Goal: Information Seeking & Learning: Find specific fact

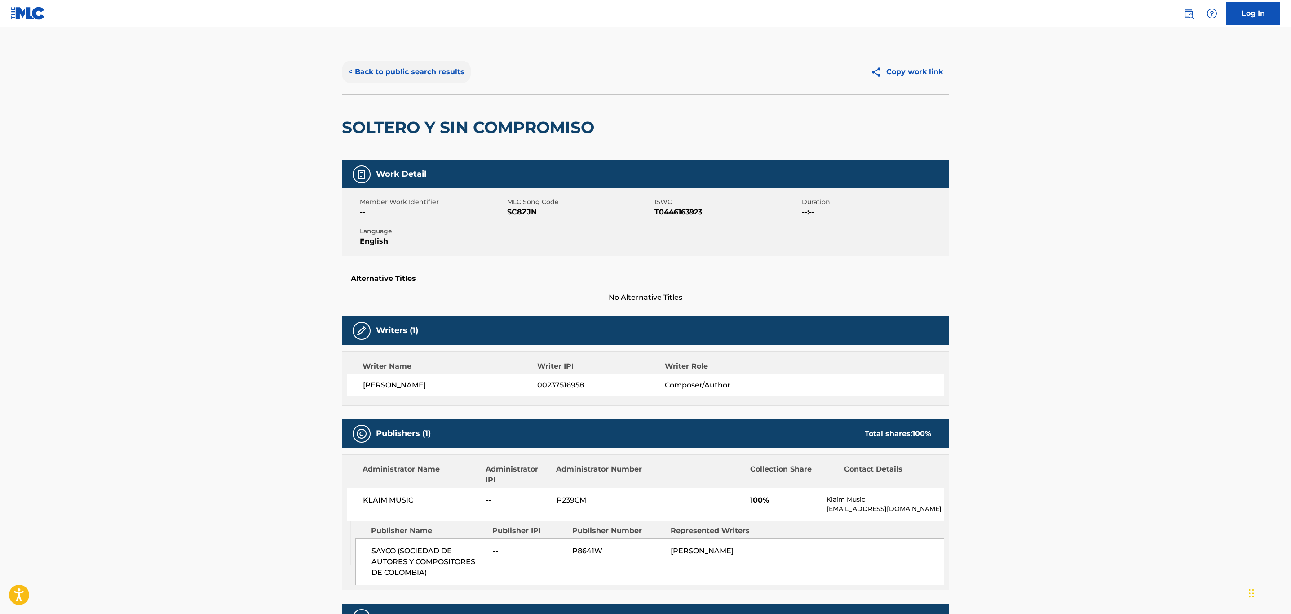
click at [393, 73] on button "< Back to public search results" at bounding box center [406, 72] width 129 height 22
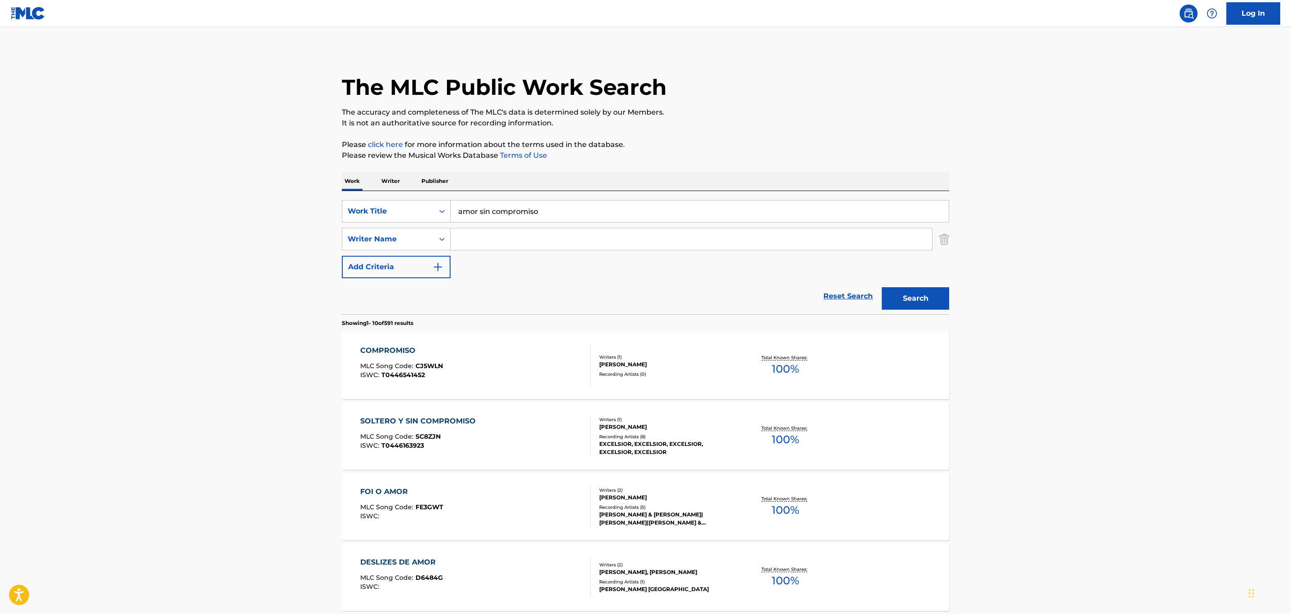
drag, startPoint x: 579, startPoint y: 216, endPoint x: 160, endPoint y: 205, distance: 418.4
click at [174, 180] on main "The MLC Public Work Search The accuracy and completeness of The MLC's data is d…" at bounding box center [645, 556] width 1291 height 1058
paste input "Corazon Sentimental"
type input "Corazon Sentimental"
drag, startPoint x: 200, startPoint y: 239, endPoint x: 486, endPoint y: 258, distance: 286.4
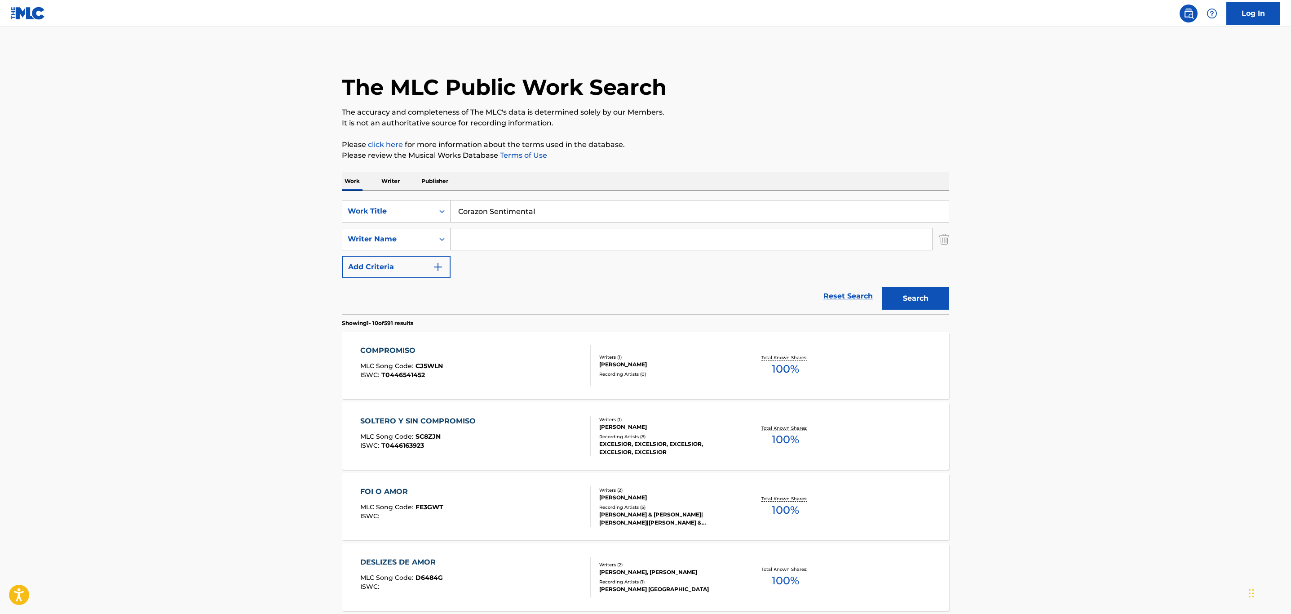
click at [232, 240] on main "The MLC Public Work Search The accuracy and completeness of The MLC's data is d…" at bounding box center [645, 556] width 1291 height 1058
click at [573, 232] on input "Search Form" at bounding box center [692, 239] width 482 height 22
type input "o"
type input "ochoa"
click at [882, 287] on button "Search" at bounding box center [915, 298] width 67 height 22
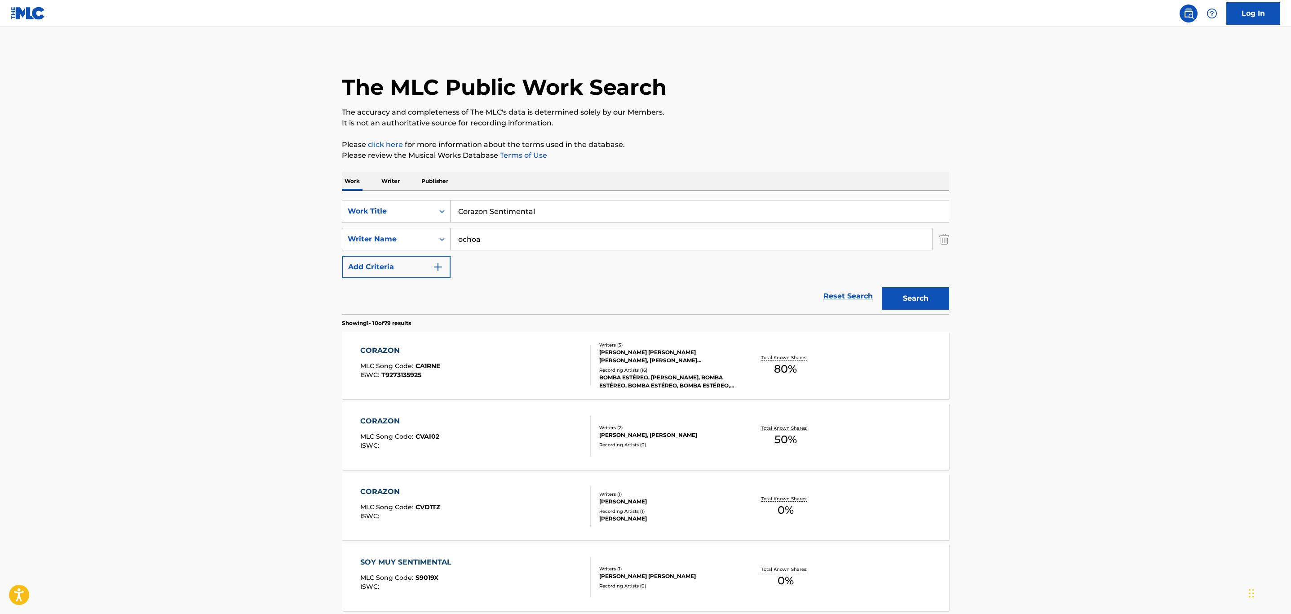
drag, startPoint x: 577, startPoint y: 213, endPoint x: 245, endPoint y: 201, distance: 331.8
click at [259, 202] on main "The MLC Public Work Search The accuracy and completeness of The MLC's data is d…" at bounding box center [645, 556] width 1291 height 1058
paste input "amino Del Campo"
type input "Camino Del Campo"
drag, startPoint x: 177, startPoint y: 226, endPoint x: 526, endPoint y: 236, distance: 349.7
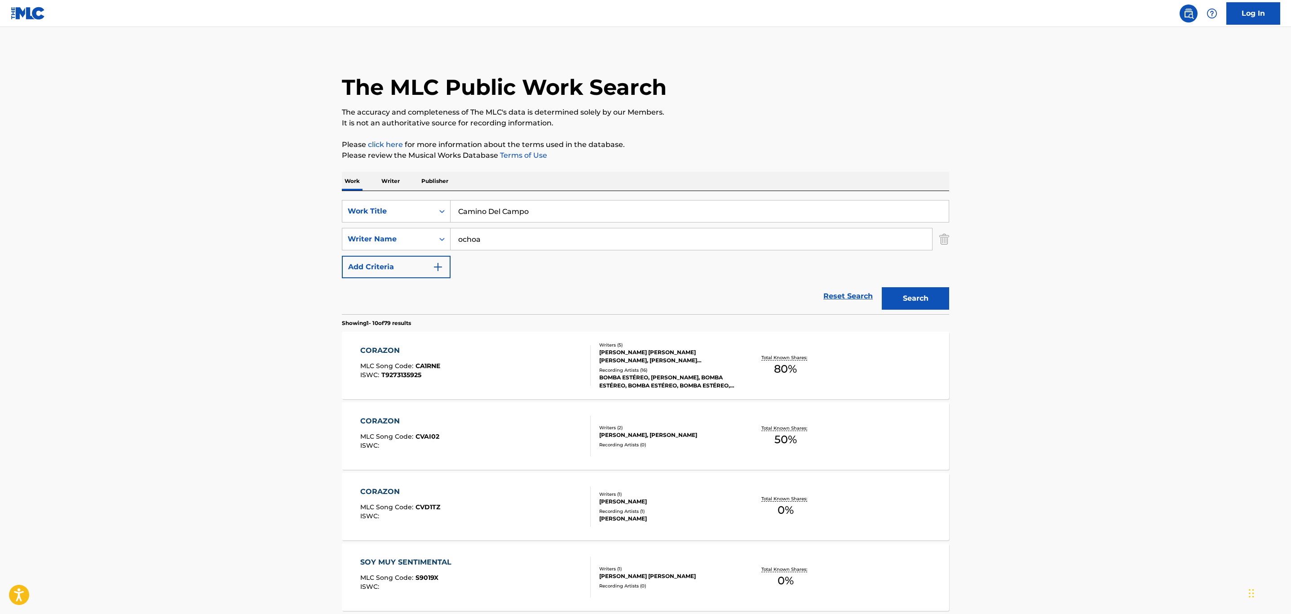
click at [224, 226] on main "The MLC Public Work Search The accuracy and completeness of The MLC's data is d…" at bounding box center [645, 556] width 1291 height 1058
drag, startPoint x: 522, startPoint y: 236, endPoint x: 358, endPoint y: 232, distance: 163.1
click at [358, 232] on div "SearchWithCriteria9782f02e-c15f-45e0-a667-4b34ee06232d Writer Name [PERSON_NAME]" at bounding box center [645, 239] width 607 height 22
type input "o"
type input "torres"
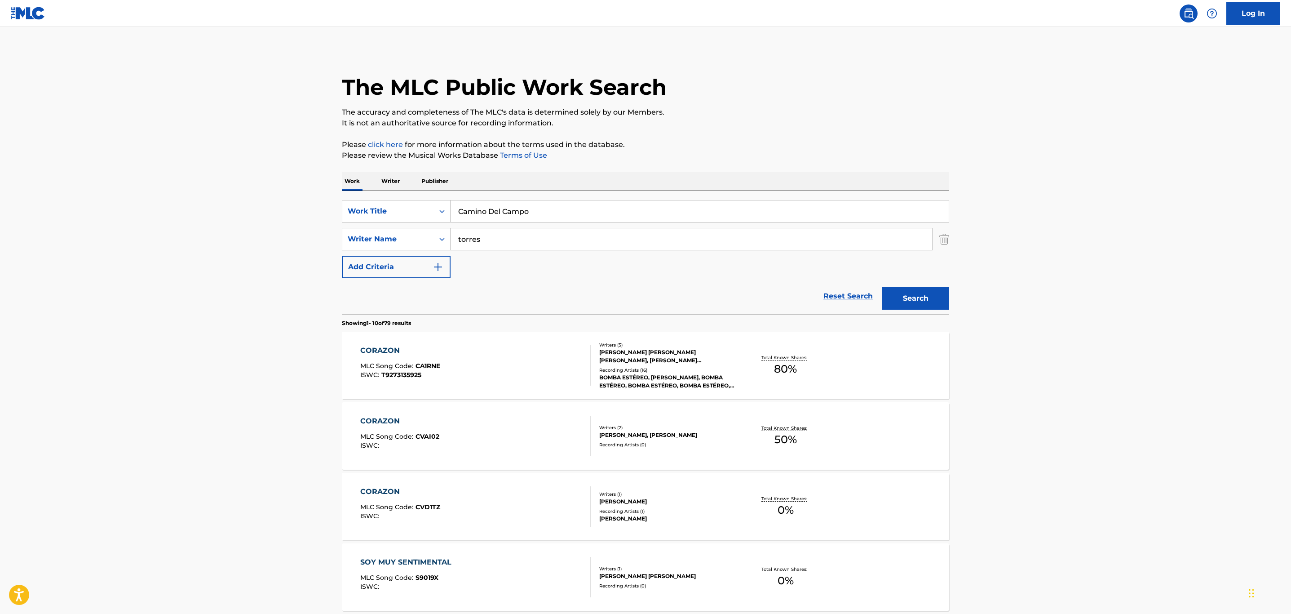
click at [882, 287] on button "Search" at bounding box center [915, 298] width 67 height 22
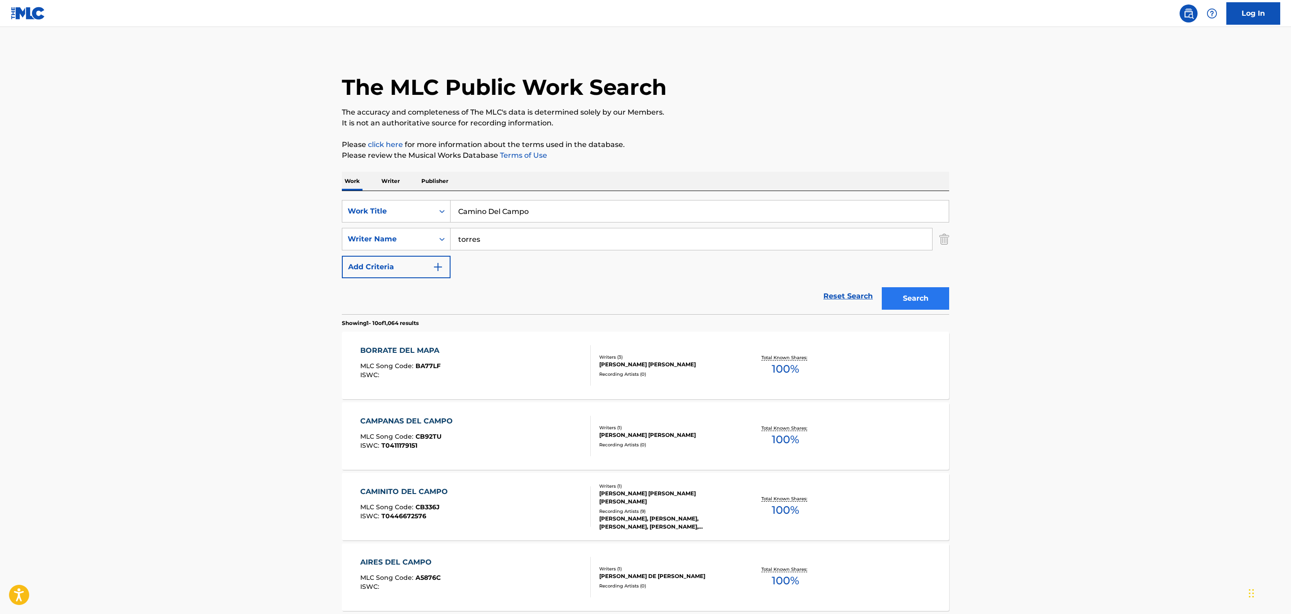
drag, startPoint x: 877, startPoint y: 298, endPoint x: 891, endPoint y: 295, distance: 13.8
click at [890, 296] on div "Reset Search Search" at bounding box center [645, 296] width 607 height 36
click at [911, 297] on button "Search" at bounding box center [915, 298] width 67 height 22
click at [947, 236] on img "Search Form" at bounding box center [944, 239] width 10 height 22
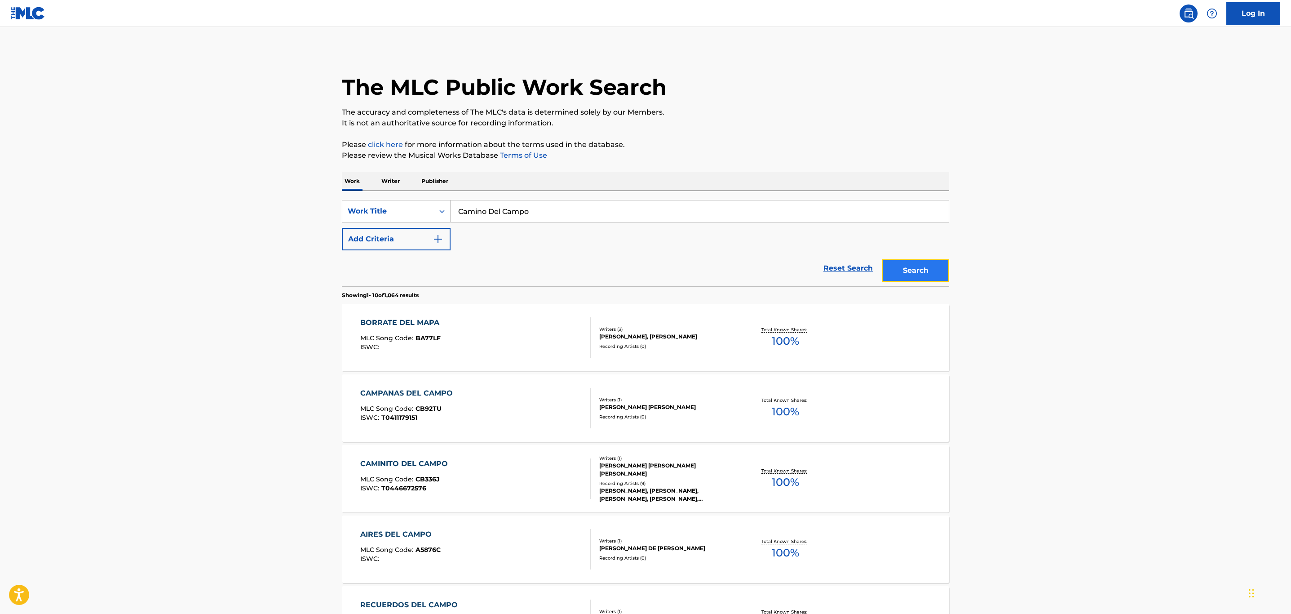
click at [929, 267] on button "Search" at bounding box center [915, 270] width 67 height 22
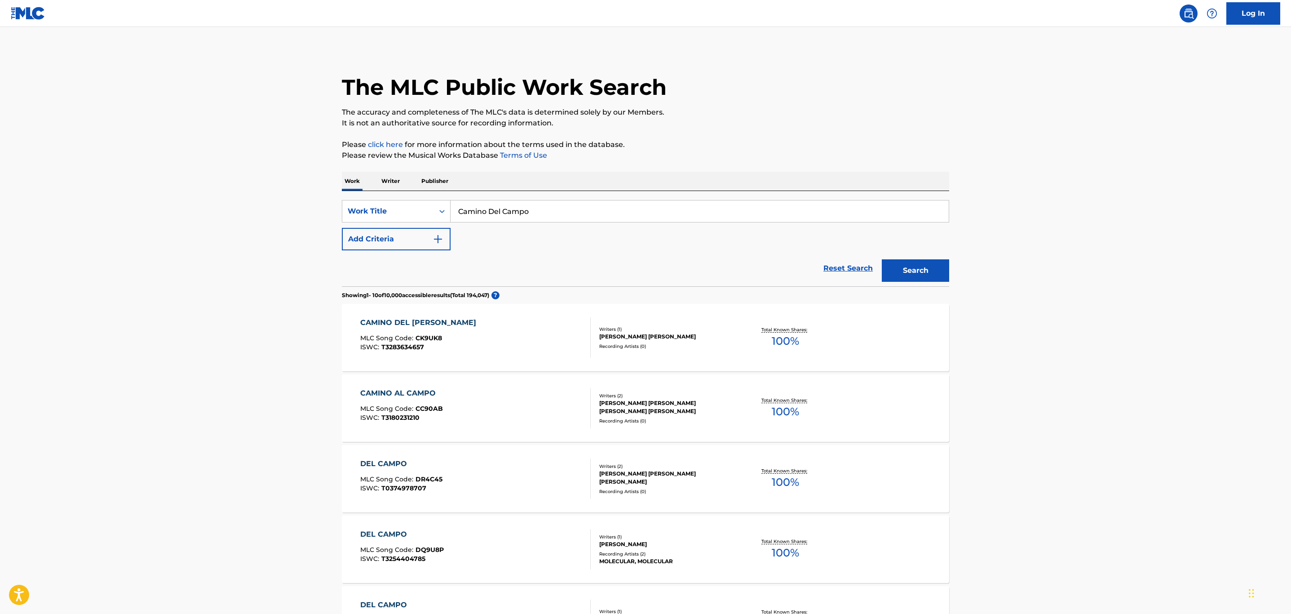
drag, startPoint x: 549, startPoint y: 214, endPoint x: 242, endPoint y: 199, distance: 307.2
click at [255, 189] on main "The MLC Public Work Search The accuracy and completeness of The MLC's data is d…" at bounding box center [645, 542] width 1291 height 1030
paste input "[PERSON_NAME]"
type input "[PERSON_NAME]"
drag, startPoint x: 193, startPoint y: 223, endPoint x: 410, endPoint y: 251, distance: 219.2
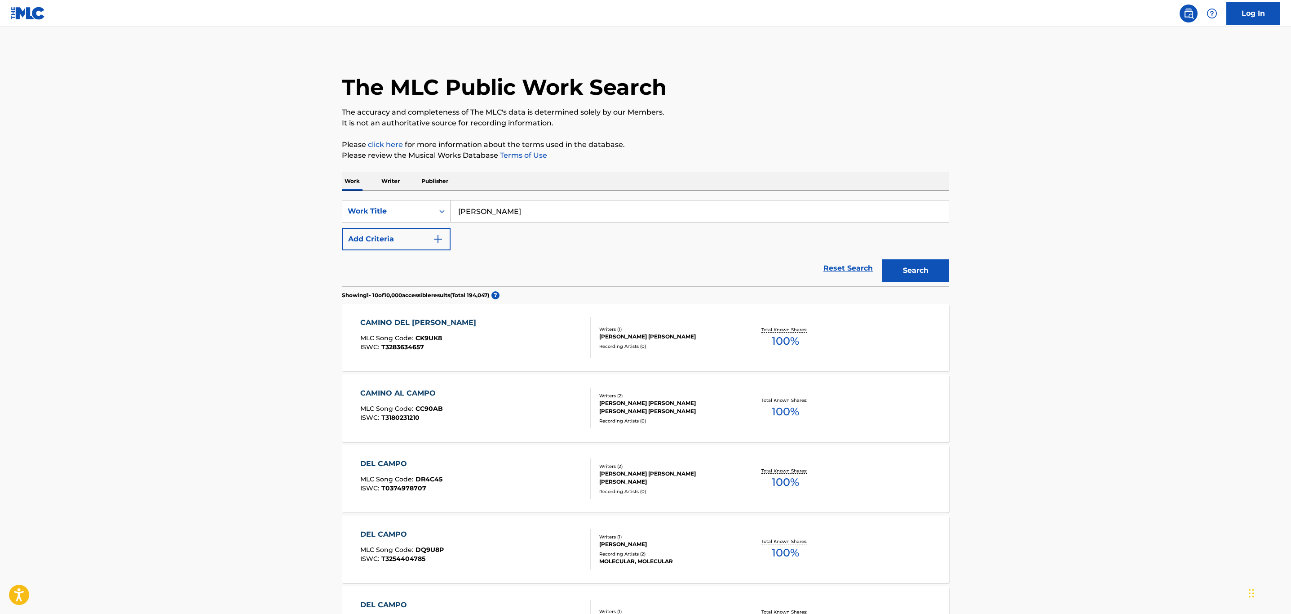
click at [211, 221] on main "The MLC Public Work Search The accuracy and completeness of The MLC's data is d…" at bounding box center [645, 542] width 1291 height 1030
click at [414, 252] on div "Reset Search Search" at bounding box center [645, 268] width 607 height 36
click at [404, 244] on button "Add Criteria" at bounding box center [396, 239] width 109 height 22
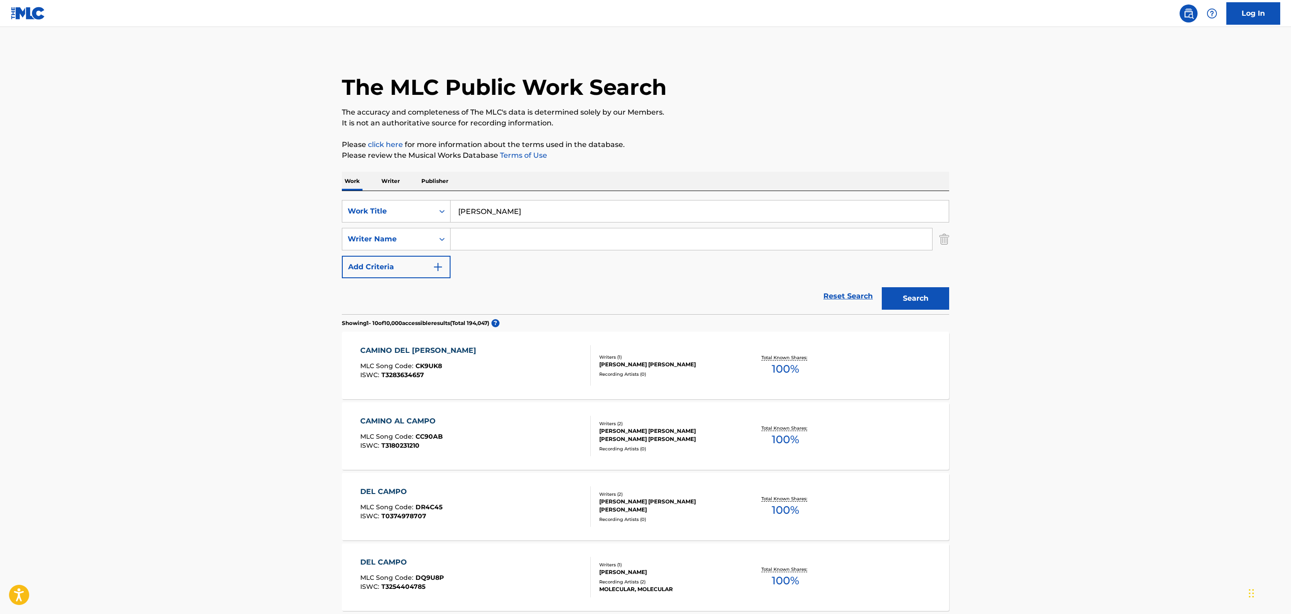
click at [528, 250] on div "Search Form" at bounding box center [692, 239] width 482 height 22
click at [526, 245] on input "Search Form" at bounding box center [692, 239] width 482 height 22
type input "osorio"
click at [882, 287] on button "Search" at bounding box center [915, 298] width 67 height 22
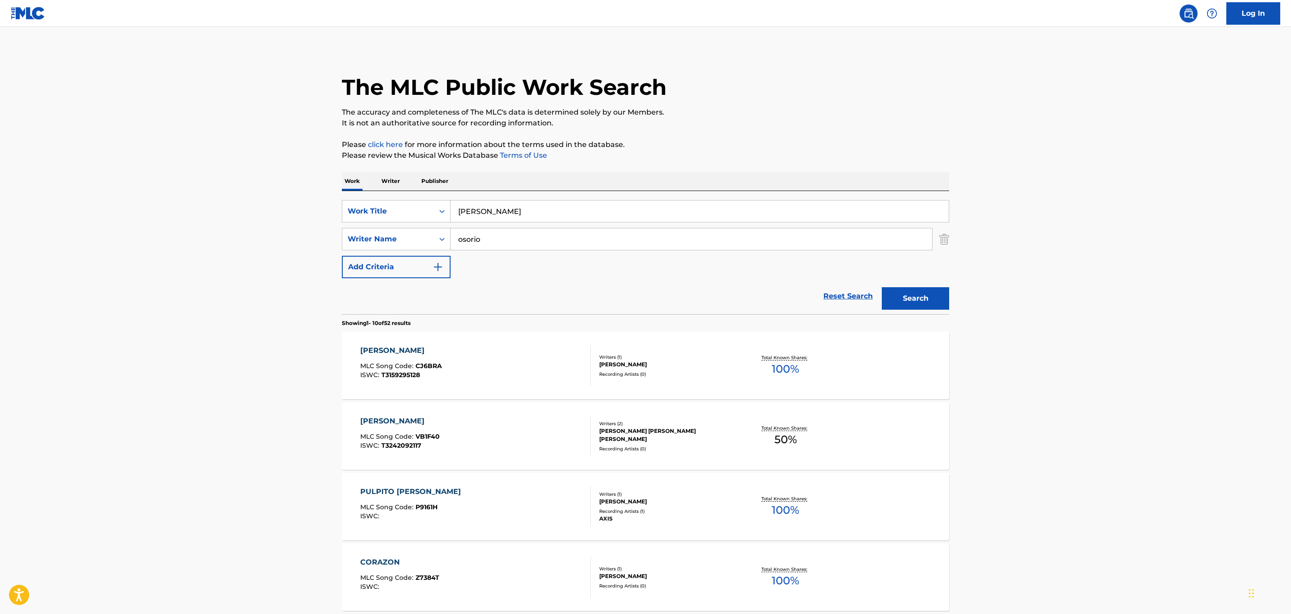
click at [681, 377] on div "Recording Artists ( 0 )" at bounding box center [667, 374] width 136 height 7
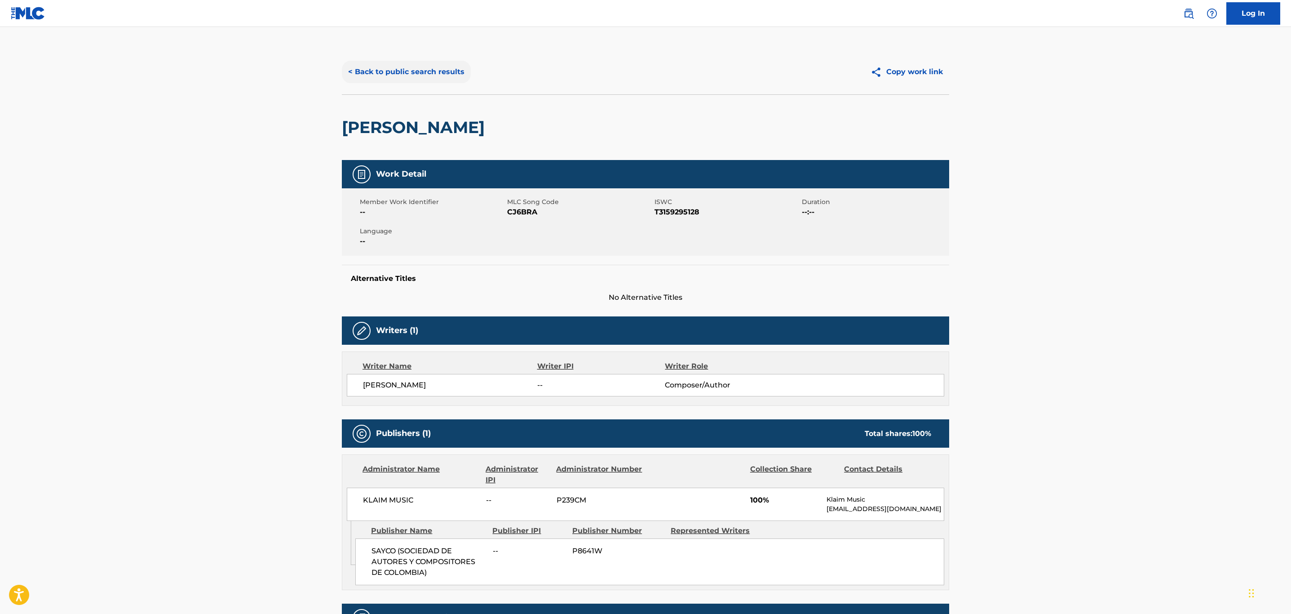
click at [386, 61] on button "< Back to public search results" at bounding box center [406, 72] width 129 height 22
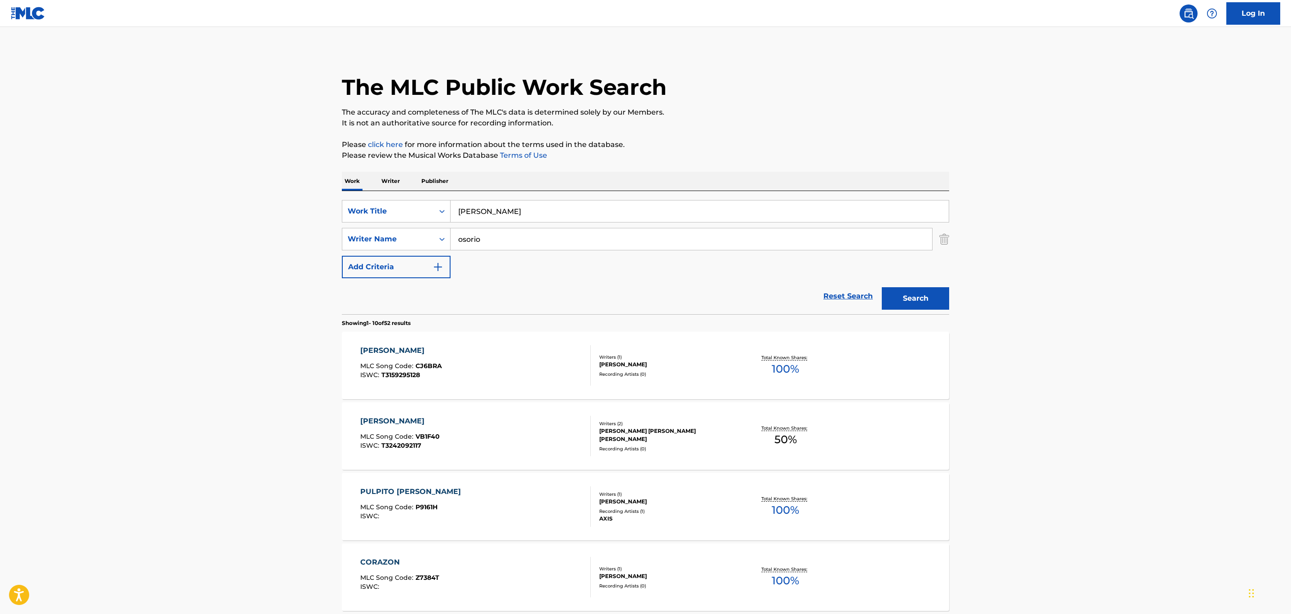
drag, startPoint x: 478, startPoint y: 205, endPoint x: 346, endPoint y: 189, distance: 133.1
click at [346, 189] on div "Work Writer Publisher SearchWithCriteria5016fdcc-3906-48b8-b6aa-8a4ade20b000 Wo…" at bounding box center [645, 626] width 607 height 908
paste input "Romance Eterno"
type input "Romance Eterno"
drag, startPoint x: 294, startPoint y: 222, endPoint x: 371, endPoint y: 228, distance: 76.6
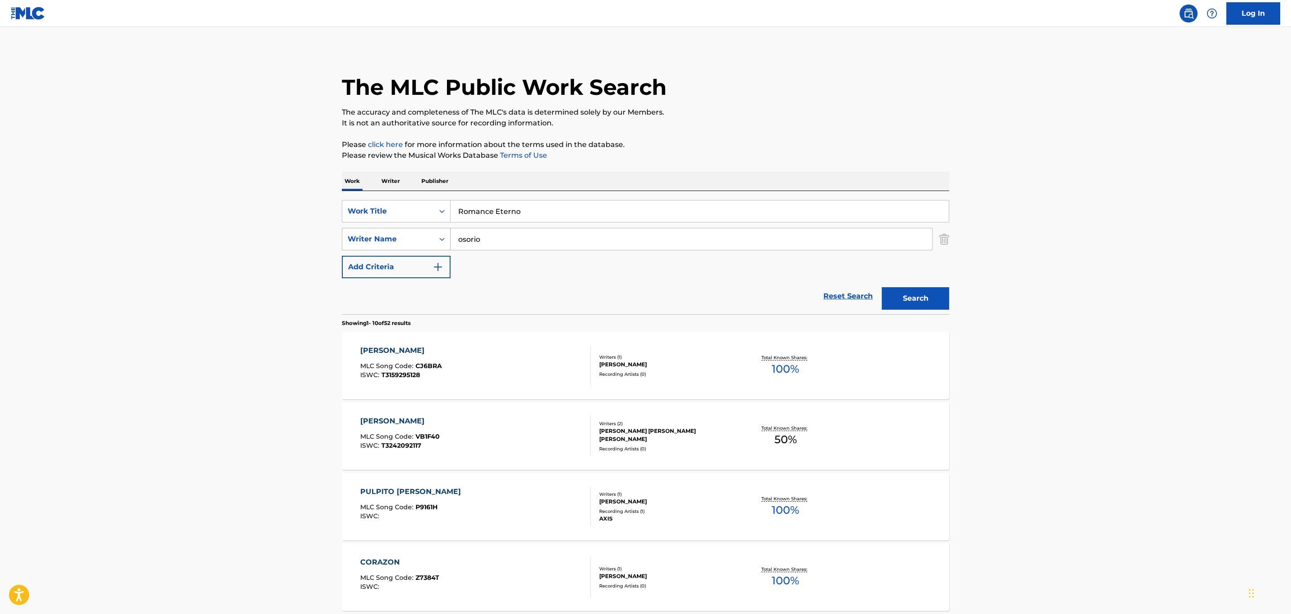
click at [298, 222] on main "The MLC Public Work Search The accuracy and completeness of The MLC's data is d…" at bounding box center [645, 556] width 1291 height 1058
drag, startPoint x: 502, startPoint y: 240, endPoint x: 398, endPoint y: 222, distance: 105.2
click at [398, 222] on div "SearchWithCriteria5016fdcc-3906-48b8-b6aa-8a4ade20b000 Work Title Romance Etern…" at bounding box center [645, 239] width 607 height 78
type input "t"
click at [882, 287] on button "Search" at bounding box center [915, 298] width 67 height 22
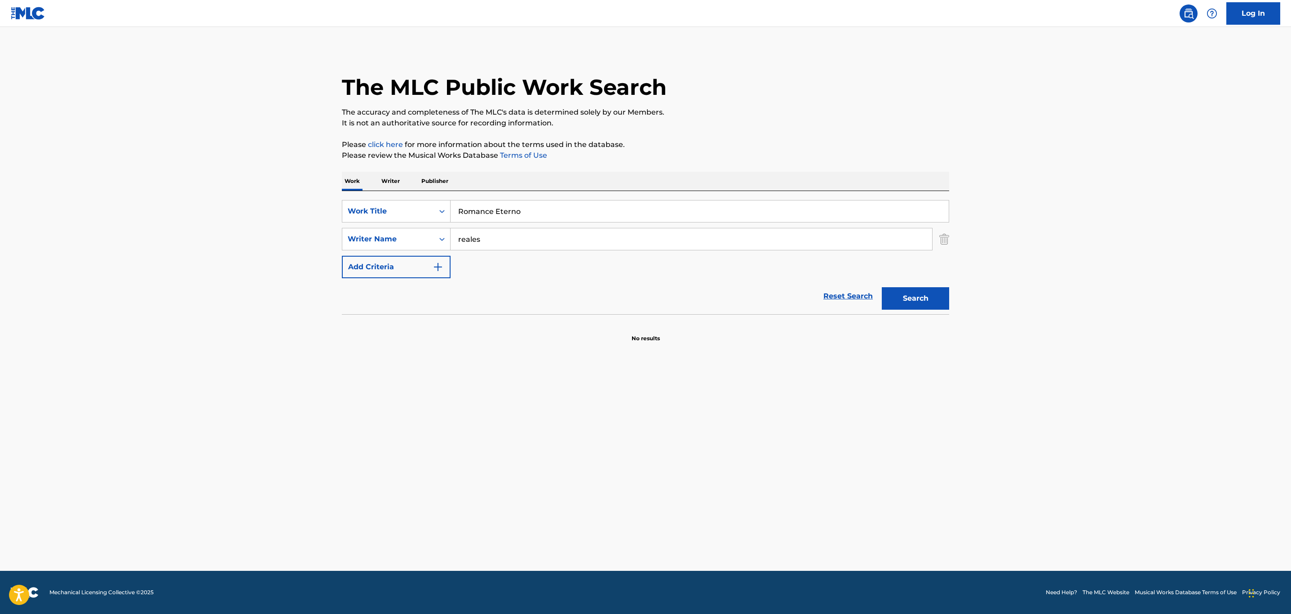
drag, startPoint x: 515, startPoint y: 244, endPoint x: 407, endPoint y: 224, distance: 109.3
click at [407, 224] on div "SearchWithCriteria5016fdcc-3906-48b8-b6aa-8a4ade20b000 Work Title Romance Etern…" at bounding box center [645, 239] width 607 height 78
type input "[PERSON_NAME]"
click at [882, 287] on button "Search" at bounding box center [915, 298] width 67 height 22
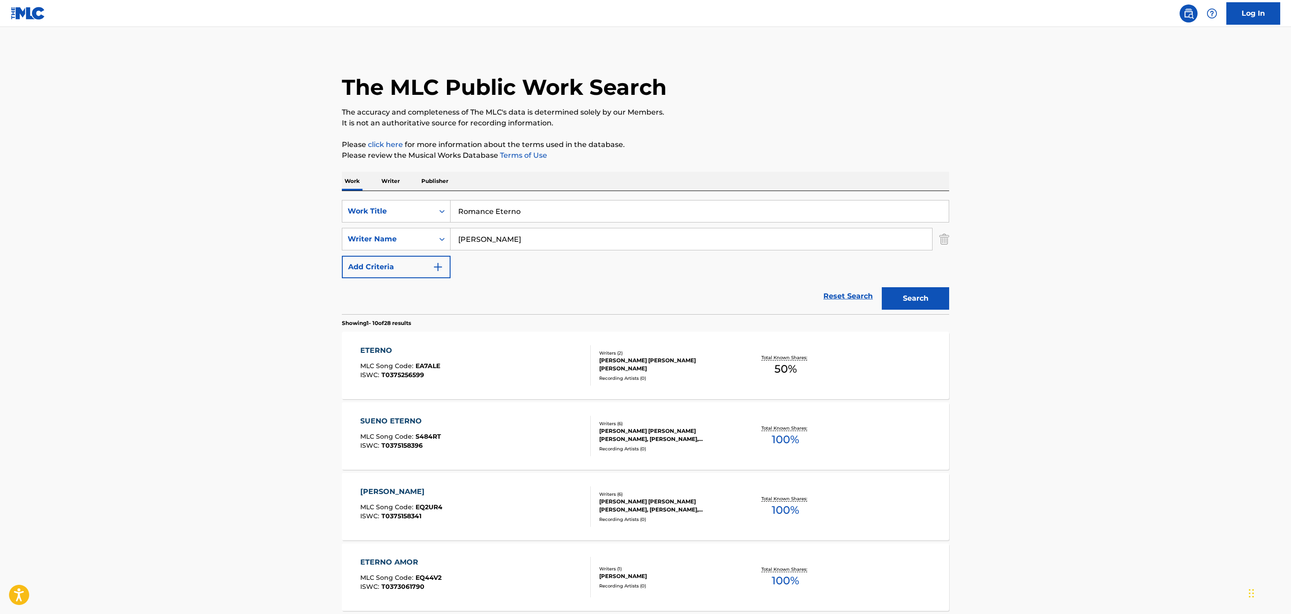
drag, startPoint x: 524, startPoint y: 235, endPoint x: 429, endPoint y: 226, distance: 95.6
click at [429, 226] on div "SearchWithCriteria5016fdcc-3906-48b8-b6aa-8a4ade20b000 Work Title Romance Etern…" at bounding box center [645, 239] width 607 height 78
click at [925, 301] on button "Search" at bounding box center [915, 298] width 67 height 22
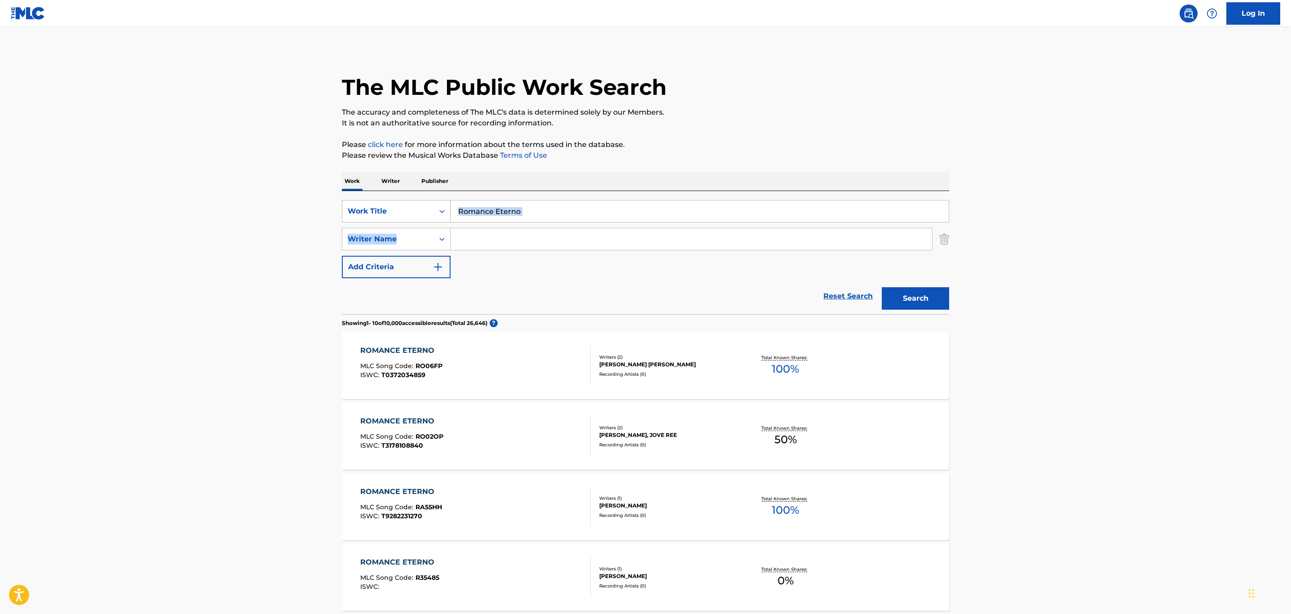
drag, startPoint x: 558, startPoint y: 223, endPoint x: 423, endPoint y: 203, distance: 136.3
click at [402, 204] on div "SearchWithCriteria5016fdcc-3906-48b8-b6aa-8a4ade20b000 Work Title Romance Etern…" at bounding box center [645, 239] width 607 height 78
click at [509, 226] on div "SearchWithCriteria5016fdcc-3906-48b8-b6aa-8a4ade20b000 Work Title Romance Etern…" at bounding box center [645, 239] width 607 height 78
drag, startPoint x: 462, startPoint y: 206, endPoint x: 373, endPoint y: 206, distance: 89.0
click at [373, 206] on div "SearchWithCriteria5016fdcc-3906-48b8-b6aa-8a4ade20b000 Work Title Romance Eterno" at bounding box center [645, 211] width 607 height 22
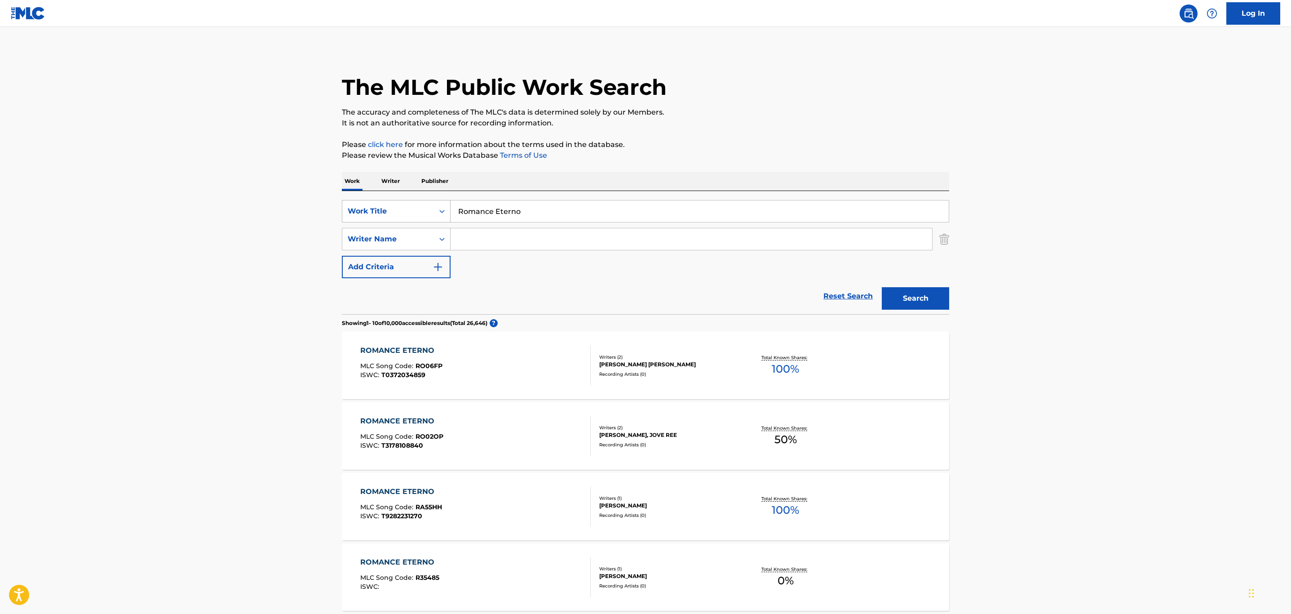
drag, startPoint x: 500, startPoint y: 212, endPoint x: 396, endPoint y: 199, distance: 105.0
click at [396, 200] on div "SearchWithCriteria5016fdcc-3906-48b8-b6aa-8a4ade20b000 Work Title Romance Eterno" at bounding box center [645, 211] width 607 height 22
paste input "La Guayabera"
type input "La Guayabera"
drag, startPoint x: 124, startPoint y: 244, endPoint x: 458, endPoint y: 247, distance: 333.8
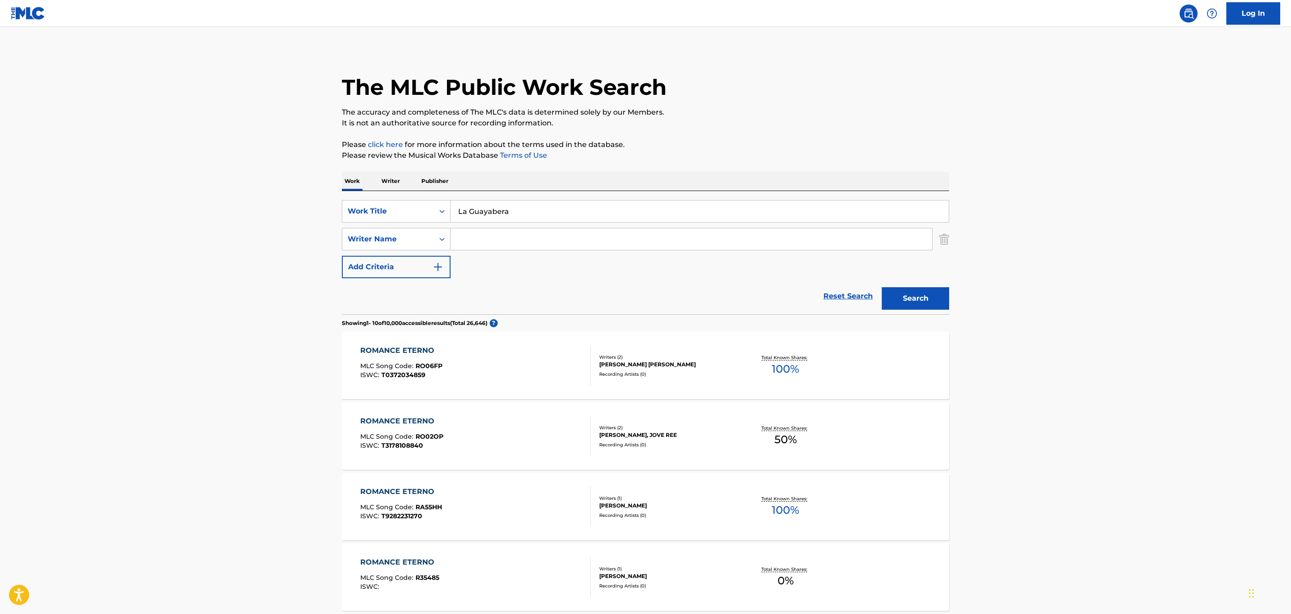
click at [212, 246] on main "The MLC Public Work Search The accuracy and completeness of The MLC's data is d…" at bounding box center [645, 556] width 1291 height 1058
click at [474, 242] on input "Search Form" at bounding box center [692, 239] width 482 height 22
type input "mendoza"
click at [882, 287] on button "Search" at bounding box center [915, 298] width 67 height 22
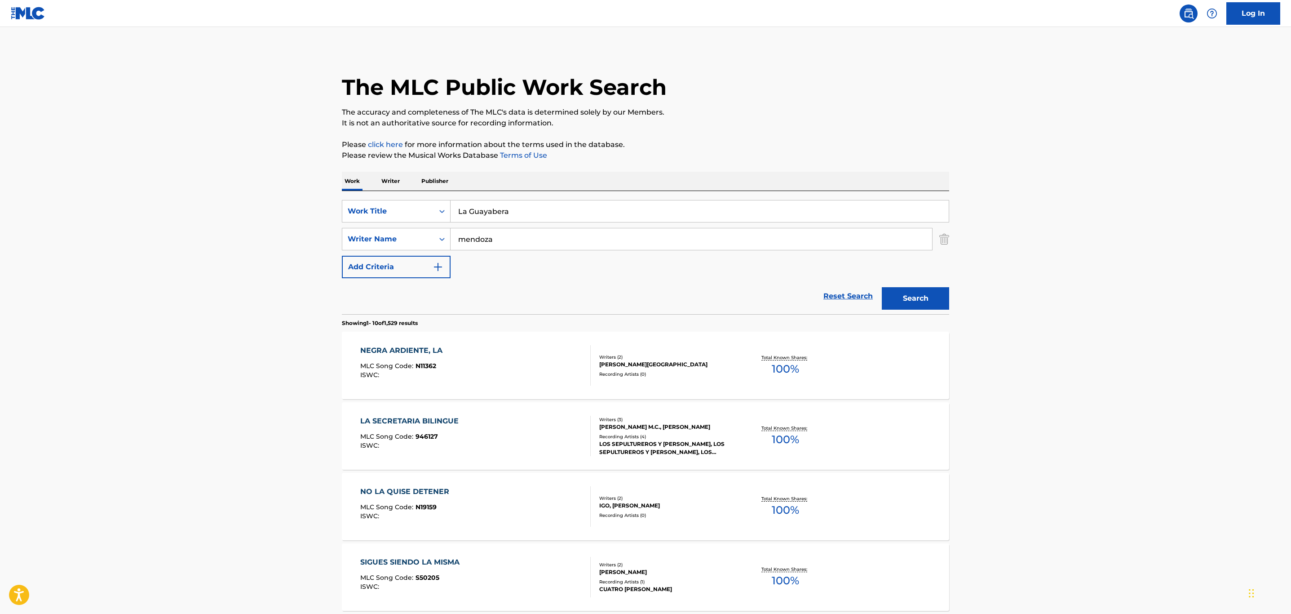
drag, startPoint x: 547, startPoint y: 231, endPoint x: 537, endPoint y: 235, distance: 11.1
click at [539, 235] on input "mendoza" at bounding box center [692, 239] width 482 height 22
drag, startPoint x: 531, startPoint y: 238, endPoint x: 407, endPoint y: 220, distance: 124.8
click at [407, 220] on div "SearchWithCriteria5016fdcc-3906-48b8-b6aa-8a4ade20b000 Work Title [GEOGRAPHIC_D…" at bounding box center [645, 239] width 607 height 78
click at [904, 302] on button "Search" at bounding box center [915, 298] width 67 height 22
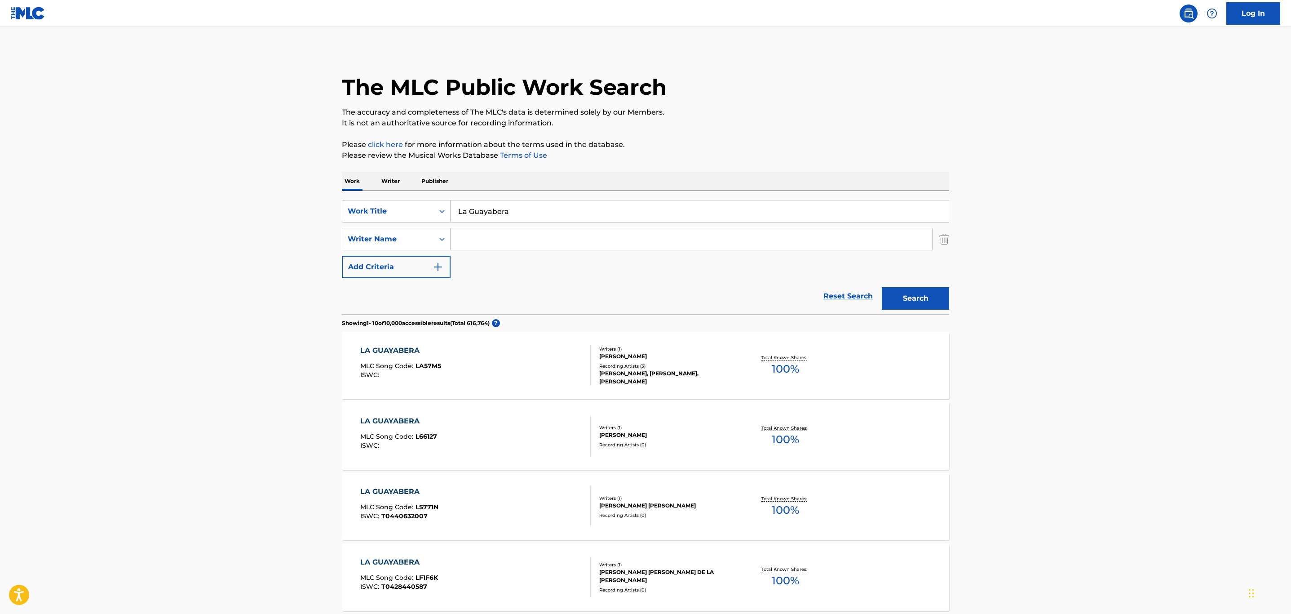
click at [491, 241] on input "Search Form" at bounding box center [692, 239] width 482 height 22
click at [882, 287] on button "Search" at bounding box center [915, 298] width 67 height 22
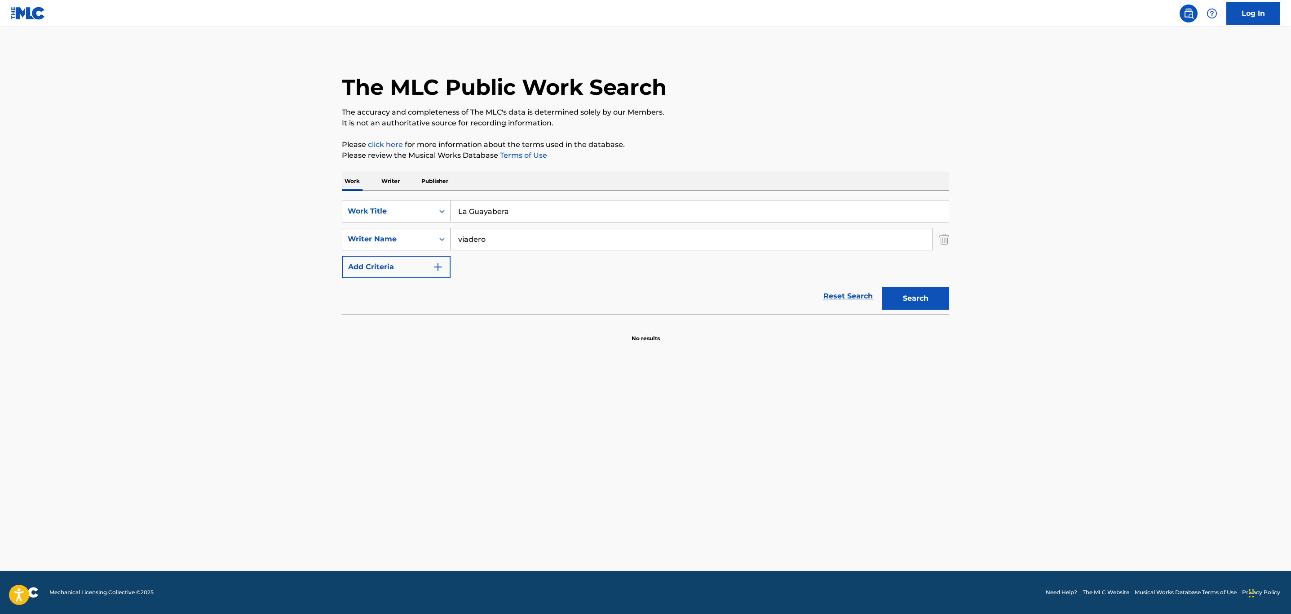
drag, startPoint x: 492, startPoint y: 240, endPoint x: 405, endPoint y: 241, distance: 87.6
click at [405, 241] on div "SearchWithCriteria9782f02e-c15f-45e0-a667-4b34ee06232d Writer Name viadero" at bounding box center [645, 239] width 607 height 22
type input "[PERSON_NAME]"
click at [882, 287] on button "Search" at bounding box center [915, 298] width 67 height 22
drag, startPoint x: 518, startPoint y: 213, endPoint x: 309, endPoint y: 210, distance: 208.9
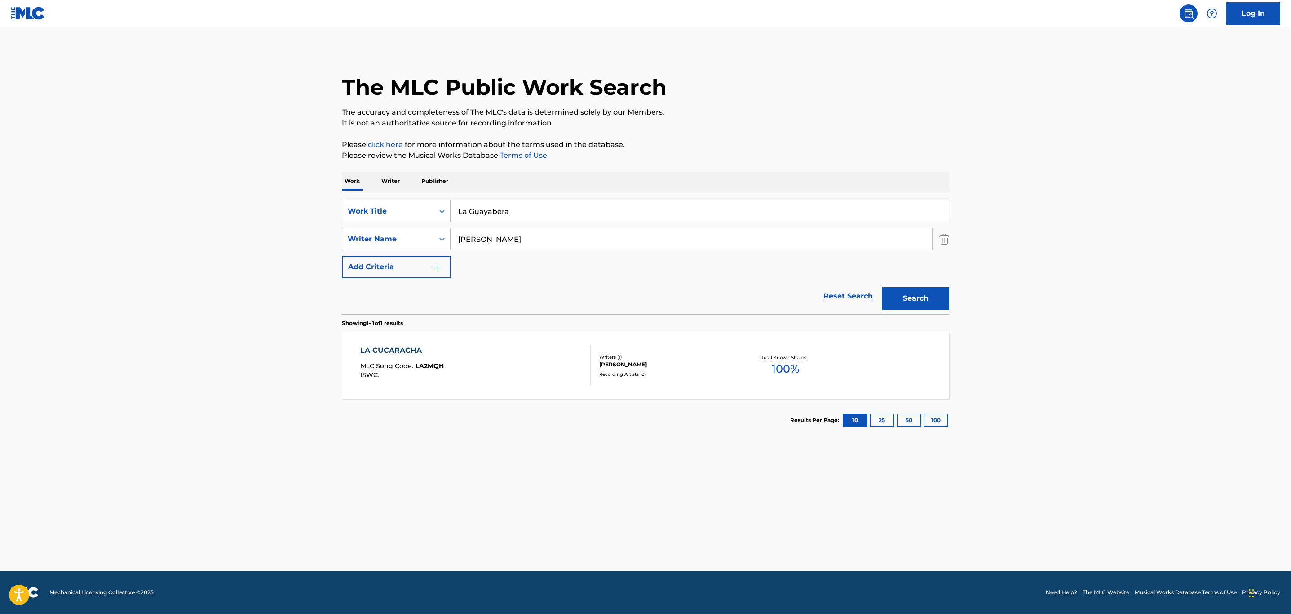
click at [309, 210] on main "The MLC Public Work Search The accuracy and completeness of The MLC's data is d…" at bounding box center [645, 299] width 1291 height 544
paste input "Buen Amigo"
type input "Buen Amigo"
drag, startPoint x: 235, startPoint y: 267, endPoint x: 449, endPoint y: 267, distance: 214.7
click at [309, 269] on main "The MLC Public Work Search The accuracy and completeness of The MLC's data is d…" at bounding box center [645, 299] width 1291 height 544
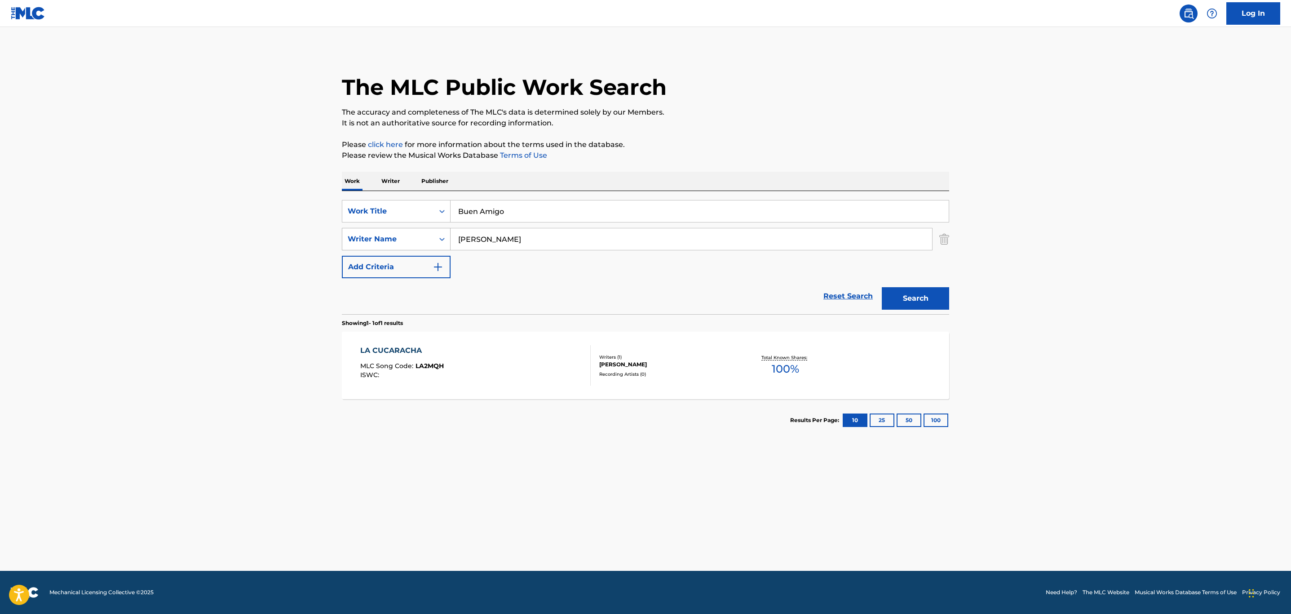
drag, startPoint x: 500, startPoint y: 237, endPoint x: 428, endPoint y: 242, distance: 72.5
click at [428, 242] on div "SearchWithCriteria9782f02e-c15f-45e0-a667-4b34ee06232d Writer Name [PERSON_NAME]" at bounding box center [645, 239] width 607 height 22
type input "[PERSON_NAME]"
click at [882, 287] on button "Search" at bounding box center [915, 298] width 67 height 22
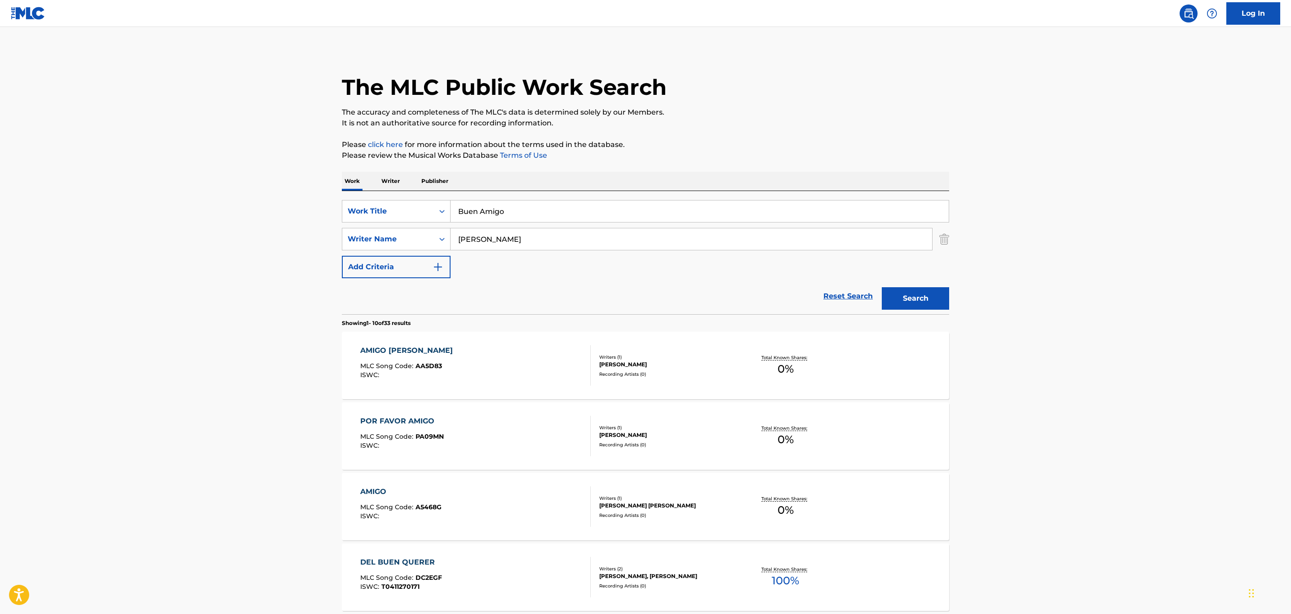
click at [550, 352] on div "AMIGO [PERSON_NAME] MLC Song Code : AA5D83 ISWC :" at bounding box center [475, 365] width 231 height 40
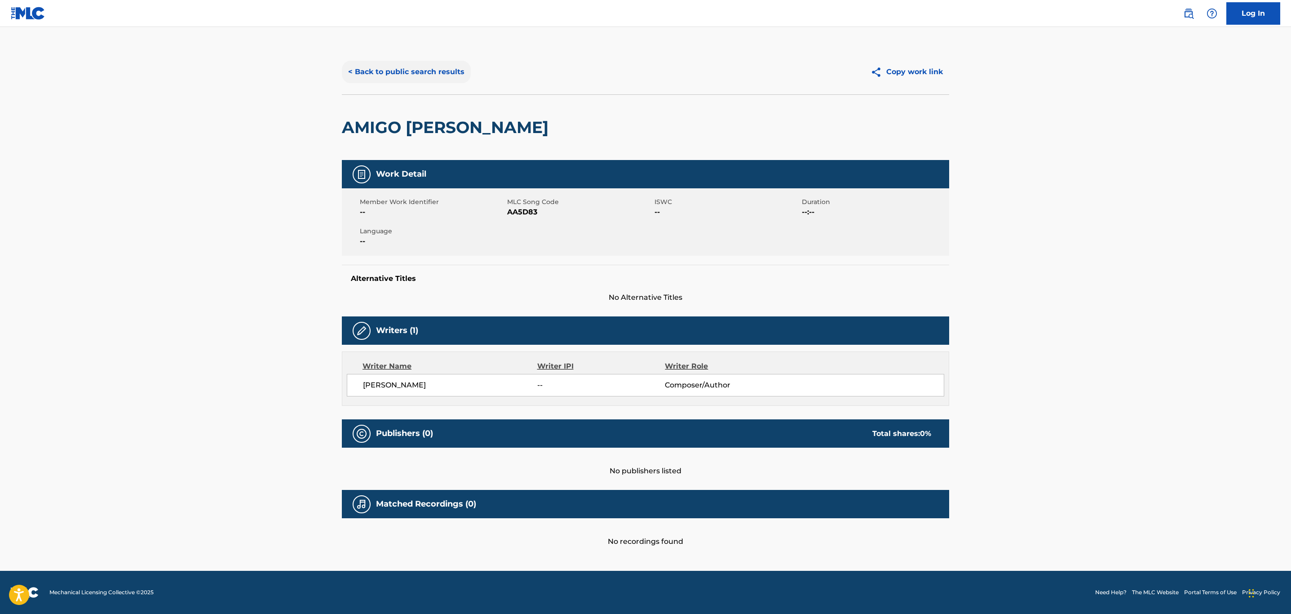
click at [416, 80] on button "< Back to public search results" at bounding box center [406, 72] width 129 height 22
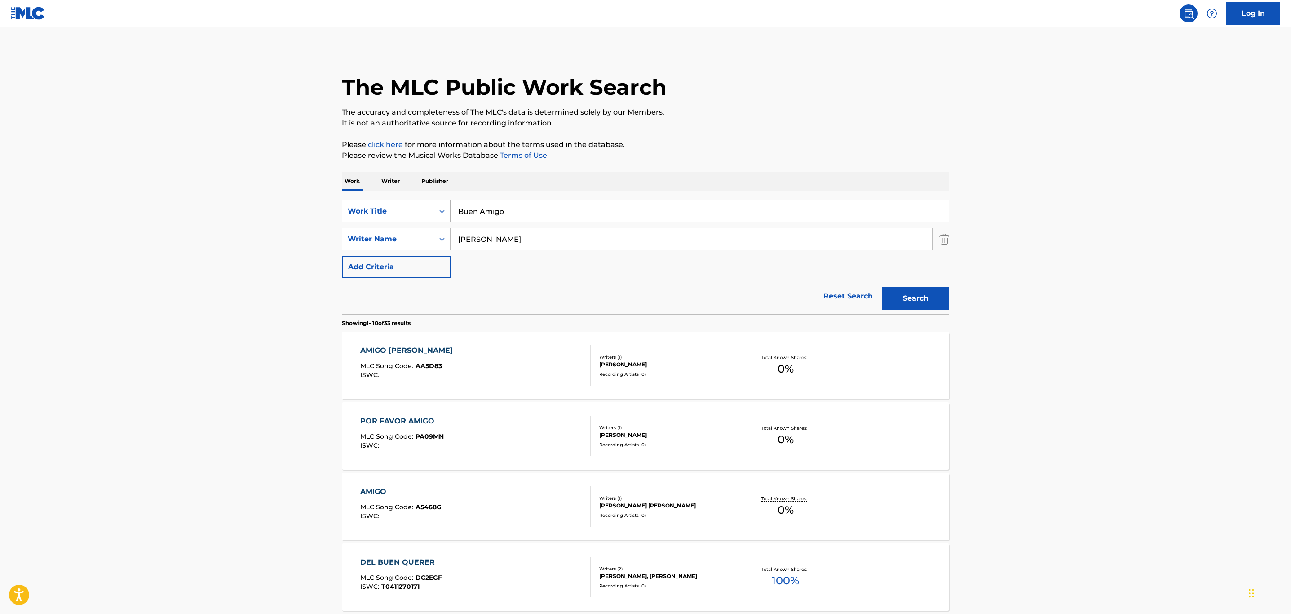
drag, startPoint x: 499, startPoint y: 212, endPoint x: 438, endPoint y: 211, distance: 60.7
click at [438, 211] on div "SearchWithCriteria5016fdcc-3906-48b8-b6aa-8a4ade20b000 Work Title Buen Amigo" at bounding box center [645, 211] width 607 height 22
drag, startPoint x: 532, startPoint y: 240, endPoint x: 325, endPoint y: 228, distance: 207.9
click at [318, 229] on main "The MLC Public Work Search The accuracy and completeness of The MLC's data is d…" at bounding box center [645, 556] width 1291 height 1058
click at [476, 207] on input "[PERSON_NAME]" at bounding box center [700, 211] width 498 height 22
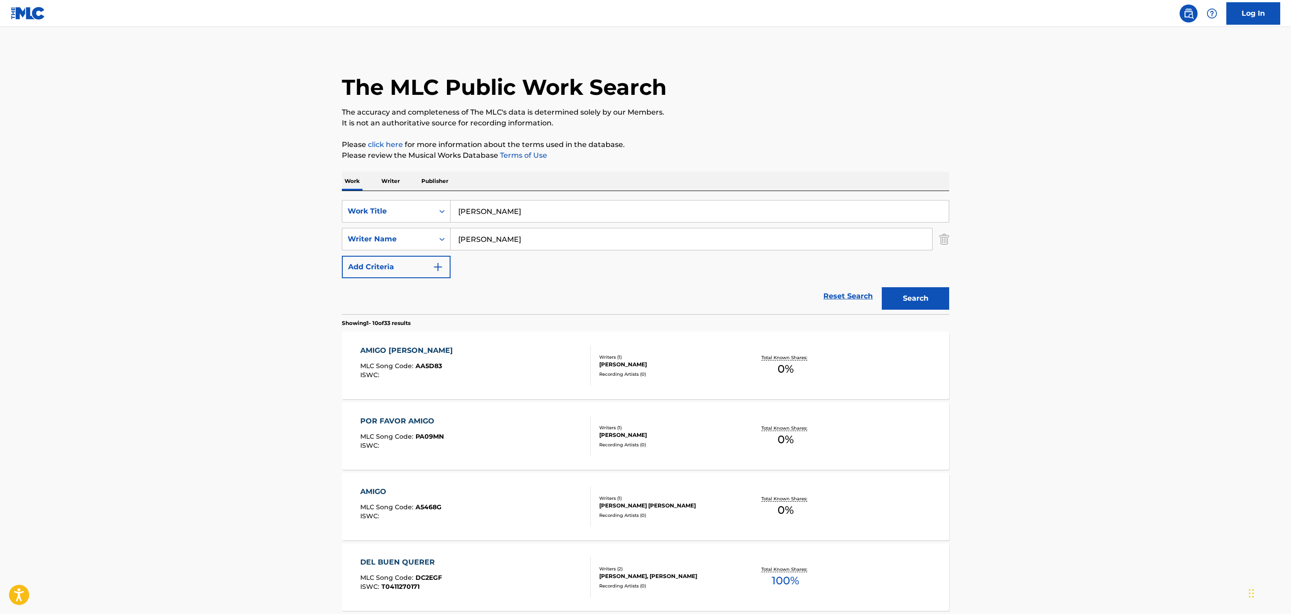
type input "[PERSON_NAME]"
drag, startPoint x: 500, startPoint y: 247, endPoint x: 422, endPoint y: 247, distance: 77.7
click at [422, 247] on div "SearchWithCriteria9782f02e-c15f-45e0-a667-4b34ee06232d Writer Name [PERSON_NAME]" at bounding box center [645, 239] width 607 height 22
type input "[DEMOGRAPHIC_DATA] da"
click at [882, 287] on button "Search" at bounding box center [915, 298] width 67 height 22
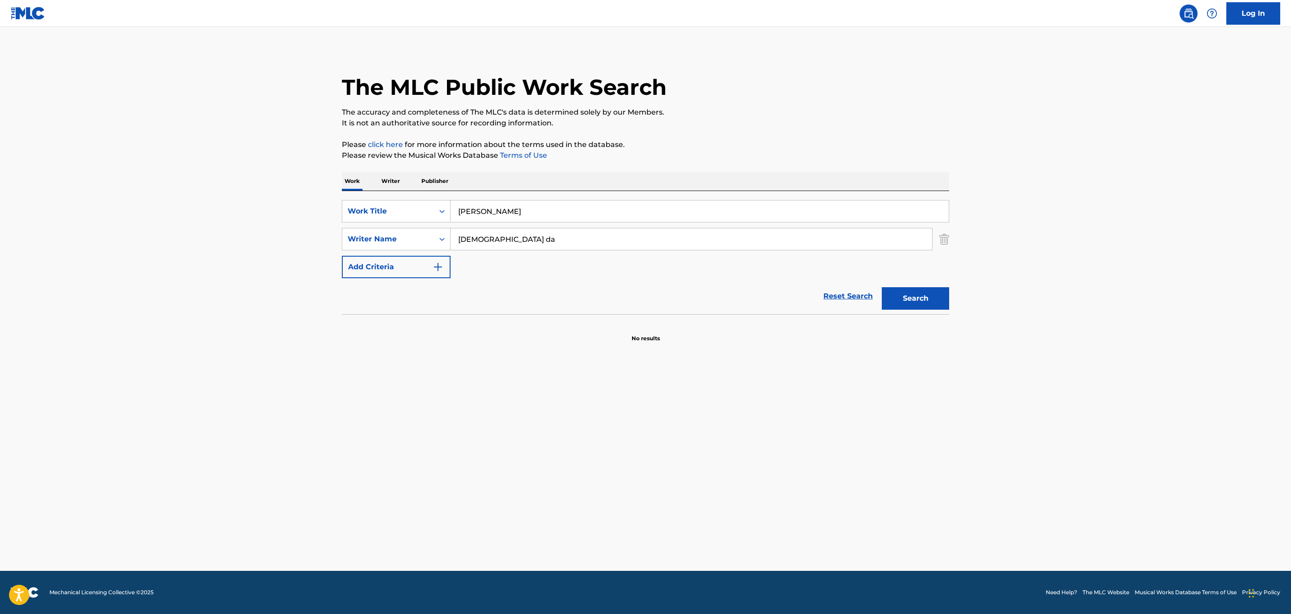
drag, startPoint x: 519, startPoint y: 206, endPoint x: 447, endPoint y: 192, distance: 72.9
click at [447, 192] on div "SearchWithCriteria5016fdcc-3906-48b8-b6aa-8a4ade20b000 Work Title [PERSON_NAME]…" at bounding box center [645, 252] width 607 height 123
type input "[DEMOGRAPHIC_DATA] da"
drag, startPoint x: 497, startPoint y: 238, endPoint x: 406, endPoint y: 234, distance: 91.3
click at [392, 236] on div "SearchWithCriteria9782f02e-c15f-45e0-a667-4b34ee06232d Writer Name dios da" at bounding box center [645, 239] width 607 height 22
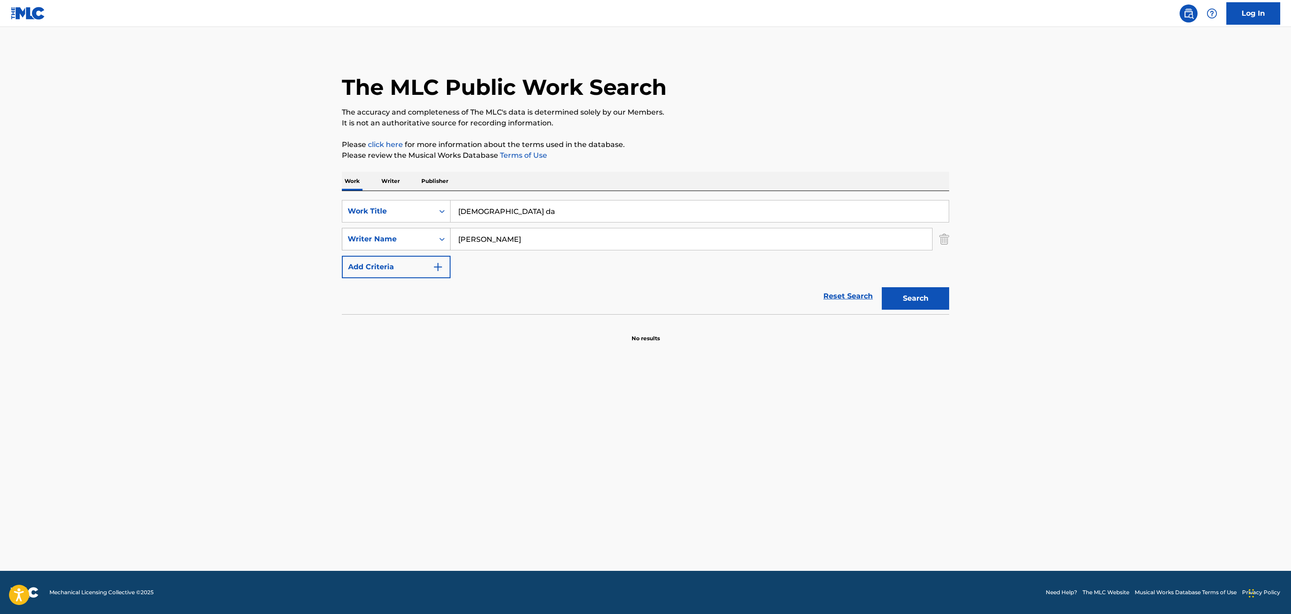
type input "[PERSON_NAME]"
click at [882, 287] on button "Search" at bounding box center [915, 298] width 67 height 22
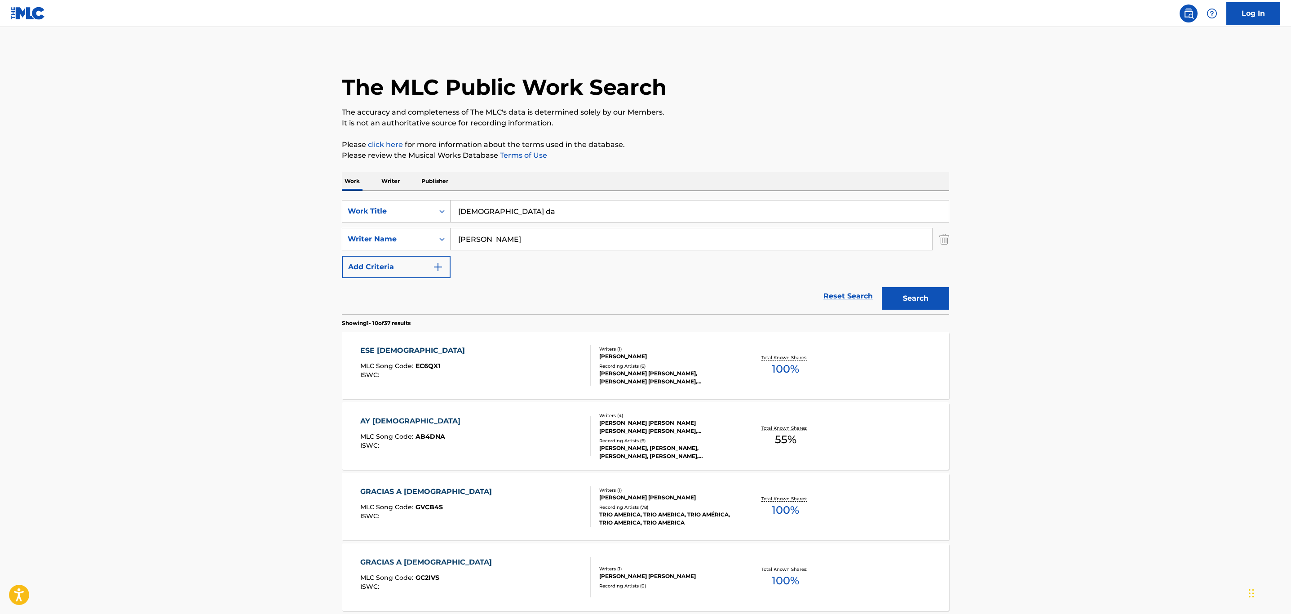
click at [728, 374] on div "[PERSON_NAME] [PERSON_NAME], [PERSON_NAME] [PERSON_NAME], [PERSON_NAME] [PERSON…" at bounding box center [667, 377] width 136 height 16
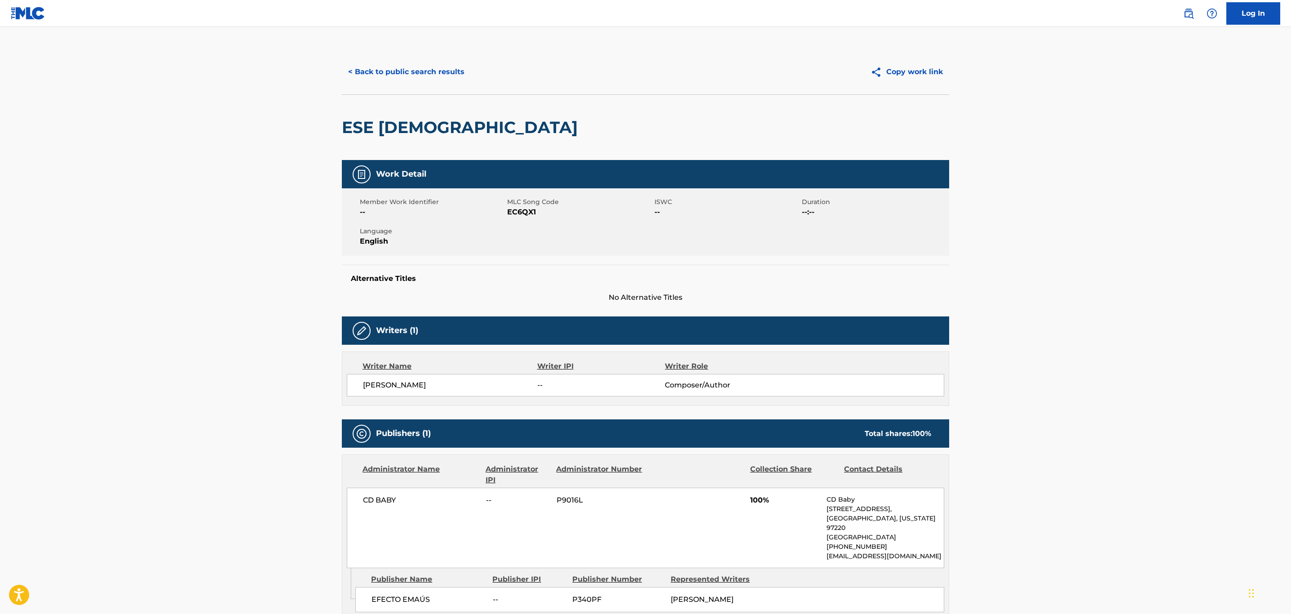
click at [379, 59] on div "< Back to public search results Copy work link" at bounding box center [645, 71] width 607 height 45
click at [379, 64] on button "< Back to public search results" at bounding box center [406, 72] width 129 height 22
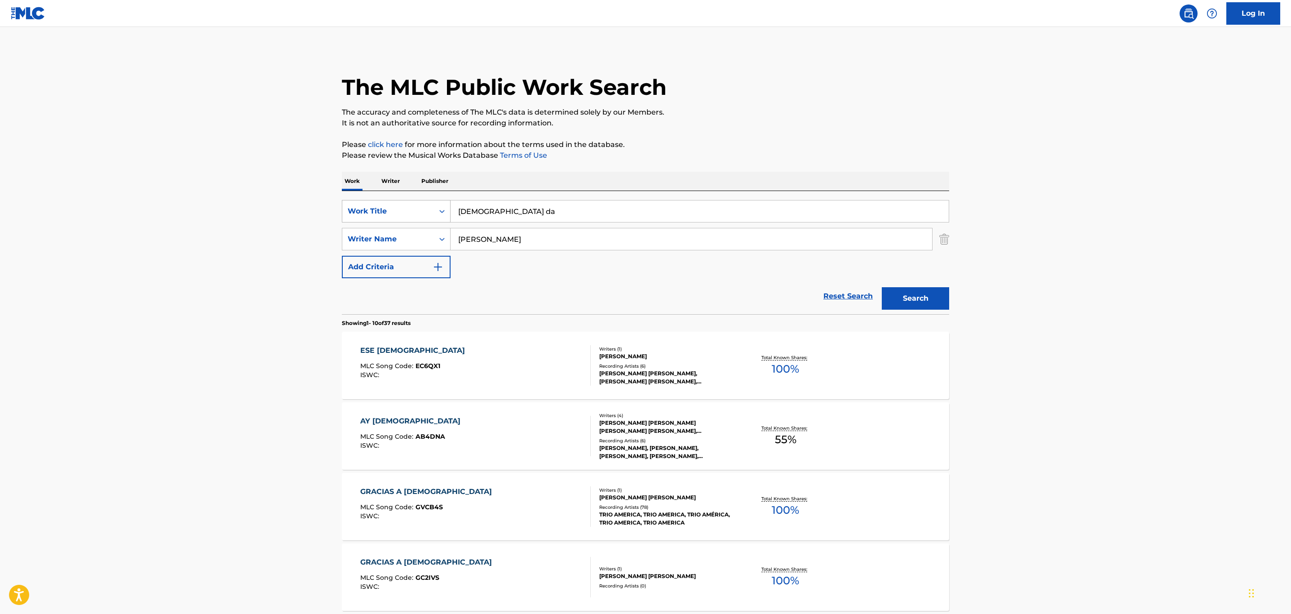
drag, startPoint x: 505, startPoint y: 213, endPoint x: 406, endPoint y: 220, distance: 99.1
click at [418, 208] on div "SearchWithCriteria5016fdcc-3906-48b8-b6aa-8a4ade20b000 Work Title dios da" at bounding box center [645, 211] width 607 height 22
paste input "Senora Cumbi"
type input "Senora Cumbia"
drag, startPoint x: 245, startPoint y: 240, endPoint x: 489, endPoint y: 248, distance: 244.1
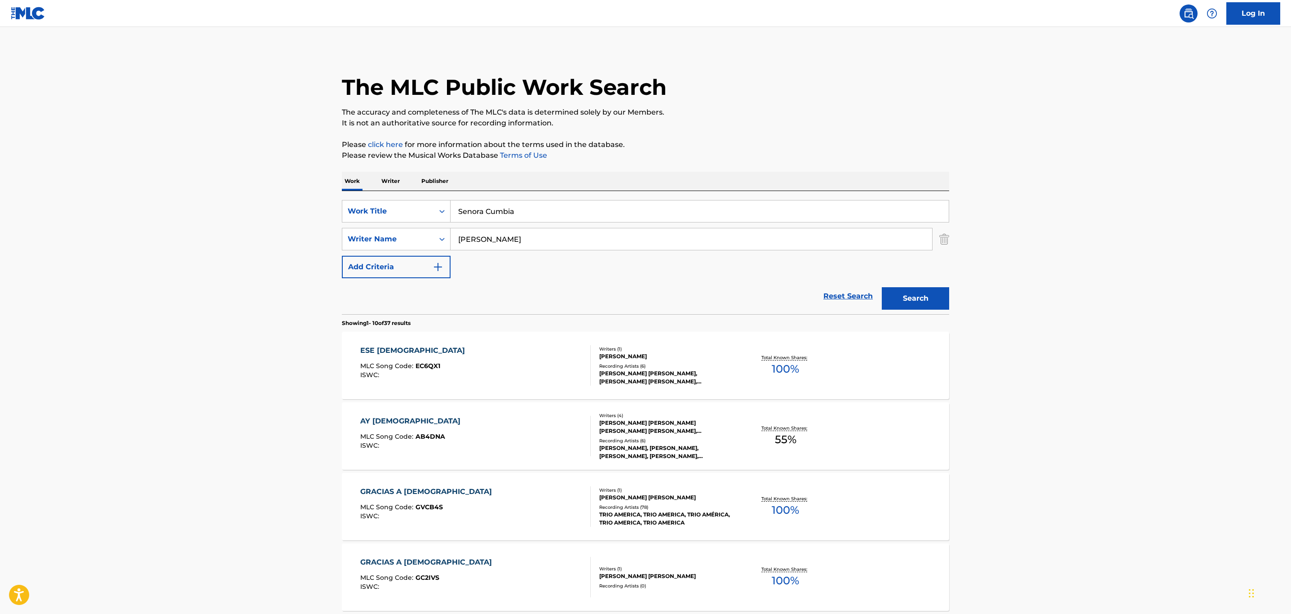
click at [280, 242] on main "The MLC Public Work Search The accuracy and completeness of The MLC's data is d…" at bounding box center [645, 556] width 1291 height 1058
drag, startPoint x: 519, startPoint y: 230, endPoint x: 399, endPoint y: 230, distance: 120.4
click at [399, 230] on div "SearchWithCriteria9782f02e-c15f-45e0-a667-4b34ee06232d Writer Name [PERSON_NAME]" at bounding box center [645, 239] width 607 height 22
type input "k"
click at [882, 287] on button "Search" at bounding box center [915, 298] width 67 height 22
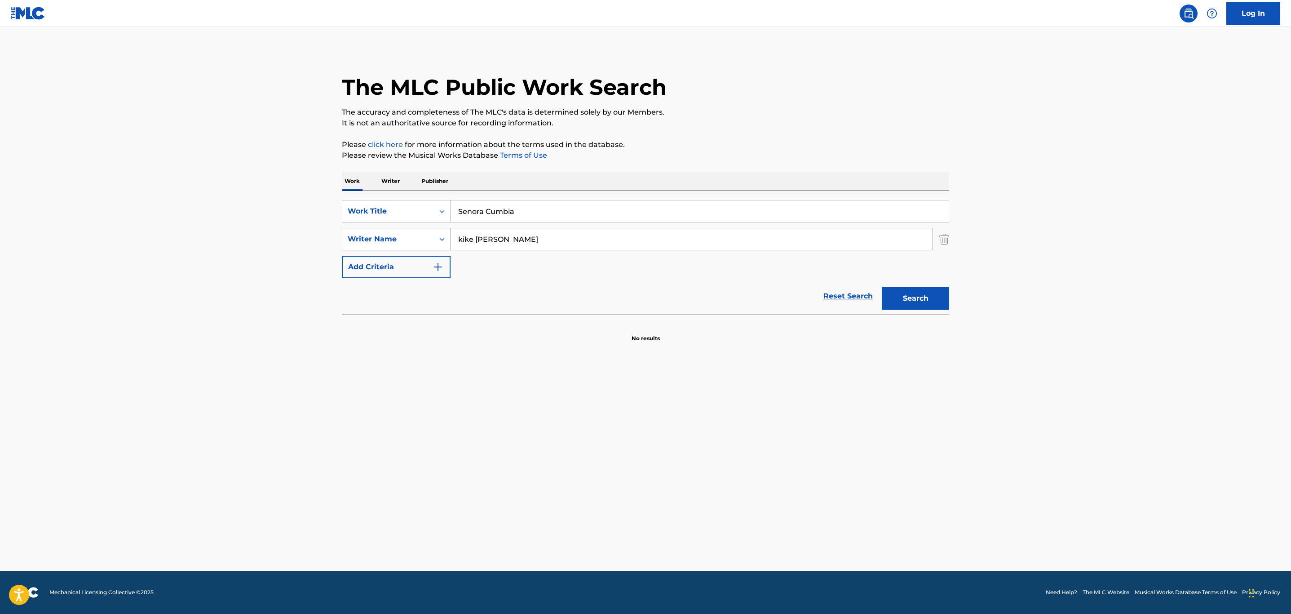
drag, startPoint x: 384, startPoint y: 239, endPoint x: 349, endPoint y: 245, distance: 35.7
click at [349, 245] on div "SearchWithCriteria9782f02e-c15f-45e0-a667-4b34ee06232d Writer Name [PERSON_NAME]" at bounding box center [645, 239] width 607 height 22
type input "[PERSON_NAME]"
click at [882, 287] on button "Search" at bounding box center [915, 298] width 67 height 22
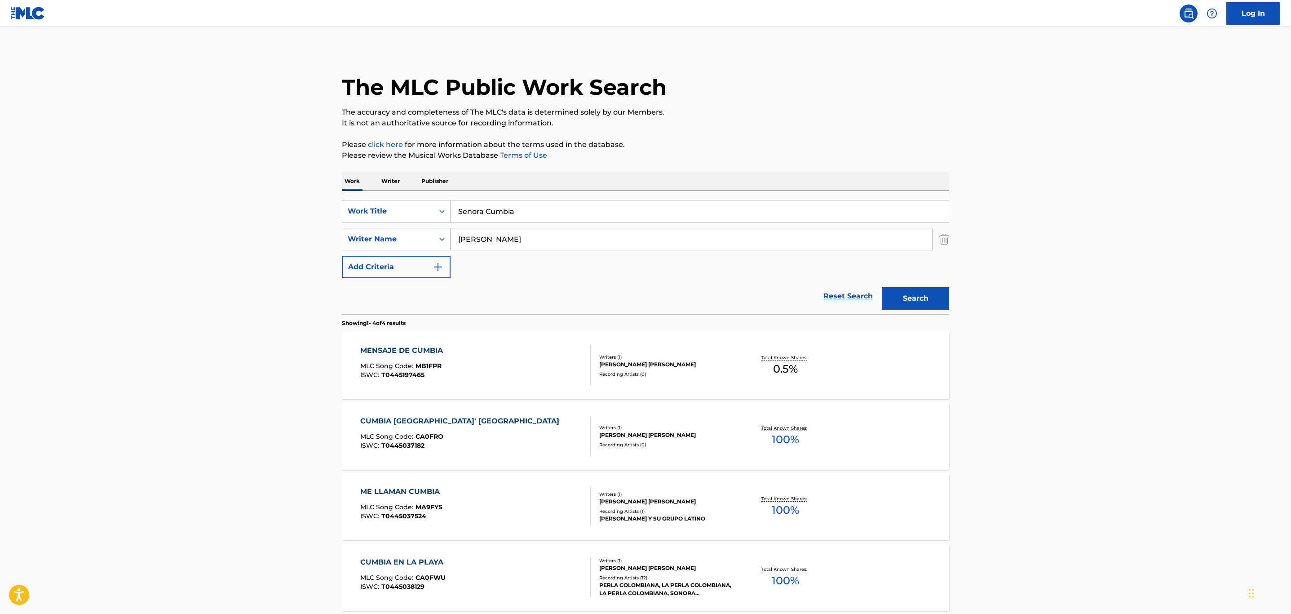
drag, startPoint x: 522, startPoint y: 232, endPoint x: 428, endPoint y: 242, distance: 94.9
click at [434, 242] on div "SearchWithCriteria9782f02e-c15f-45e0-a667-4b34ee06232d Writer Name [PERSON_NAME]" at bounding box center [645, 239] width 607 height 22
drag, startPoint x: 533, startPoint y: 212, endPoint x: 343, endPoint y: 174, distance: 193.8
click at [343, 187] on div "Work Writer Publisher SearchWithCriteria5016fdcc-3906-48b8-b6aa-8a4ade20b000 Wo…" at bounding box center [645, 412] width 607 height 481
type input "azuquita mami"
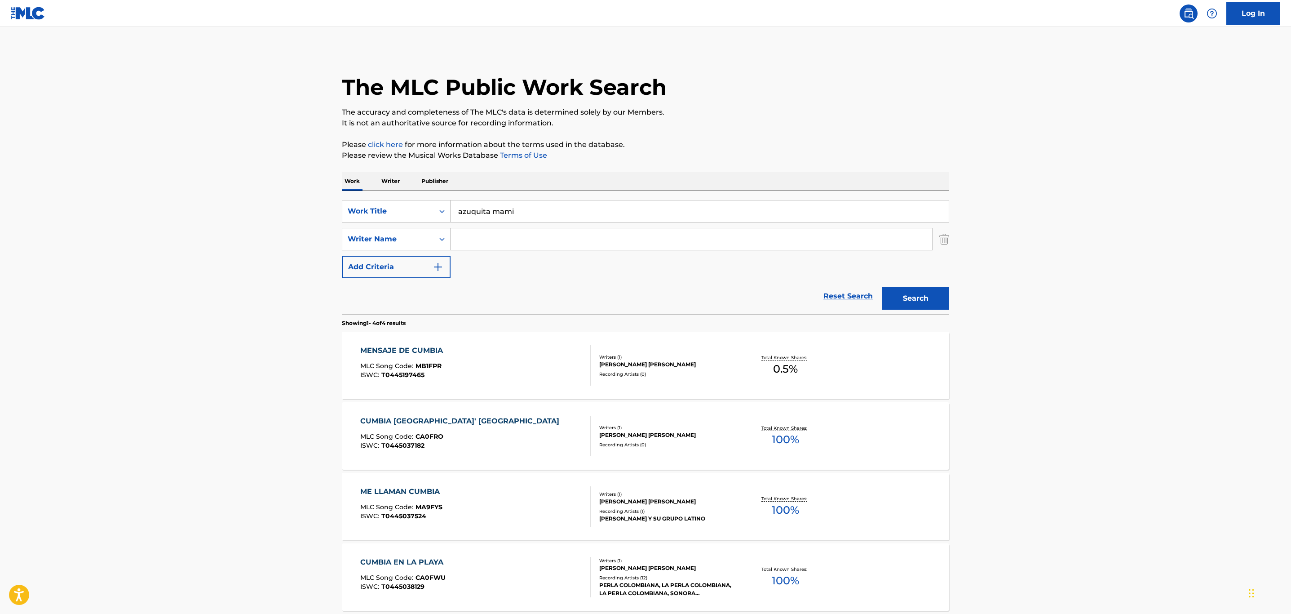
click at [882, 287] on button "Search" at bounding box center [915, 298] width 67 height 22
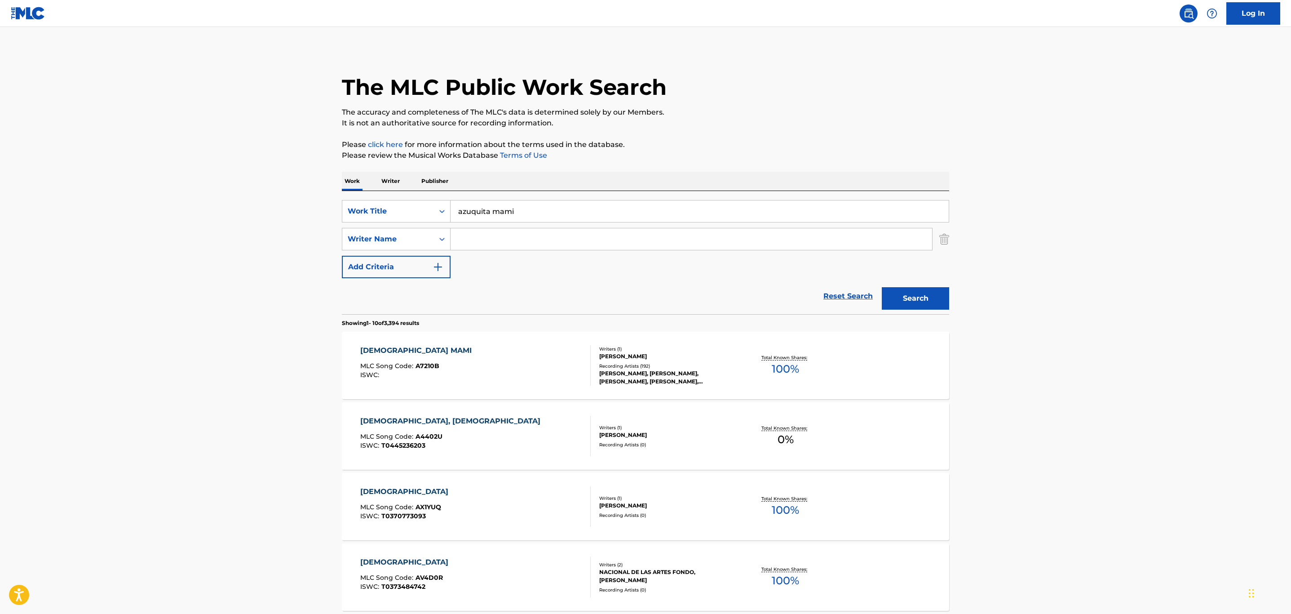
click at [646, 360] on div "Writers ( 1 ) [PERSON_NAME] Recording Artists ( 192 ) [PERSON_NAME], [PERSON_NA…" at bounding box center [663, 365] width 144 height 40
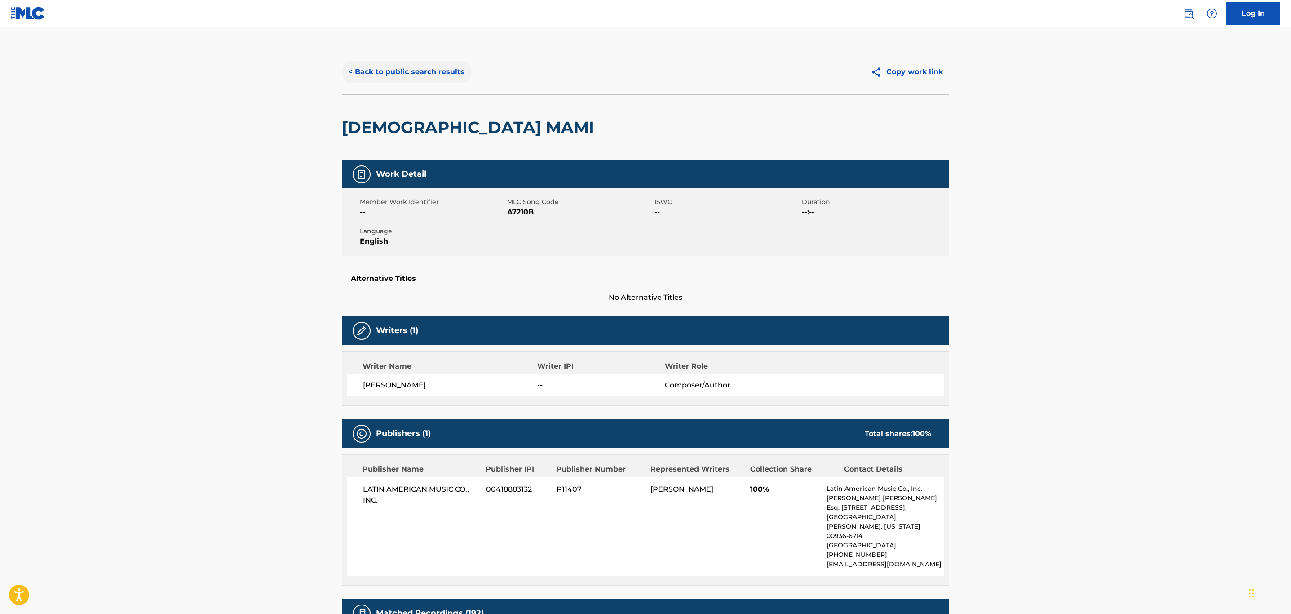
click at [394, 63] on button "< Back to public search results" at bounding box center [406, 72] width 129 height 22
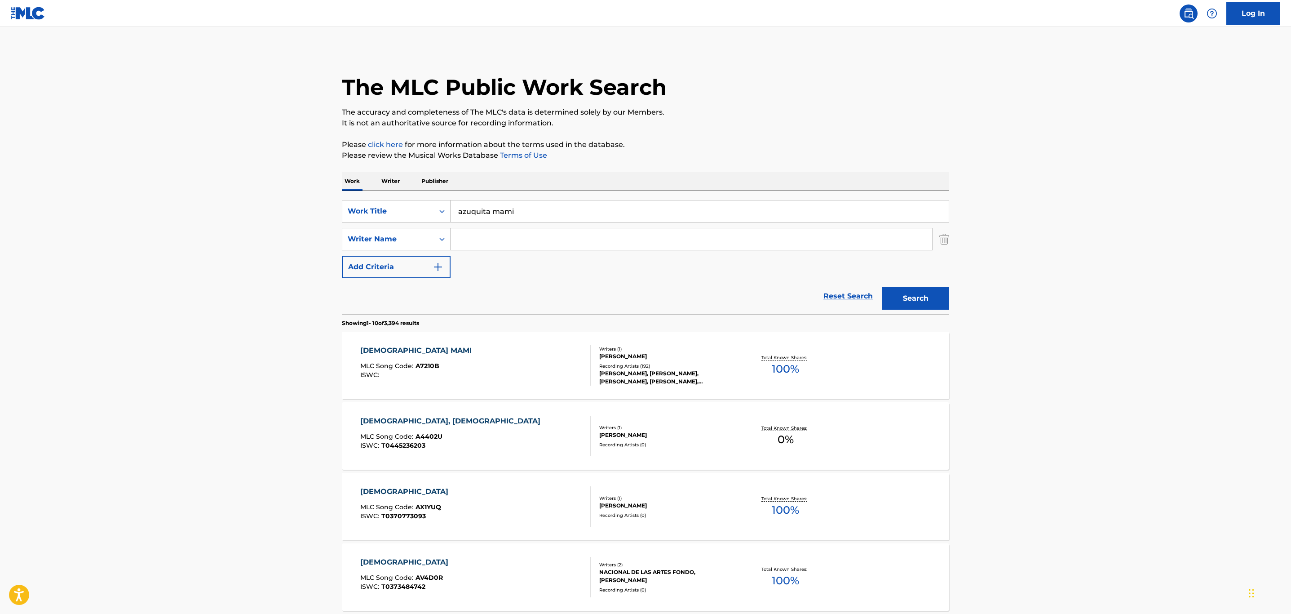
click at [500, 235] on input "Search Form" at bounding box center [692, 239] width 482 height 22
type input "guti"
click at [882, 287] on button "Search" at bounding box center [915, 298] width 67 height 22
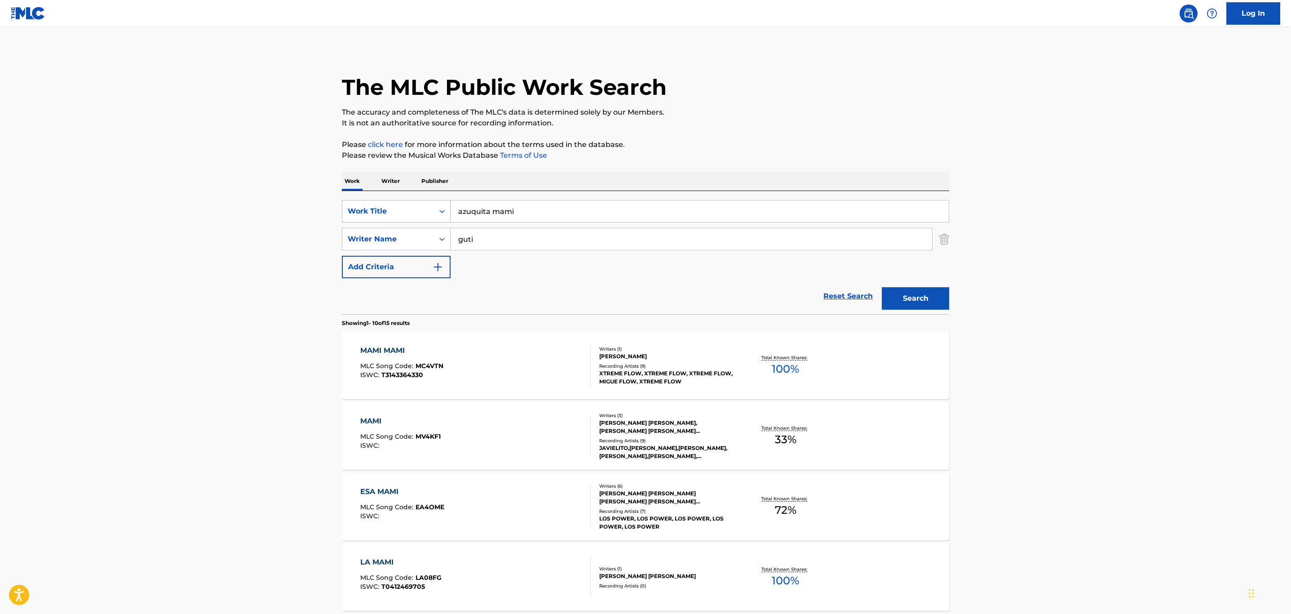
drag, startPoint x: 524, startPoint y: 205, endPoint x: 417, endPoint y: 217, distance: 108.1
click at [417, 217] on div "SearchWithCriteria5016fdcc-3906-48b8-b6aa-8a4ade20b000 Work Title azuquita mami" at bounding box center [645, 211] width 607 height 22
drag, startPoint x: 493, startPoint y: 244, endPoint x: 374, endPoint y: 239, distance: 119.6
click at [374, 239] on div "SearchWithCriteria9782f02e-c15f-45e0-a667-4b34ee06232d Writer Name guti" at bounding box center [645, 239] width 607 height 22
click at [378, 237] on div "Writer Name" at bounding box center [388, 239] width 81 height 11
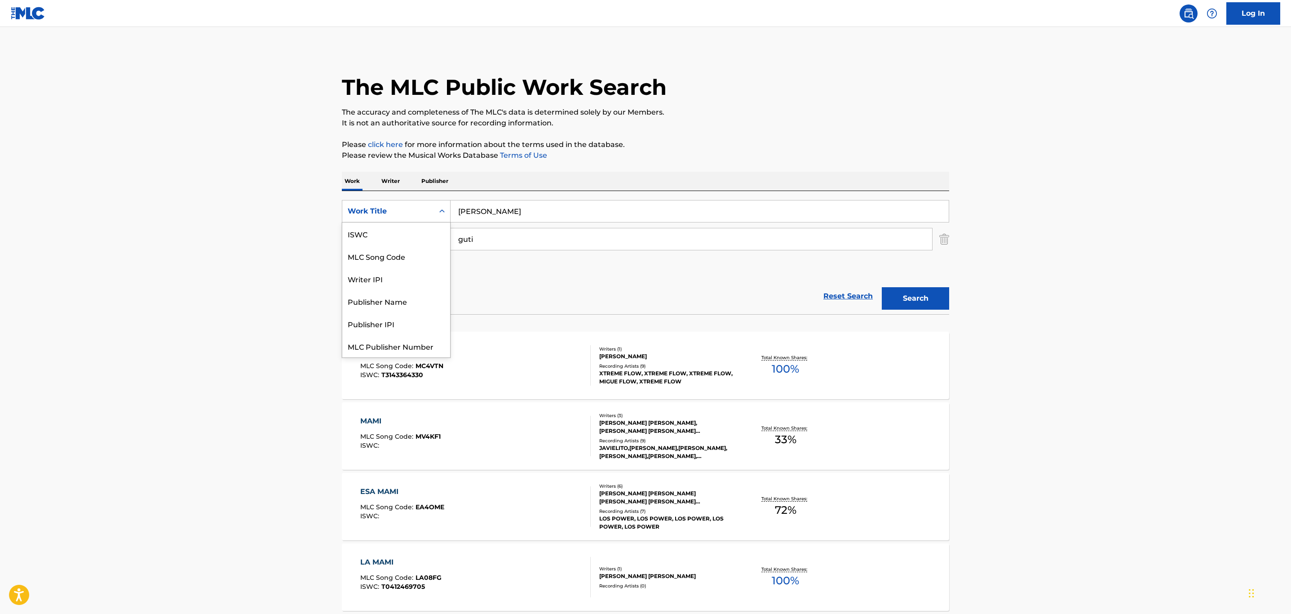
click at [420, 212] on div "Work Title" at bounding box center [388, 211] width 81 height 11
drag, startPoint x: 550, startPoint y: 212, endPoint x: 377, endPoint y: 199, distance: 173.4
click at [377, 200] on div "SearchWithCriteria5016fdcc-3906-48b8-b6aa-8a4ade20b000 Work Title [PERSON_NAME]" at bounding box center [645, 211] width 607 height 22
type input "la vaca"
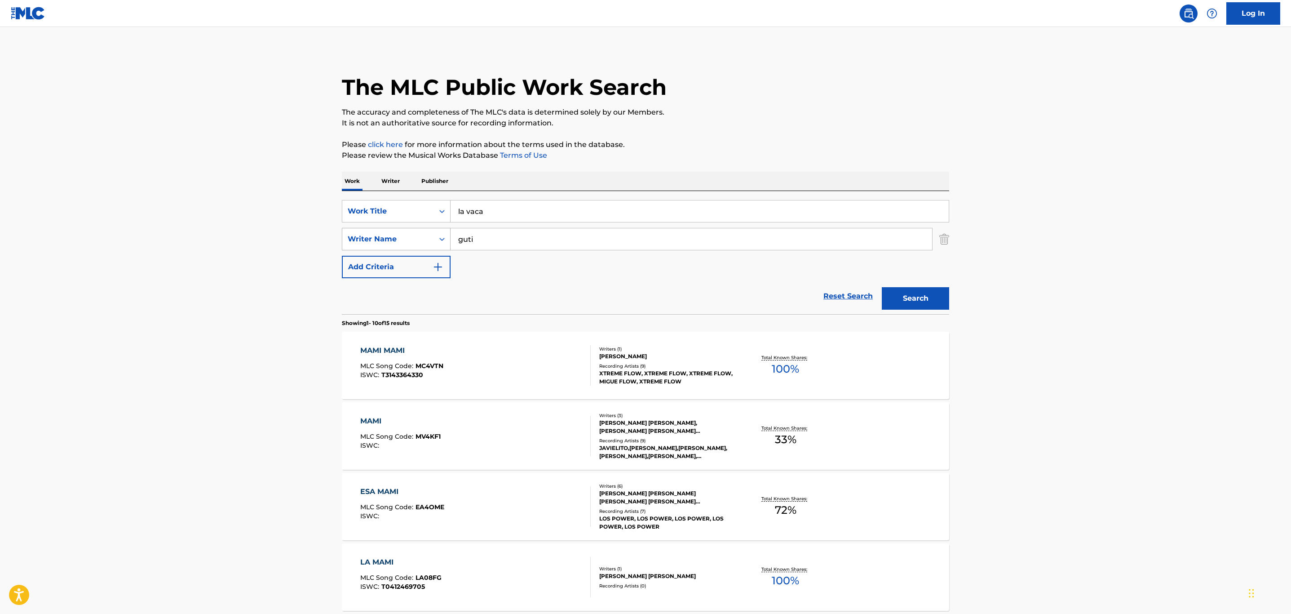
click at [422, 240] on div "Writer Name" at bounding box center [388, 239] width 81 height 11
click at [407, 282] on div "Publisher Name" at bounding box center [396, 284] width 108 height 22
click at [519, 242] on input "Search Form" at bounding box center [692, 239] width 482 height 22
type input "peer"
click at [554, 212] on input "la vaca" at bounding box center [700, 211] width 498 height 22
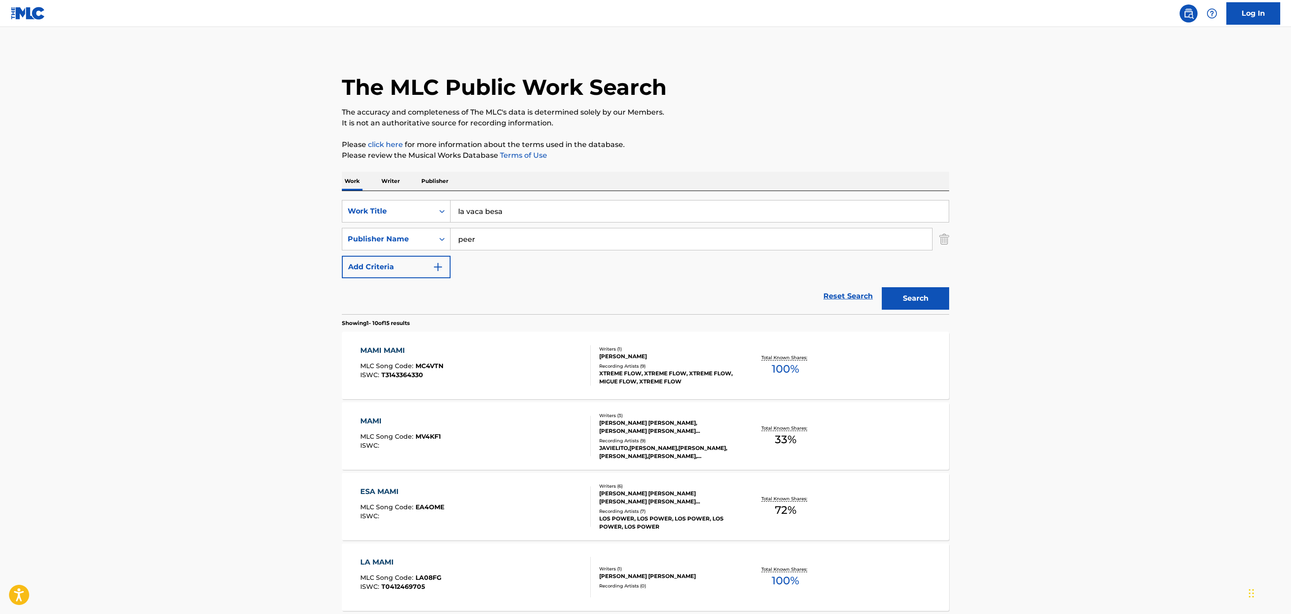
type input "la vaca besa"
click at [882, 287] on button "Search" at bounding box center [915, 298] width 67 height 22
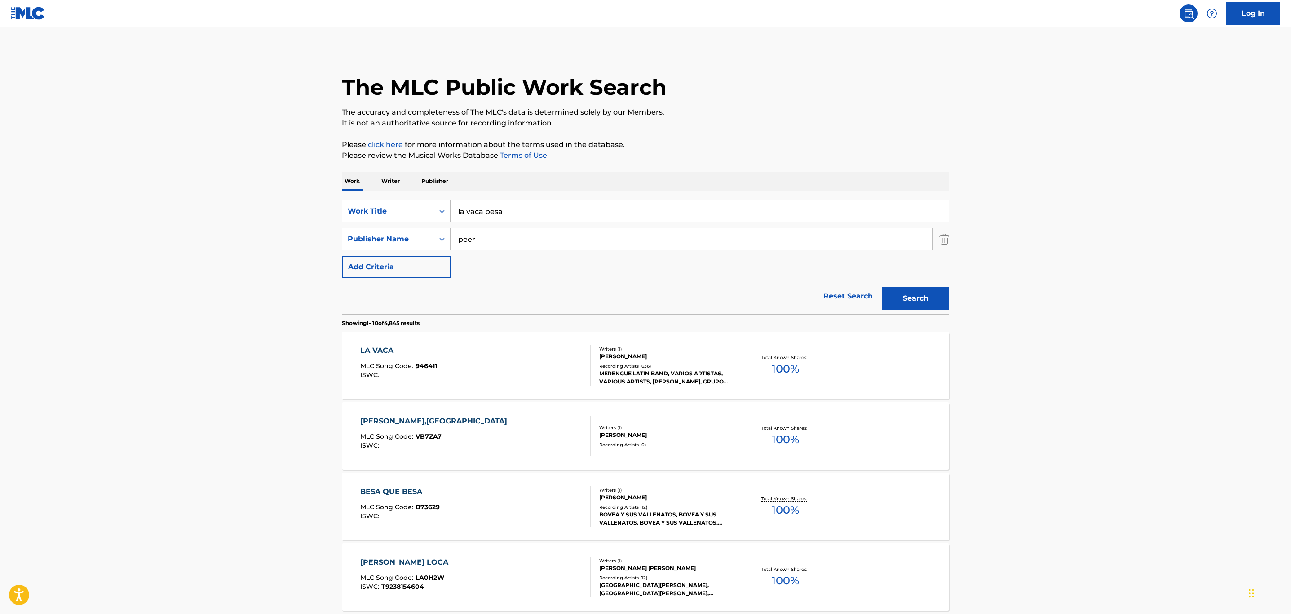
click at [530, 372] on div "[PERSON_NAME] MLC Song Code : 946411 ISWC :" at bounding box center [475, 365] width 231 height 40
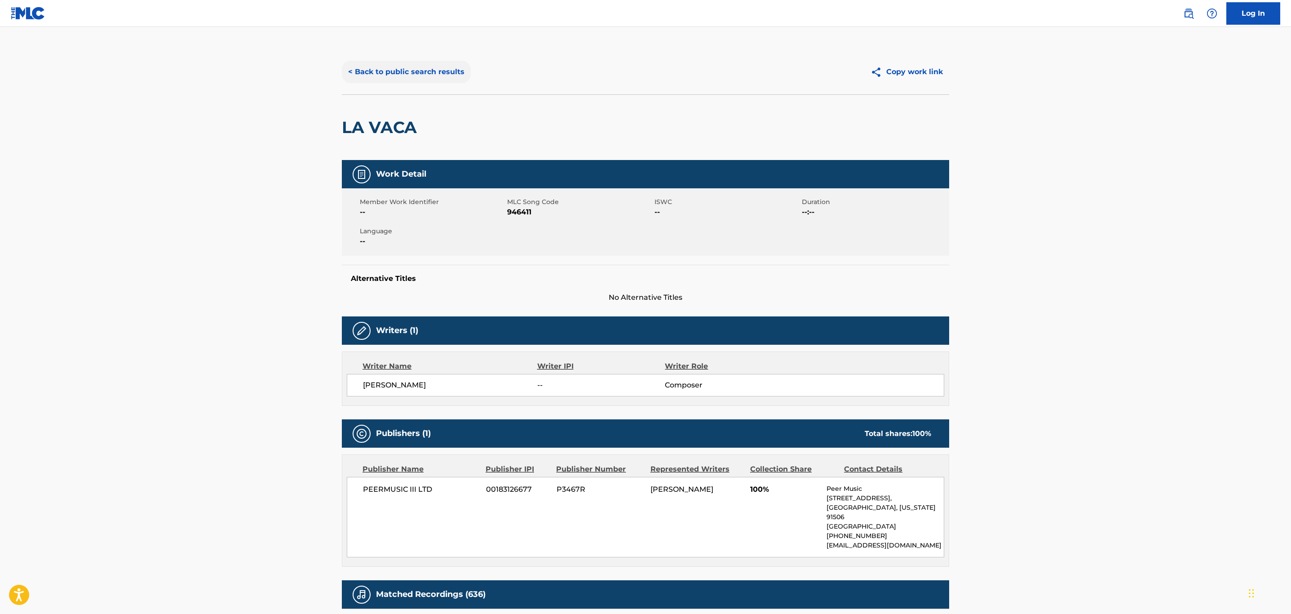
click at [418, 74] on button "< Back to public search results" at bounding box center [406, 72] width 129 height 22
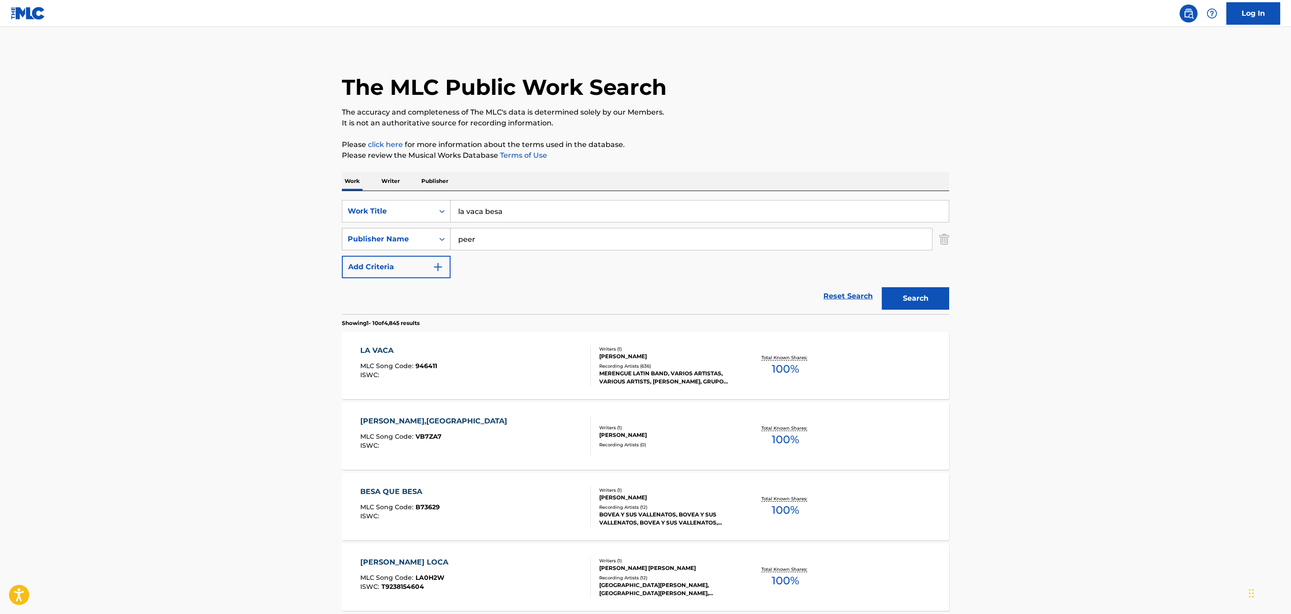
drag, startPoint x: 492, startPoint y: 244, endPoint x: 412, endPoint y: 243, distance: 80.0
click at [412, 243] on div "SearchWithCriteria0cf54ef3-8b4c-4c94-907a-76f765564e65 Publisher Name peer" at bounding box center [645, 239] width 607 height 22
click at [412, 243] on div "Publisher Name" at bounding box center [388, 239] width 81 height 11
drag, startPoint x: 407, startPoint y: 259, endPoint x: 526, endPoint y: 251, distance: 118.9
click at [416, 259] on div "Writer Name" at bounding box center [396, 261] width 108 height 22
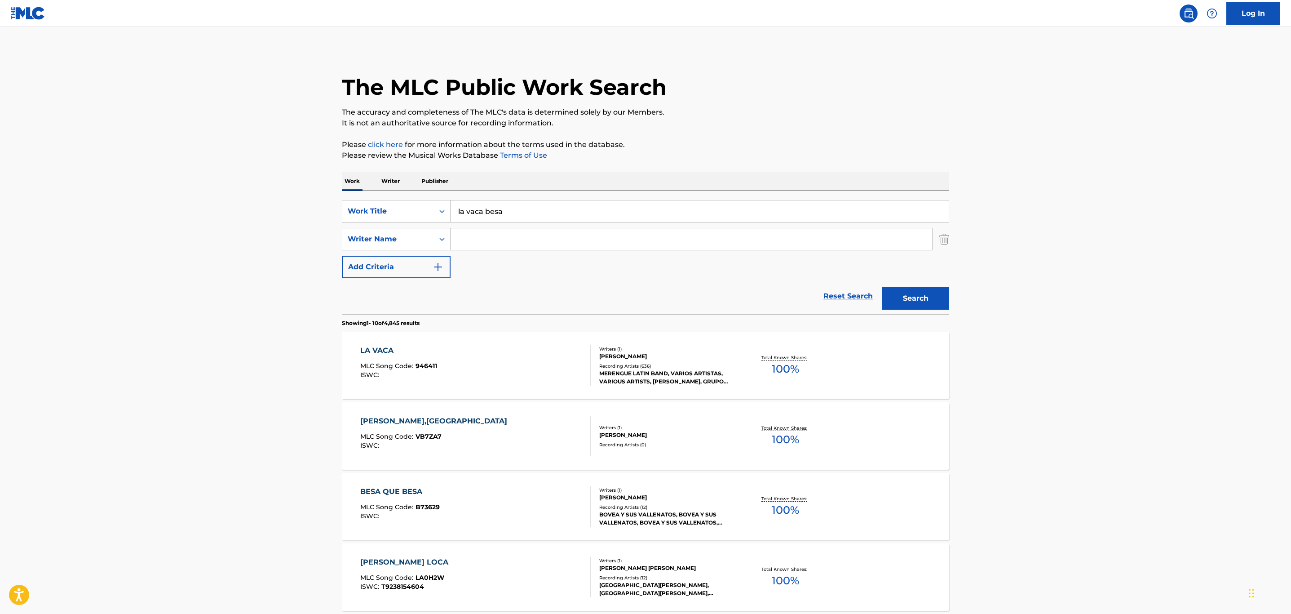
click at [526, 250] on div "Search Form" at bounding box center [692, 239] width 482 height 22
click at [523, 249] on input "Search Form" at bounding box center [692, 239] width 482 height 22
type input "[PERSON_NAME]"
click at [882, 287] on button "Search" at bounding box center [915, 298] width 67 height 22
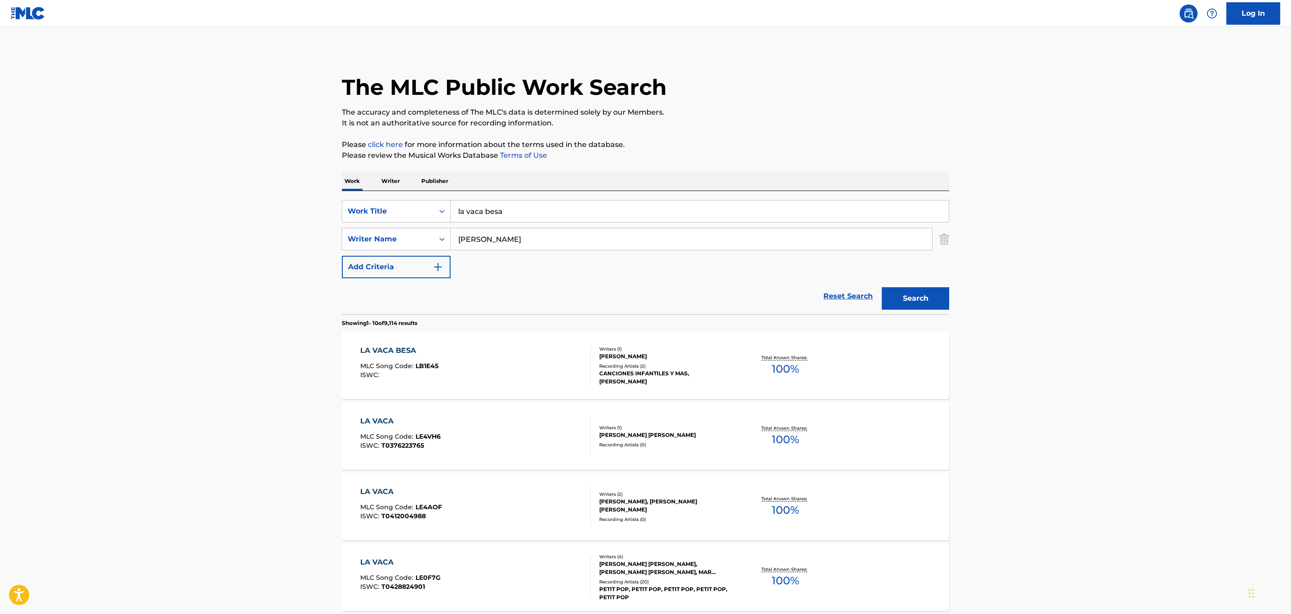
click at [671, 349] on div "Writers ( 1 )" at bounding box center [667, 348] width 136 height 7
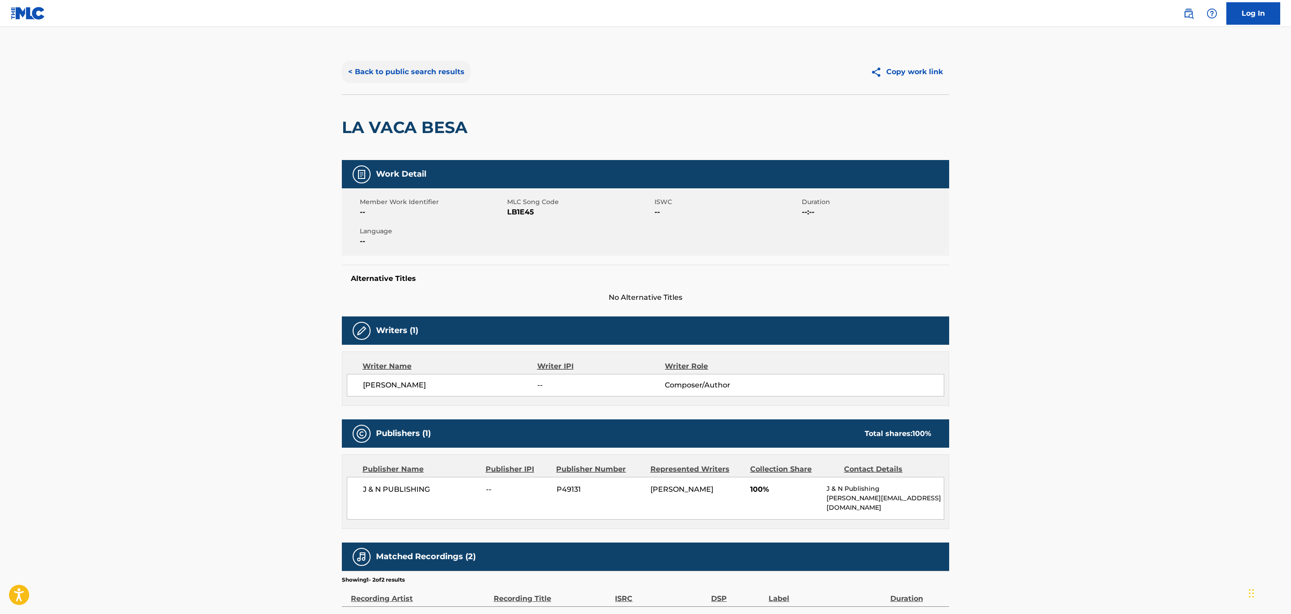
click at [390, 66] on button "< Back to public search results" at bounding box center [406, 72] width 129 height 22
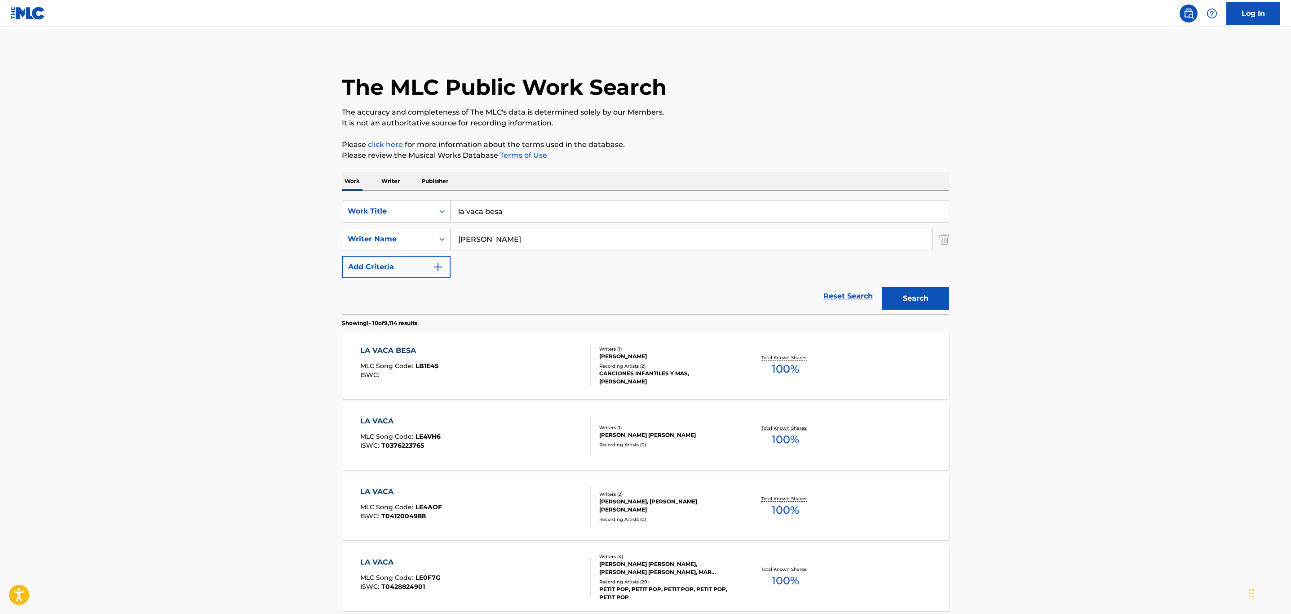
drag, startPoint x: 251, startPoint y: 166, endPoint x: 143, endPoint y: 146, distance: 110.1
click at [135, 146] on main "The MLC Public Work Search The accuracy and completeness of The MLC's data is d…" at bounding box center [645, 556] width 1291 height 1058
drag, startPoint x: 522, startPoint y: 213, endPoint x: 526, endPoint y: 209, distance: 5.4
click at [521, 212] on input "la vaca besa" at bounding box center [700, 211] width 498 height 22
drag, startPoint x: 526, startPoint y: 209, endPoint x: 319, endPoint y: 186, distance: 207.5
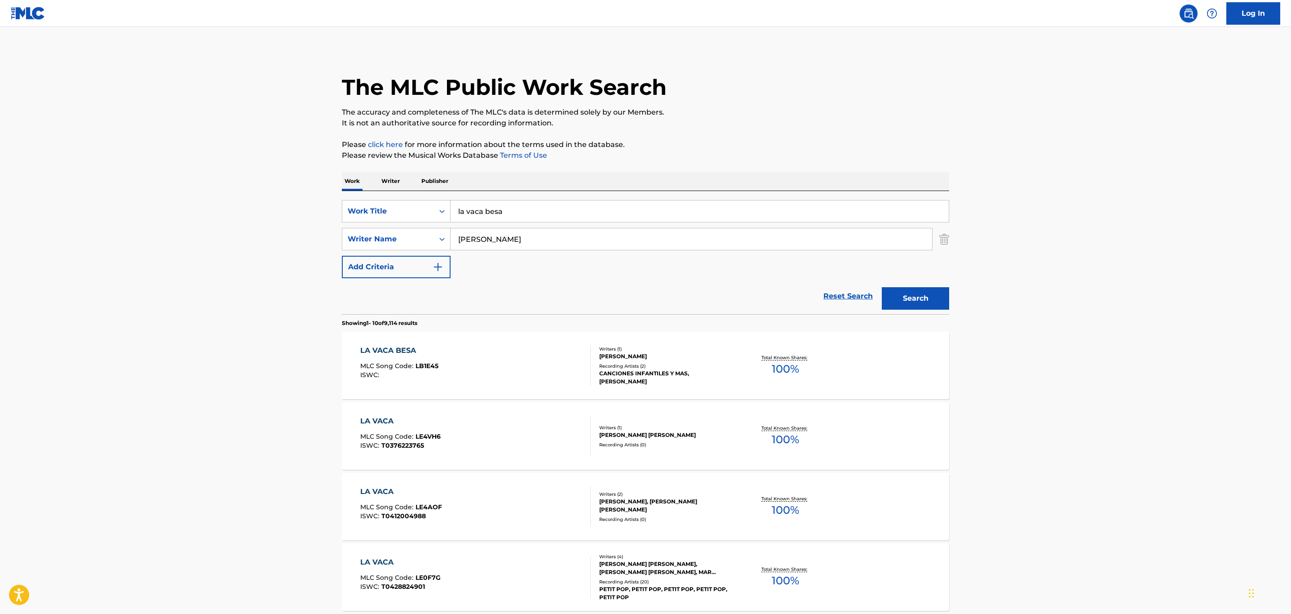
click at [320, 186] on main "The MLC Public Work Search The accuracy and completeness of The MLC's data is d…" at bounding box center [645, 556] width 1291 height 1058
paste input "Dos Mujeres"
type input "Dos Mujeres"
click at [255, 210] on main "The MLC Public Work Search The accuracy and completeness of The MLC's data is d…" at bounding box center [645, 556] width 1291 height 1058
drag, startPoint x: 547, startPoint y: 235, endPoint x: 381, endPoint y: 213, distance: 167.2
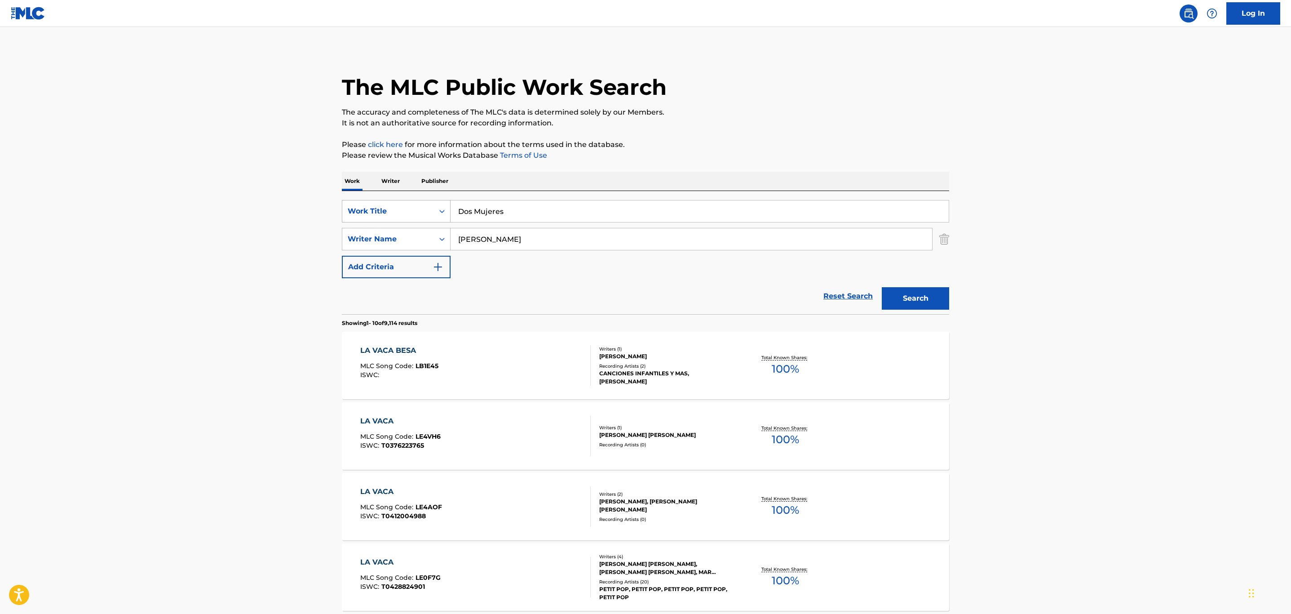
click at [381, 213] on div "SearchWithCriteria5016fdcc-3906-48b8-b6aa-8a4ade20b000 Work Title Dos Mujeres S…" at bounding box center [645, 239] width 607 height 78
click at [882, 287] on button "Search" at bounding box center [915, 298] width 67 height 22
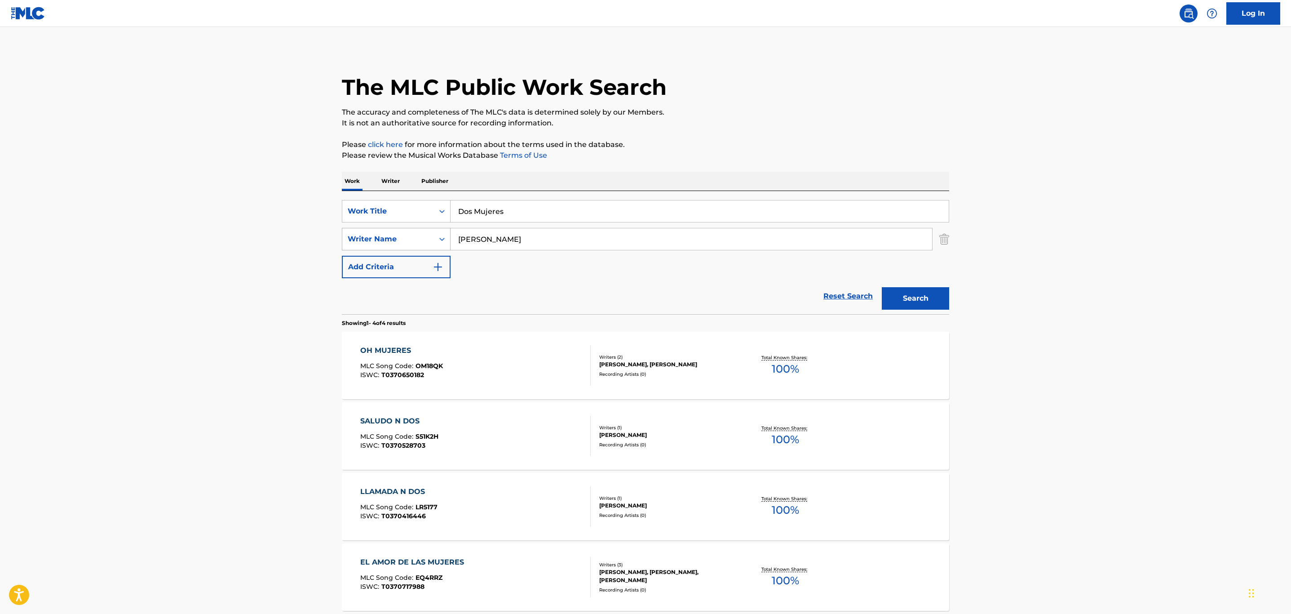
drag, startPoint x: 513, startPoint y: 235, endPoint x: 394, endPoint y: 229, distance: 119.6
click at [394, 229] on div "SearchWithCriteriafed4dda3-9b12-4761-84ef-84baeb14471e Writer Name [PERSON_NAME]" at bounding box center [645, 239] width 607 height 22
type input "[PERSON_NAME]"
click at [882, 287] on button "Search" at bounding box center [915, 298] width 67 height 22
click at [921, 282] on div "Search" at bounding box center [913, 296] width 72 height 36
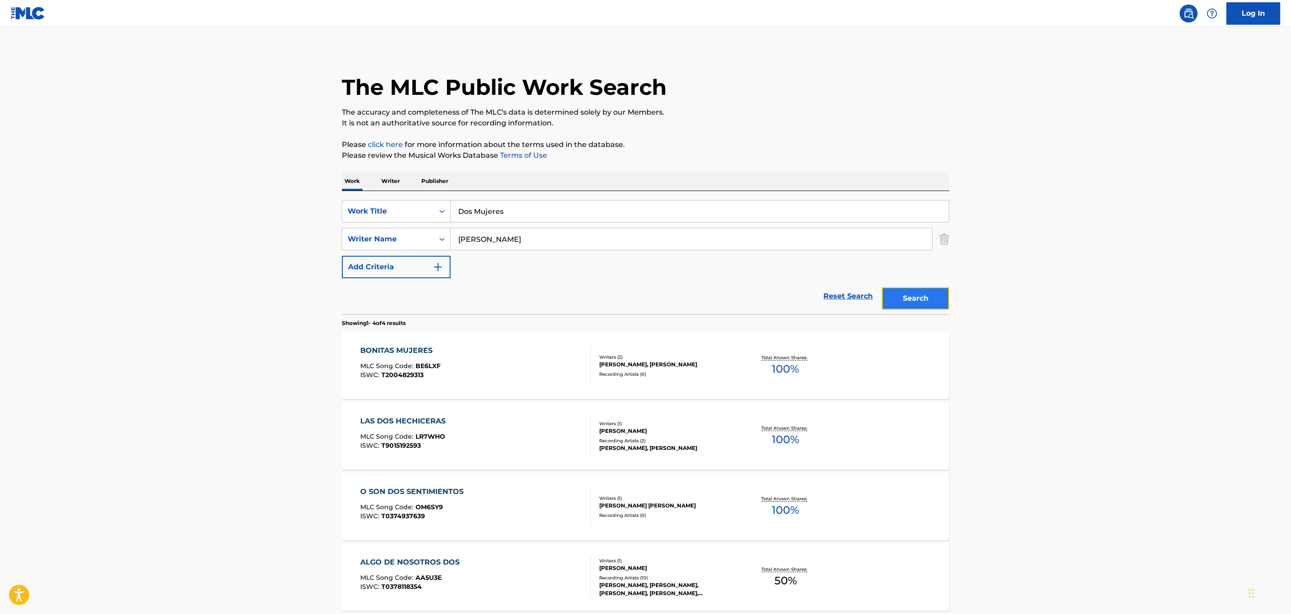
click at [920, 294] on button "Search" at bounding box center [915, 298] width 67 height 22
click at [405, 239] on div "Writer Name" at bounding box center [388, 239] width 81 height 11
click at [408, 281] on div "Publisher Name" at bounding box center [396, 284] width 108 height 22
click at [533, 236] on input "Search Form" at bounding box center [692, 239] width 482 height 22
type input "september"
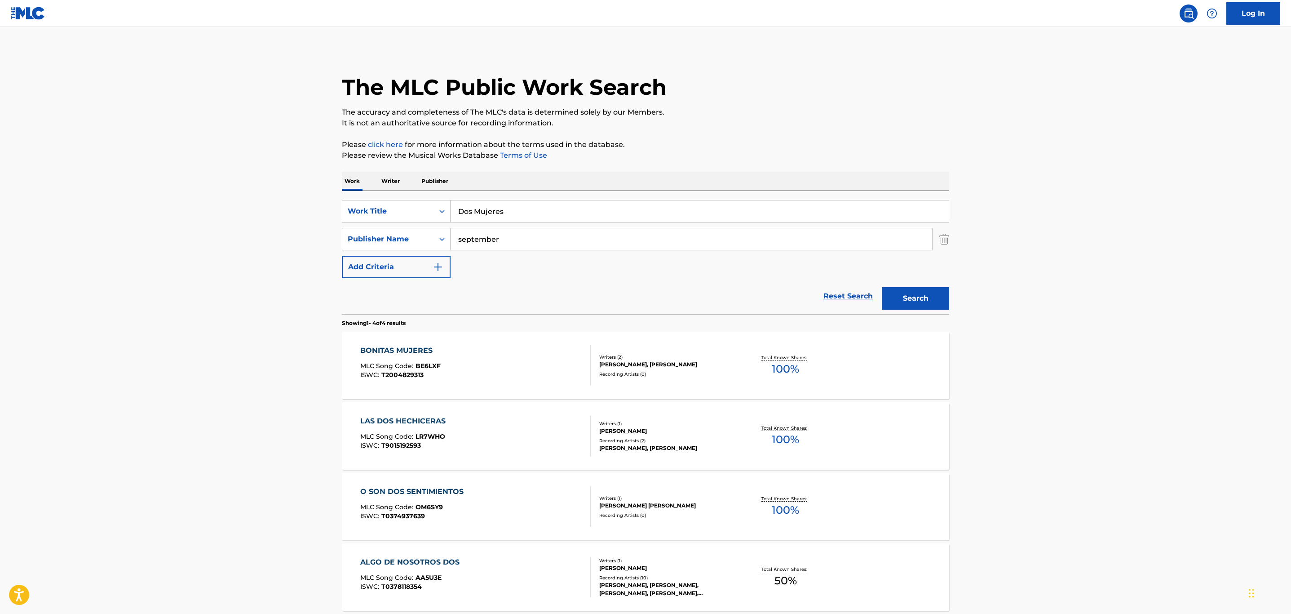
click at [882, 287] on button "Search" at bounding box center [915, 298] width 67 height 22
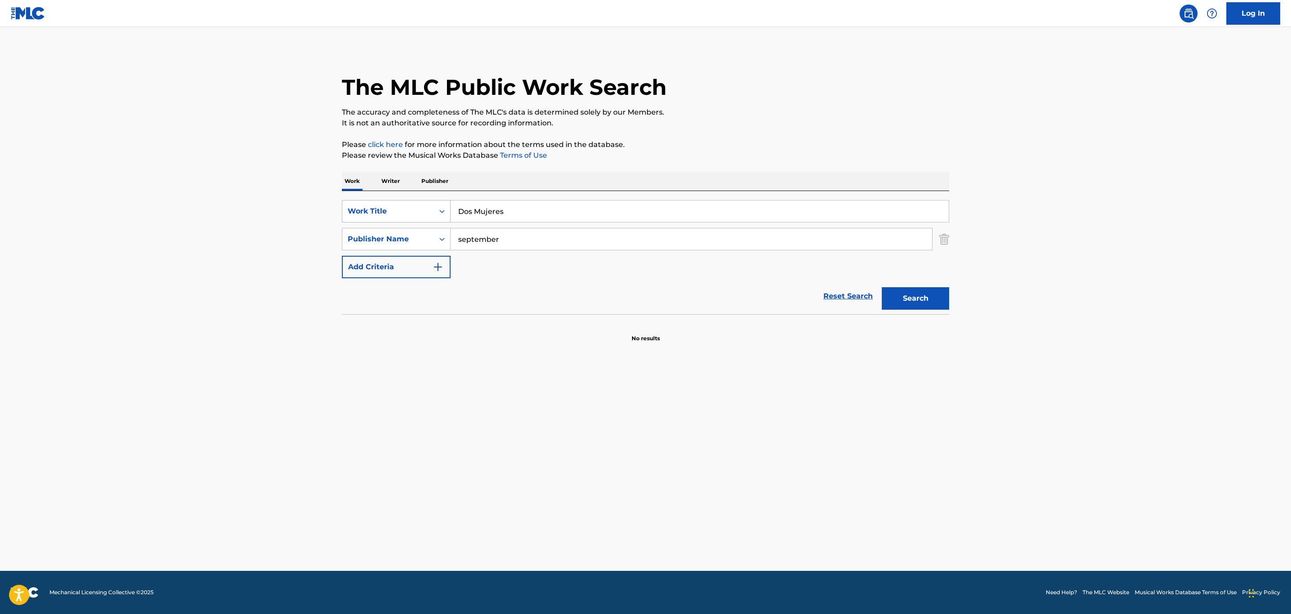
drag, startPoint x: 512, startPoint y: 213, endPoint x: 412, endPoint y: 206, distance: 100.0
click at [413, 206] on div "SearchWithCriteria5016fdcc-3906-48b8-b6aa-8a4ade20b000 Work Title Dos Mujeres" at bounding box center [645, 211] width 607 height 22
type input "leaving"
drag, startPoint x: 510, startPoint y: 235, endPoint x: 472, endPoint y: 240, distance: 38.6
click at [472, 240] on input "september" at bounding box center [692, 239] width 482 height 22
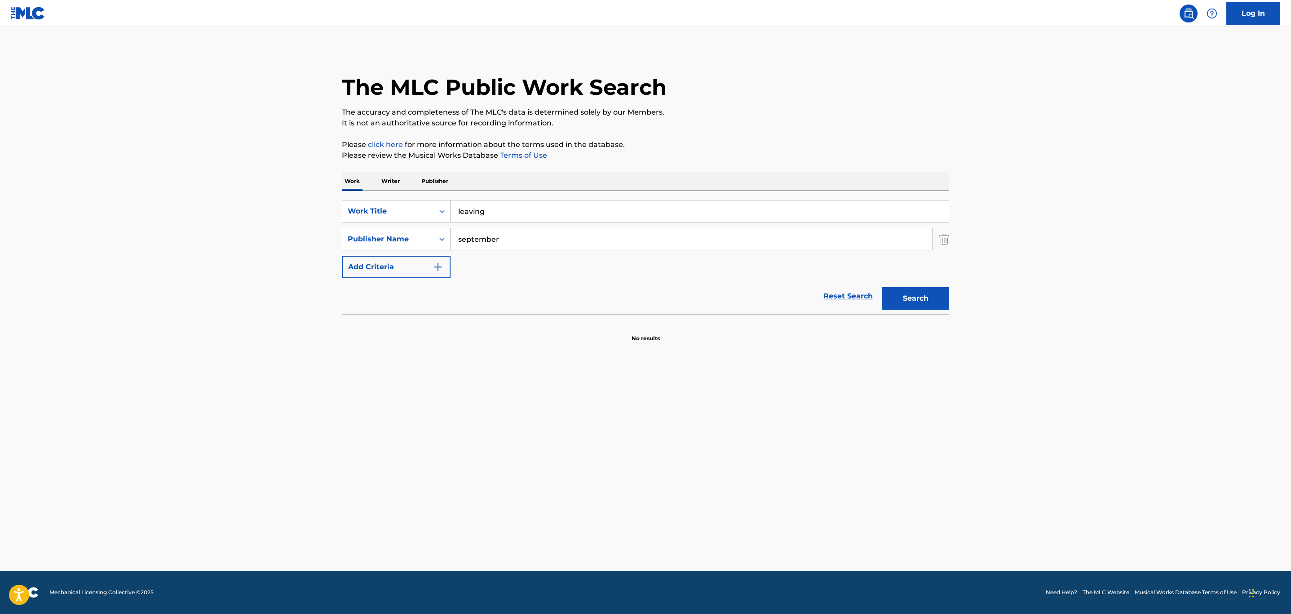
click at [489, 235] on input "september" at bounding box center [692, 239] width 482 height 22
drag, startPoint x: 526, startPoint y: 235, endPoint x: 403, endPoint y: 239, distance: 122.7
click at [403, 239] on div "SearchWithCriteria1eddf3be-3f9c-4775-ac9b-9815c18142e0 Publisher Name september" at bounding box center [645, 239] width 607 height 22
type input "songtrust"
click at [882, 287] on button "Search" at bounding box center [915, 298] width 67 height 22
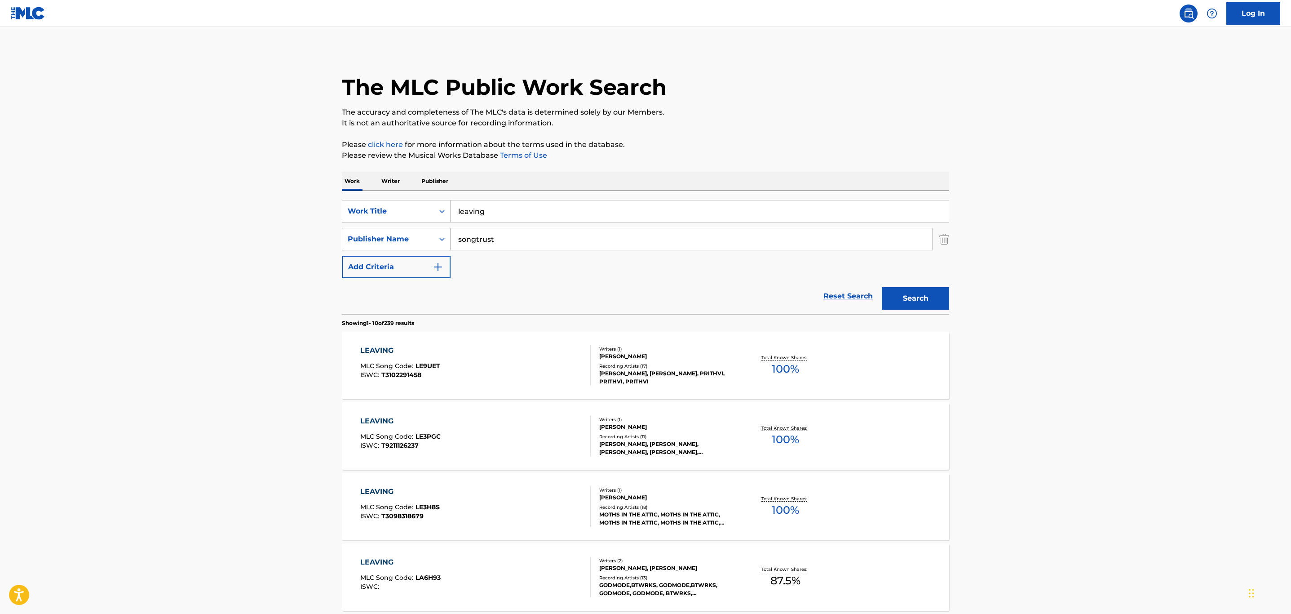
click at [407, 243] on div "Publisher Name" at bounding box center [388, 239] width 81 height 11
click at [408, 280] on div "Writer IPI" at bounding box center [396, 284] width 108 height 22
click at [412, 266] on button "Add Criteria" at bounding box center [396, 267] width 109 height 22
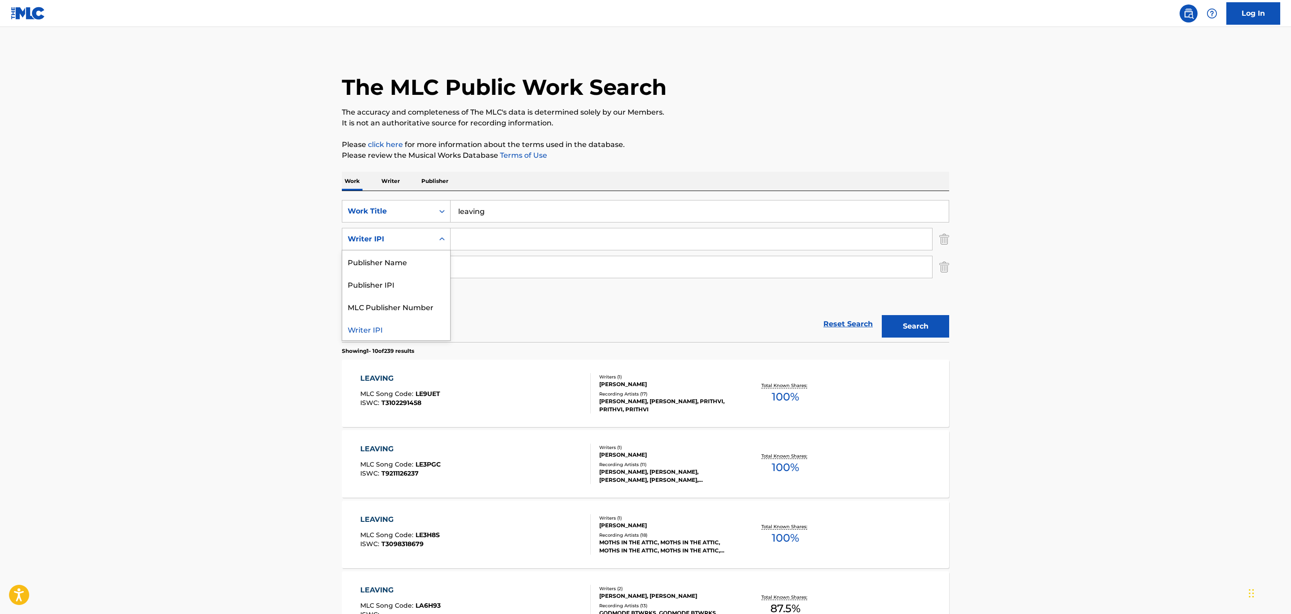
click at [403, 235] on div "Writer IPI" at bounding box center [388, 239] width 81 height 11
drag, startPoint x: 645, startPoint y: 326, endPoint x: 1044, endPoint y: 235, distance: 409.3
click at [677, 322] on div "Reset Search Search" at bounding box center [645, 324] width 607 height 36
click at [945, 237] on img "Search Form" at bounding box center [944, 239] width 10 height 22
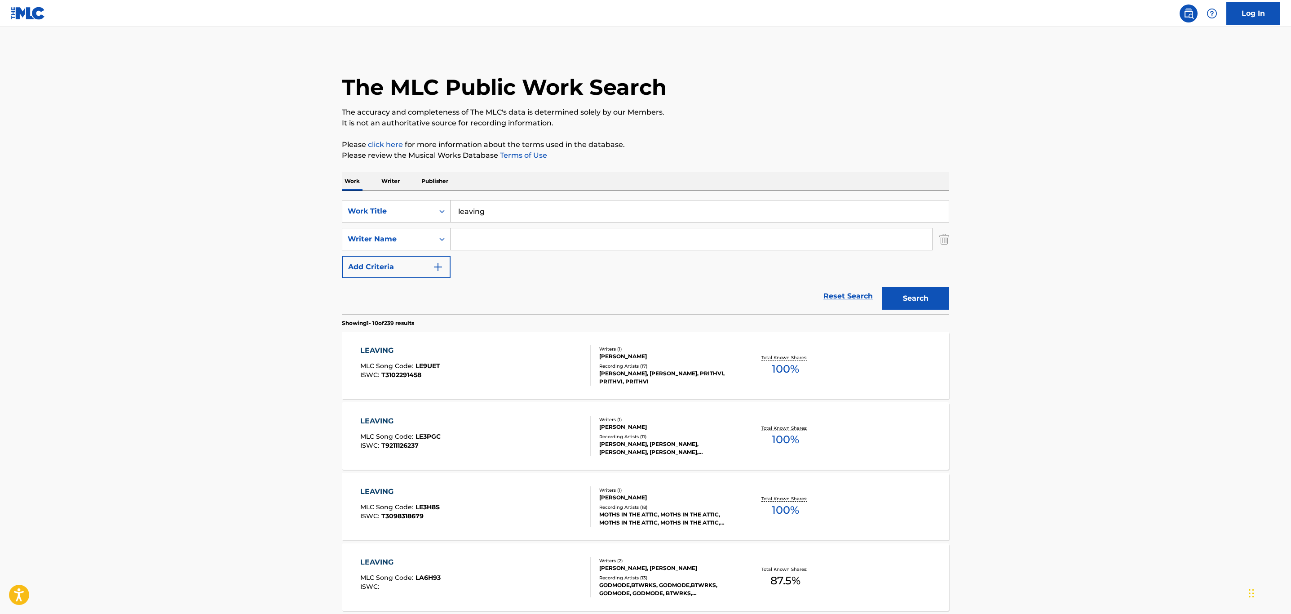
click at [495, 243] on input "Search Form" at bounding box center [692, 239] width 482 height 22
type input "feliu"
click at [882, 287] on button "Search" at bounding box center [915, 298] width 67 height 22
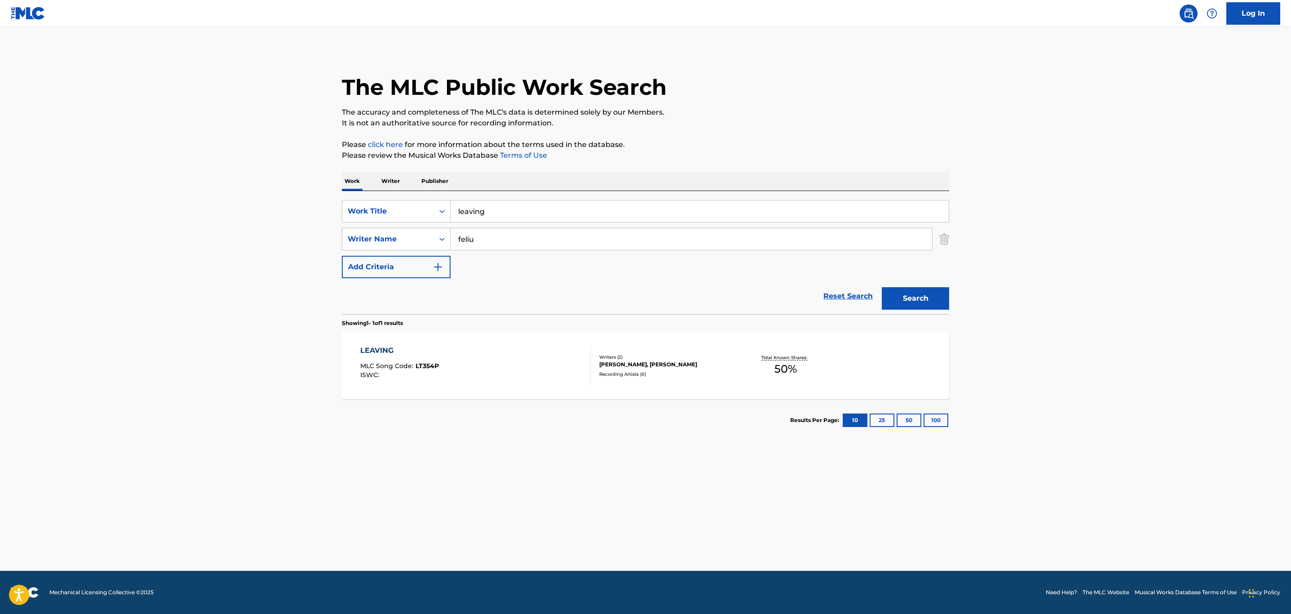
click at [655, 355] on div "Writers ( 2 )" at bounding box center [667, 357] width 136 height 7
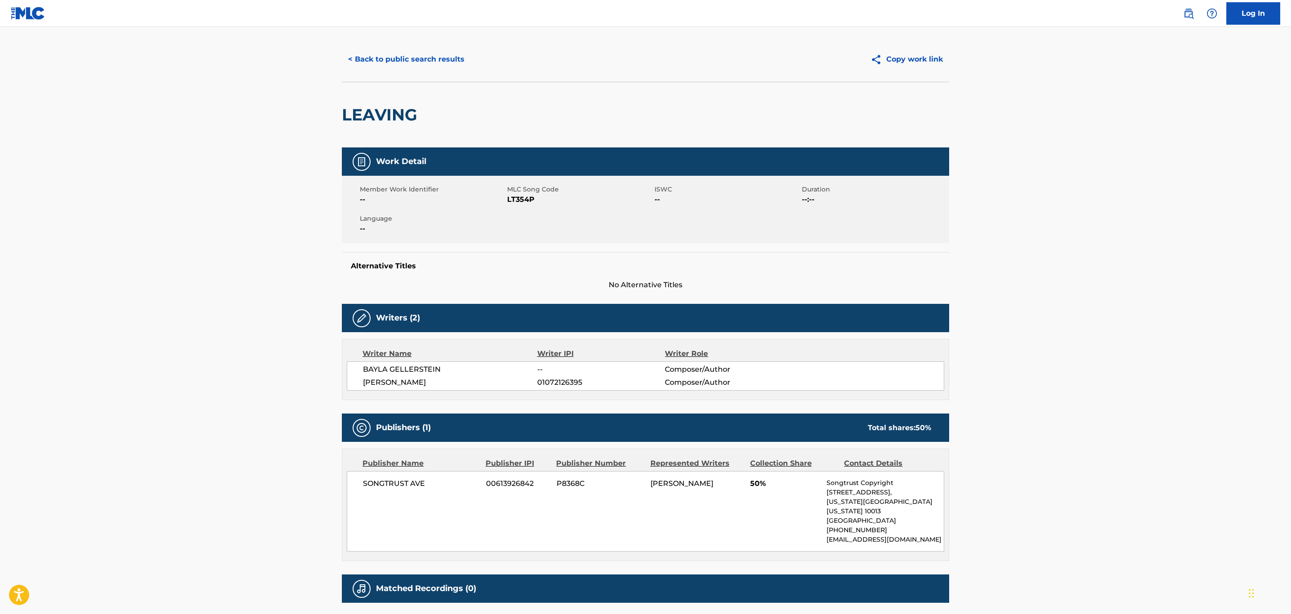
scroll to position [11, 0]
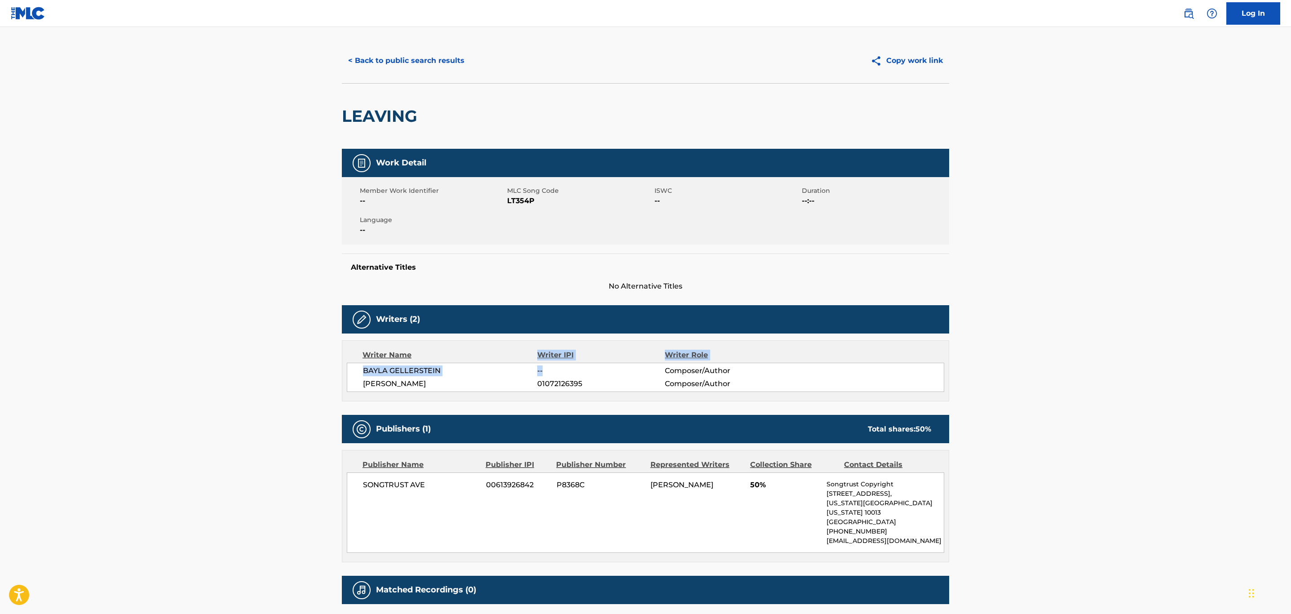
drag, startPoint x: 513, startPoint y: 355, endPoint x: 490, endPoint y: 354, distance: 22.9
click at [490, 354] on div "Writer Name Writer IPI Writer Role [PERSON_NAME] -- Composer/Author [PERSON_NAM…" at bounding box center [645, 370] width 607 height 61
click at [580, 371] on span "--" at bounding box center [601, 370] width 128 height 11
drag, startPoint x: 641, startPoint y: 203, endPoint x: 625, endPoint y: 201, distance: 15.4
click at [626, 201] on div "Member Work Identifier -- MLC Song Code LT354P ISWC -- Duration --:-- Language …" at bounding box center [645, 210] width 607 height 67
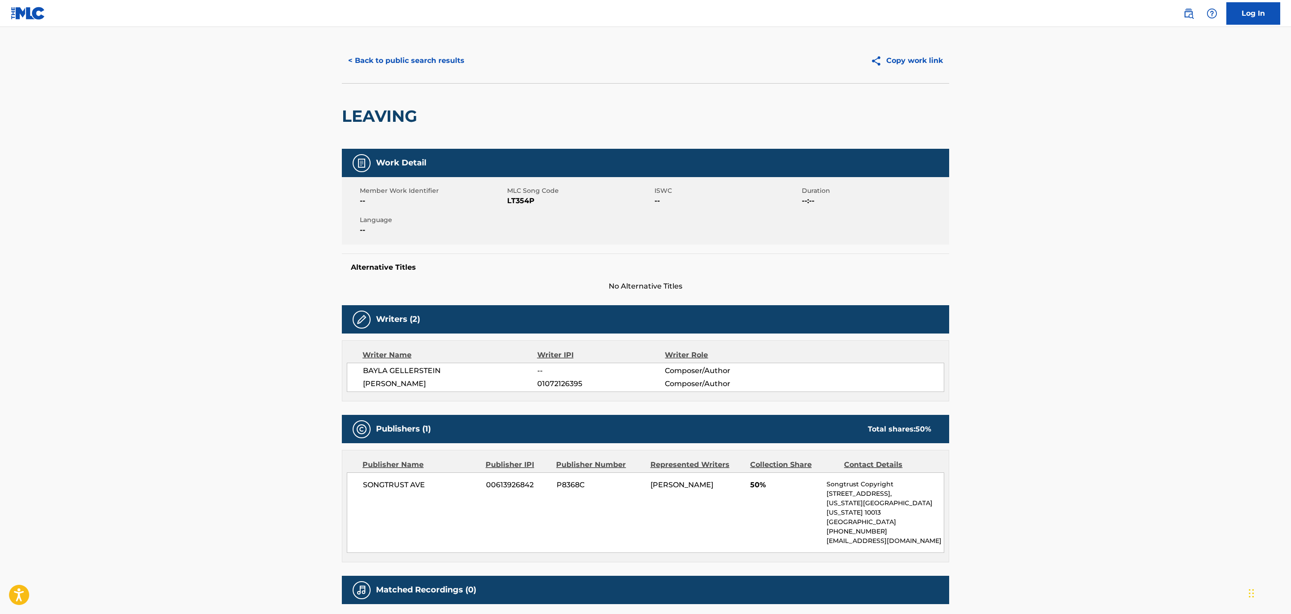
click at [634, 192] on span "MLC Song Code" at bounding box center [579, 190] width 145 height 9
drag, startPoint x: 540, startPoint y: 208, endPoint x: 442, endPoint y: 190, distance: 99.0
click at [465, 200] on div "Member Work Identifier -- MLC Song Code LT354P ISWC -- Duration --:-- Language …" at bounding box center [645, 210] width 607 height 67
click at [412, 53] on button "< Back to public search results" at bounding box center [406, 60] width 129 height 22
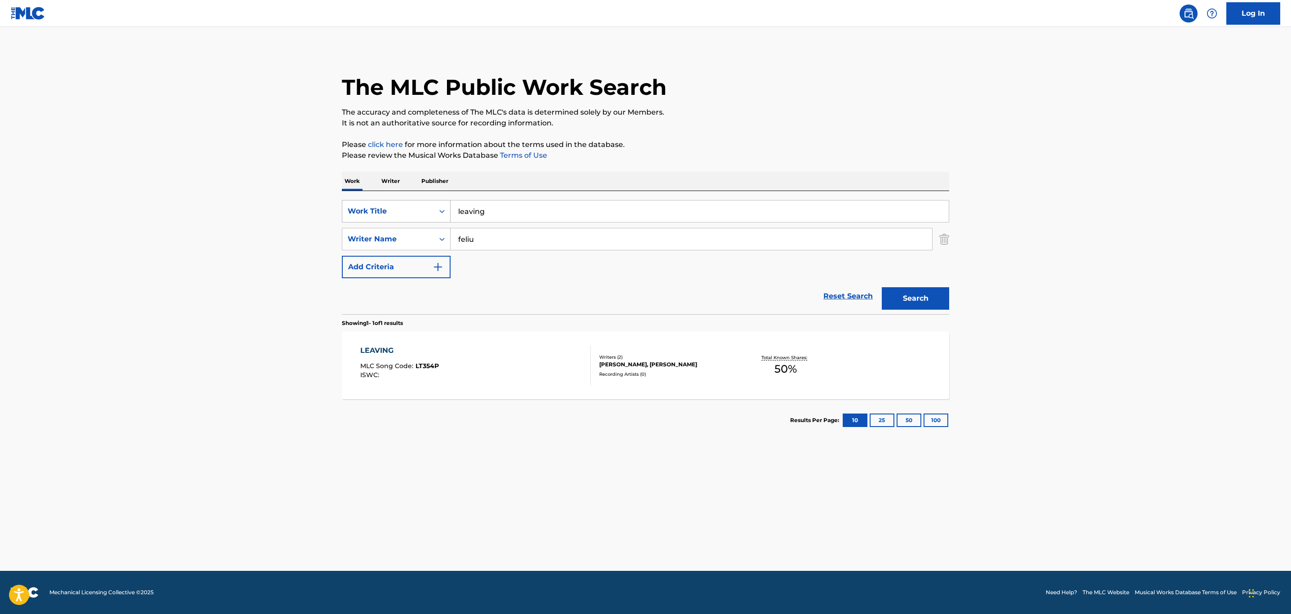
drag, startPoint x: 507, startPoint y: 204, endPoint x: 399, endPoint y: 212, distance: 107.7
click at [398, 212] on div "SearchWithCriteria5016fdcc-3906-48b8-b6aa-8a4ade20b000 Work Title leaving" at bounding box center [645, 211] width 607 height 22
type input "m"
type input "f"
type input "dos mujeres"
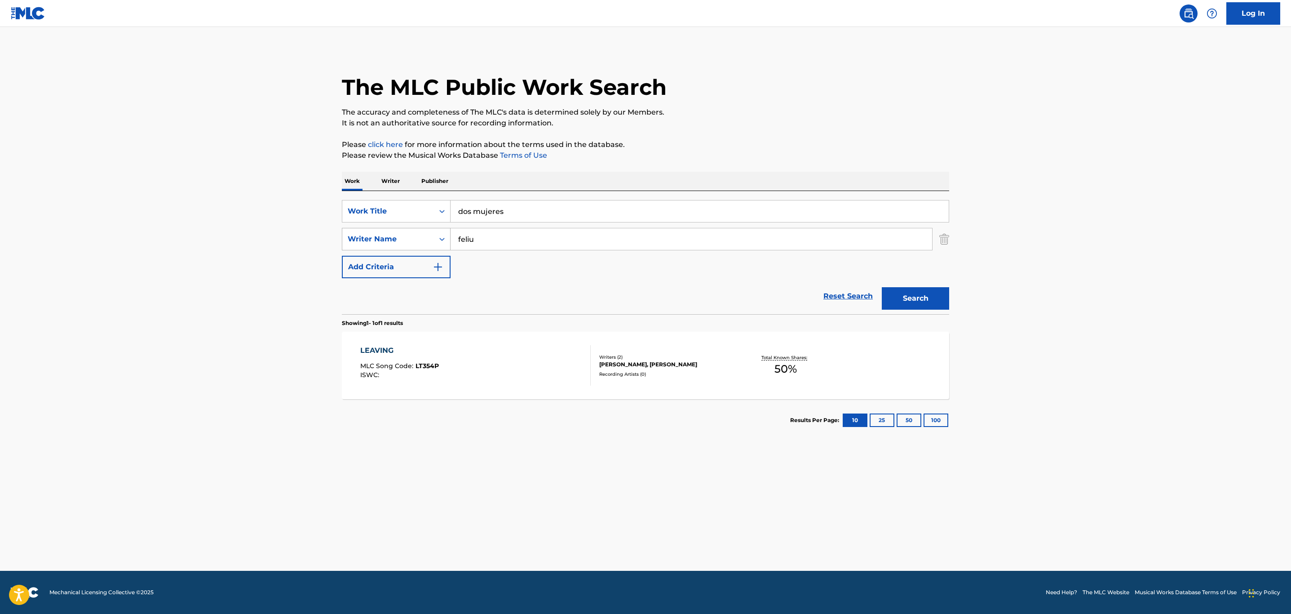
drag, startPoint x: 466, startPoint y: 245, endPoint x: 383, endPoint y: 247, distance: 83.1
click at [383, 247] on div "SearchWithCriteria9782f02e-c15f-45e0-a667-4b34ee06232d Writer Name [PERSON_NAME]" at bounding box center [645, 239] width 607 height 22
click at [936, 305] on button "Search" at bounding box center [915, 298] width 67 height 22
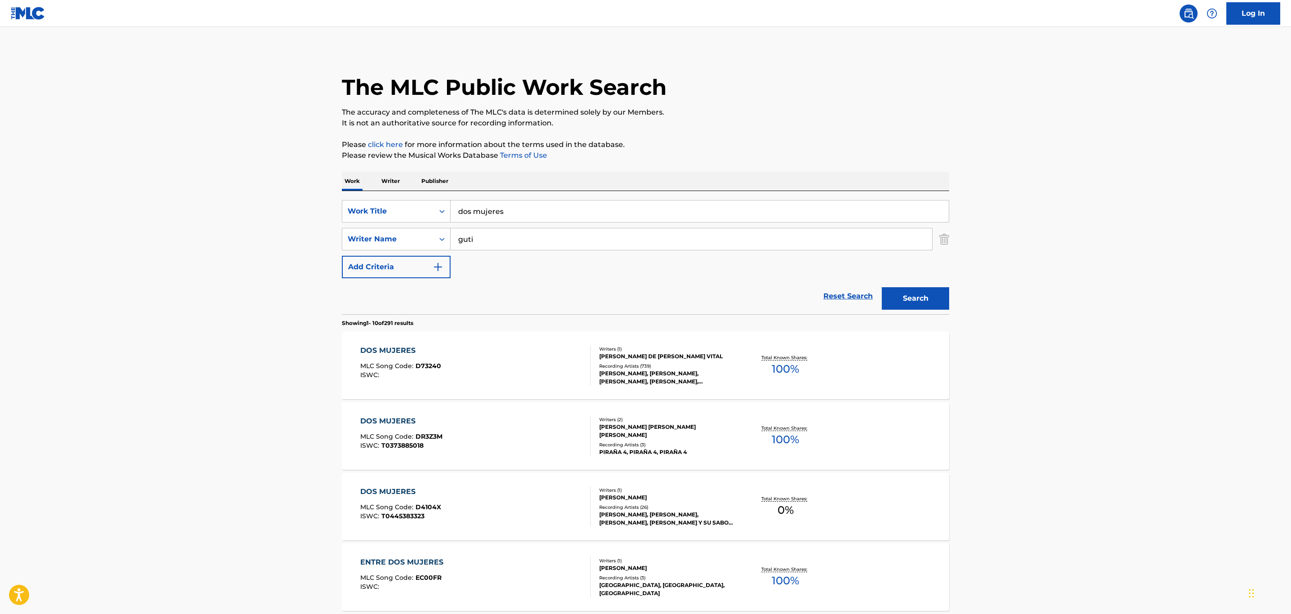
click at [536, 240] on input "guti" at bounding box center [692, 239] width 482 height 22
type input "[PERSON_NAME]"
click at [685, 369] on div "[PERSON_NAME], [PERSON_NAME], [PERSON_NAME], [PERSON_NAME], [PERSON_NAME]" at bounding box center [667, 377] width 136 height 16
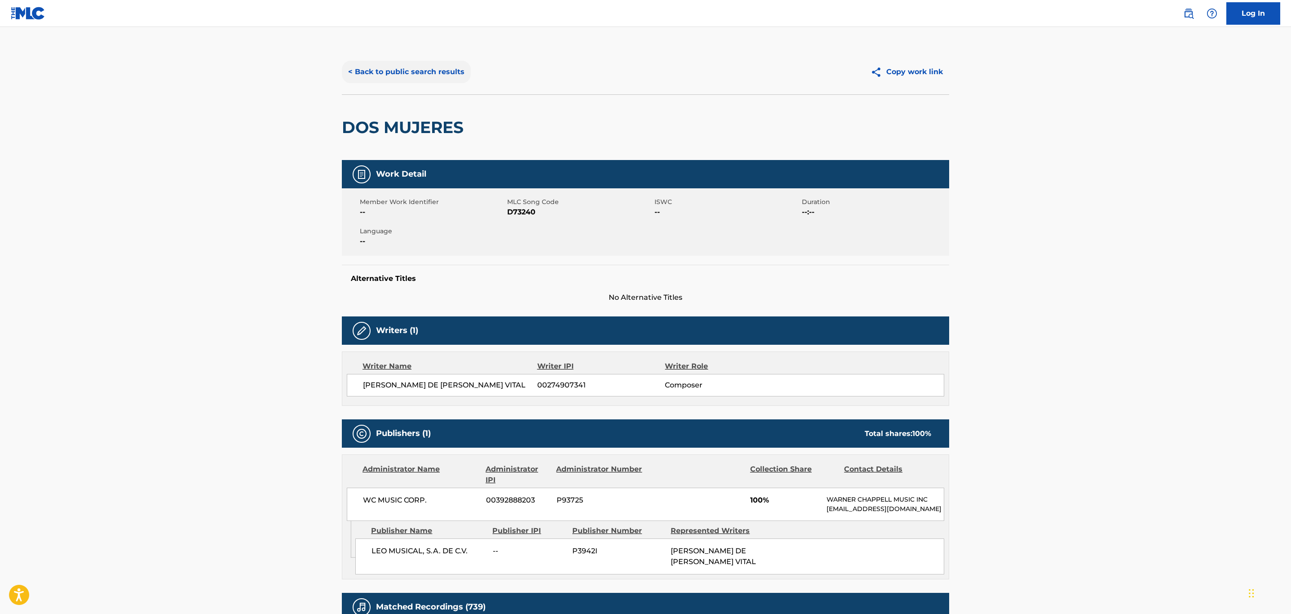
click at [437, 71] on button "< Back to public search results" at bounding box center [406, 72] width 129 height 22
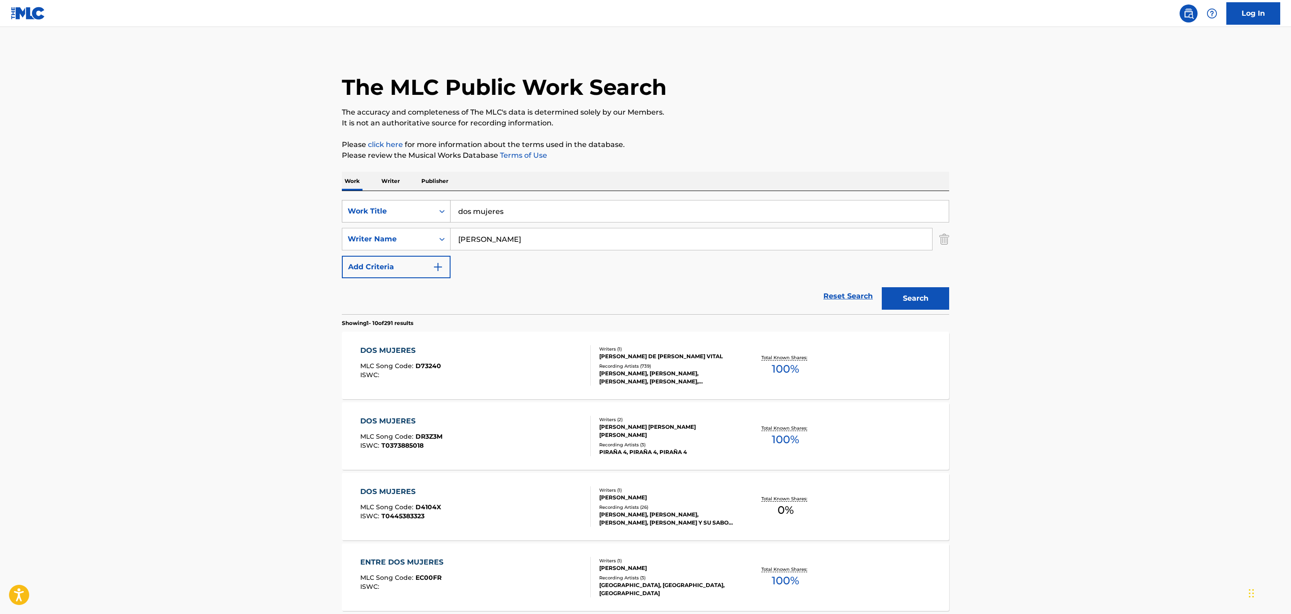
drag, startPoint x: 553, startPoint y: 209, endPoint x: 430, endPoint y: 201, distance: 122.9
click at [430, 201] on div "SearchWithCriteria5016fdcc-3906-48b8-b6aa-8a4ade20b000 Work Title dos mujeres" at bounding box center [645, 211] width 607 height 22
drag, startPoint x: 492, startPoint y: 209, endPoint x: 456, endPoint y: 211, distance: 36.9
click at [451, 210] on input "[PERSON_NAME]" at bounding box center [700, 211] width 498 height 22
type input "a"
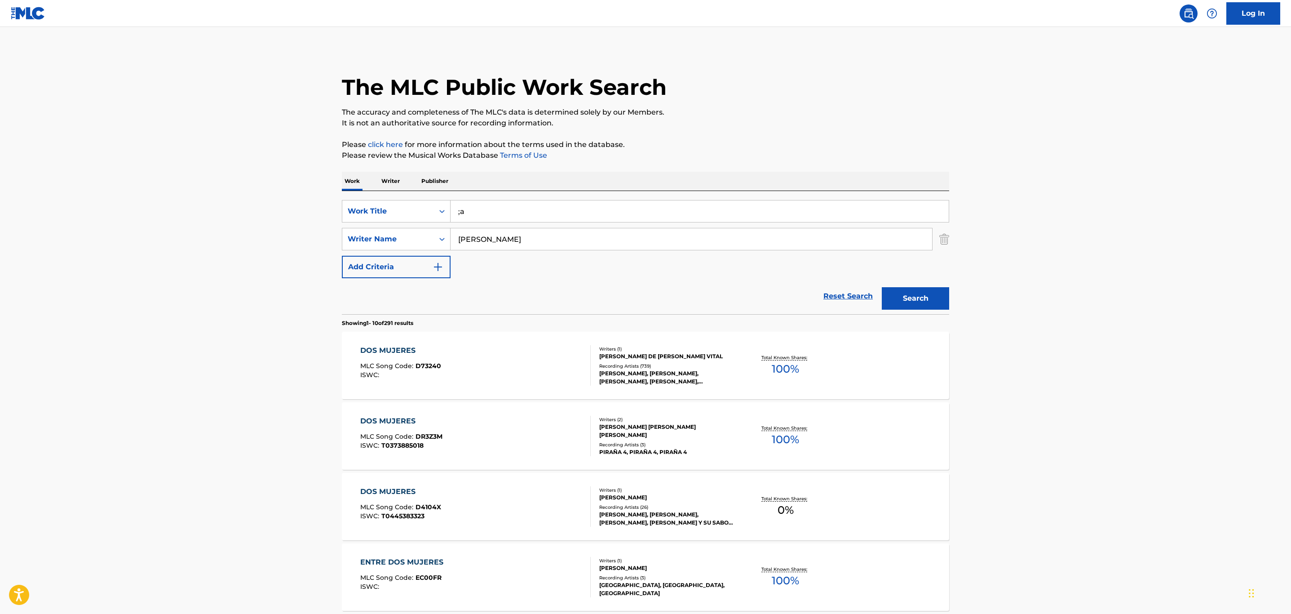
type input ";"
type input "la bruja"
drag, startPoint x: 498, startPoint y: 236, endPoint x: 410, endPoint y: 224, distance: 88.8
click at [407, 229] on div "SearchWithCriteria9782f02e-c15f-45e0-a667-4b34ee06232d Writer Name [PERSON_NAME]" at bounding box center [645, 239] width 607 height 22
click at [882, 287] on button "Search" at bounding box center [915, 298] width 67 height 22
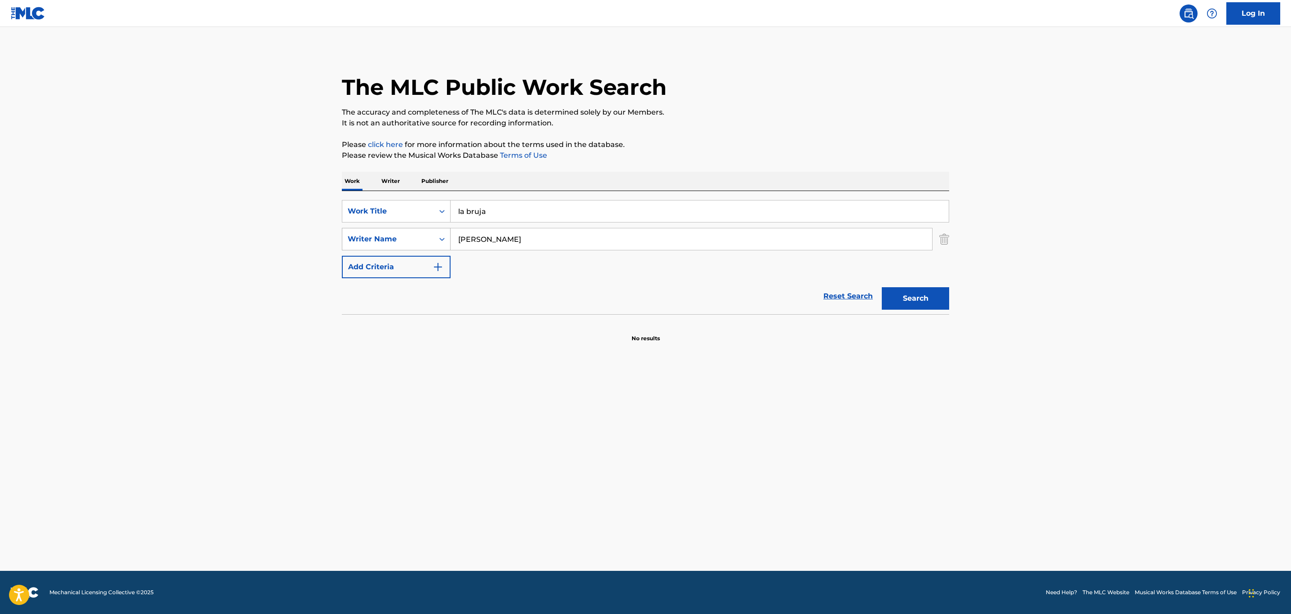
drag, startPoint x: 531, startPoint y: 240, endPoint x: 413, endPoint y: 240, distance: 118.2
click at [415, 242] on div "SearchWithCriteria9782f02e-c15f-45e0-a667-4b34ee06232d Writer Name [PERSON_NAME]" at bounding box center [645, 239] width 607 height 22
click at [882, 287] on button "Search" at bounding box center [915, 298] width 67 height 22
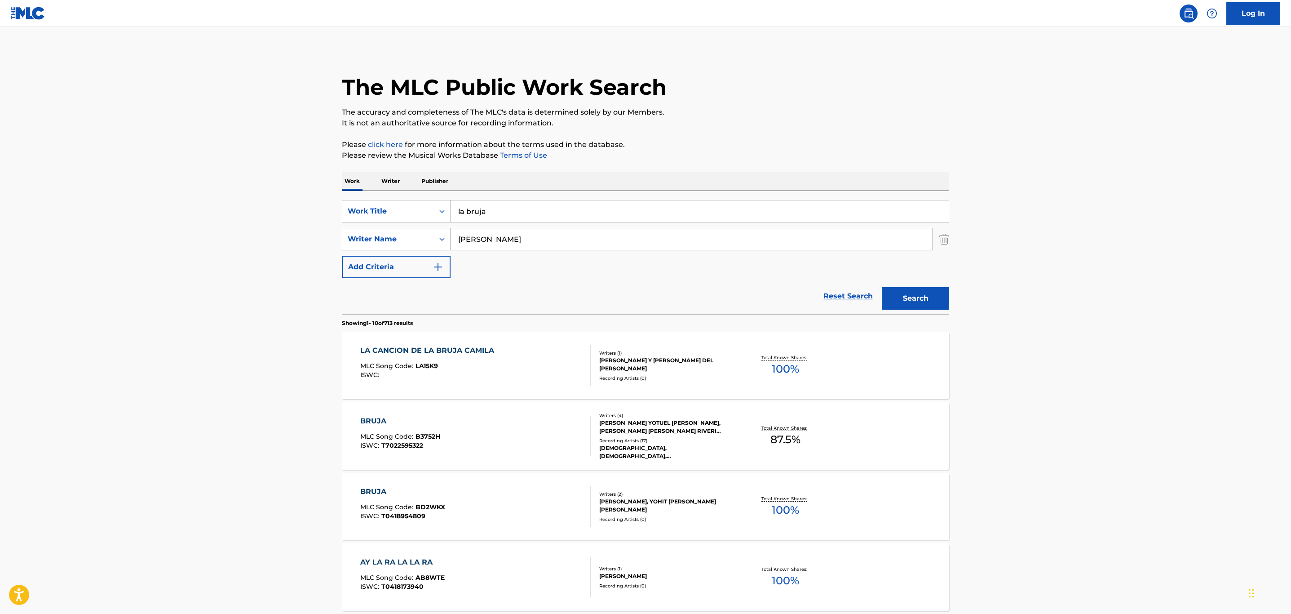
drag, startPoint x: 521, startPoint y: 242, endPoint x: 398, endPoint y: 242, distance: 123.1
click at [398, 242] on div "SearchWithCriteria9782f02e-c15f-45e0-a667-4b34ee06232d Writer Name [PERSON_NAME]" at bounding box center [645, 239] width 607 height 22
type input "tonin"
click at [882, 287] on button "Search" at bounding box center [915, 298] width 67 height 22
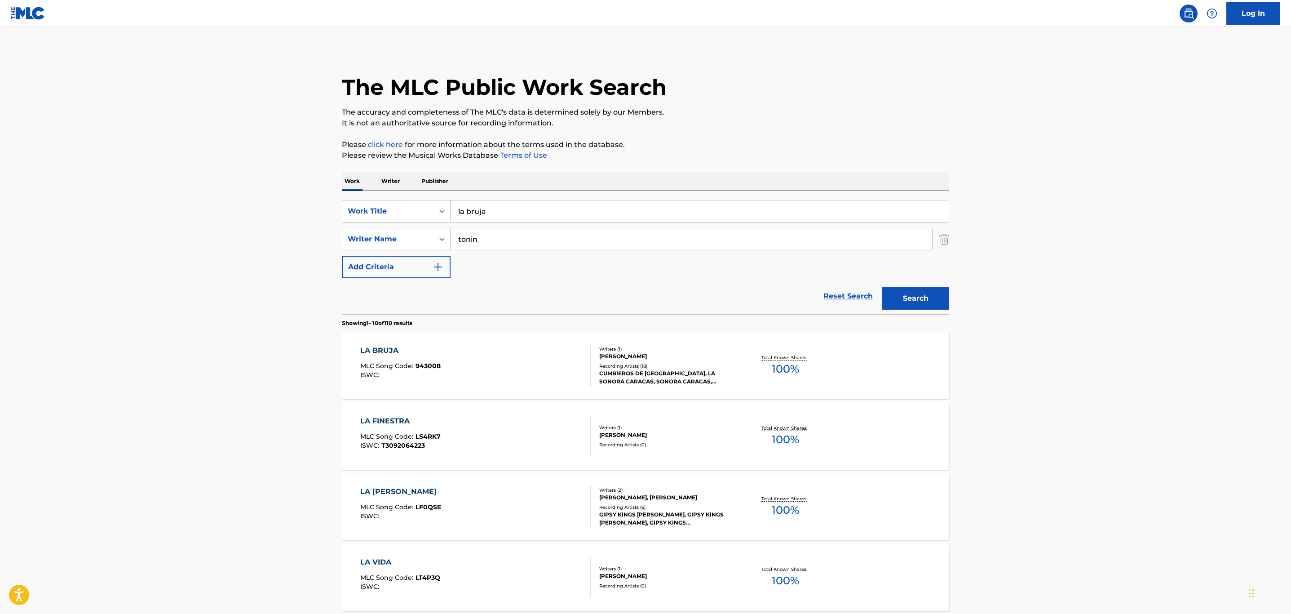
click at [482, 287] on div "Reset Search Search" at bounding box center [645, 296] width 607 height 36
click at [674, 364] on div "Recording Artists ( 18 )" at bounding box center [667, 366] width 136 height 7
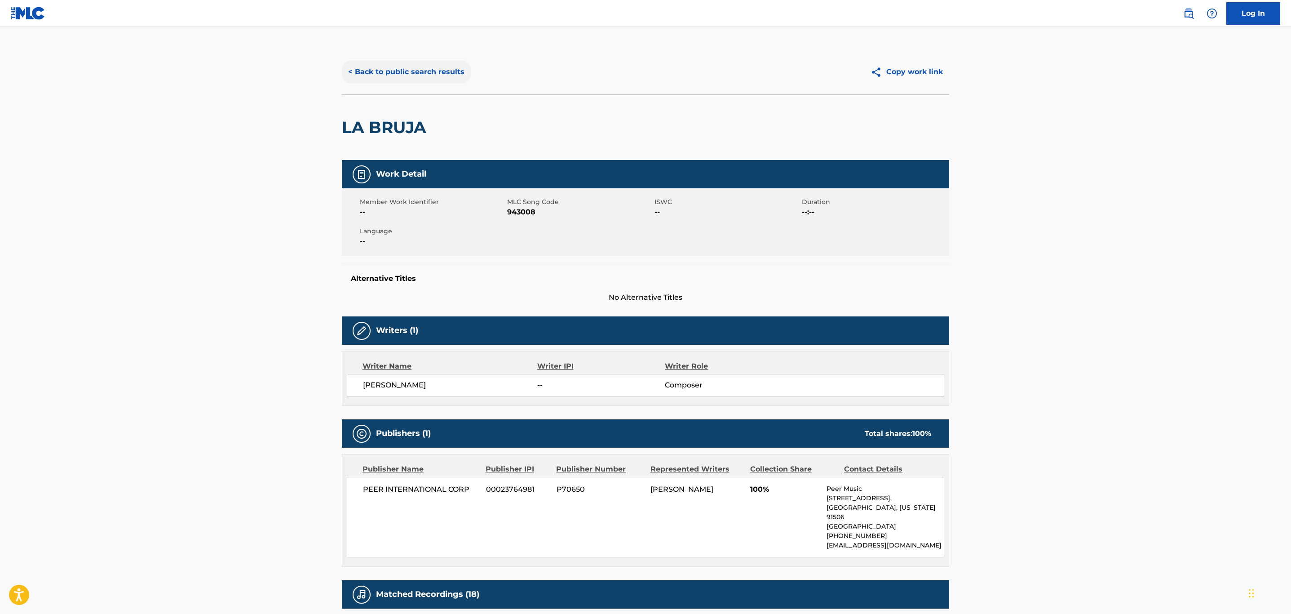
click at [435, 62] on button "< Back to public search results" at bounding box center [406, 72] width 129 height 22
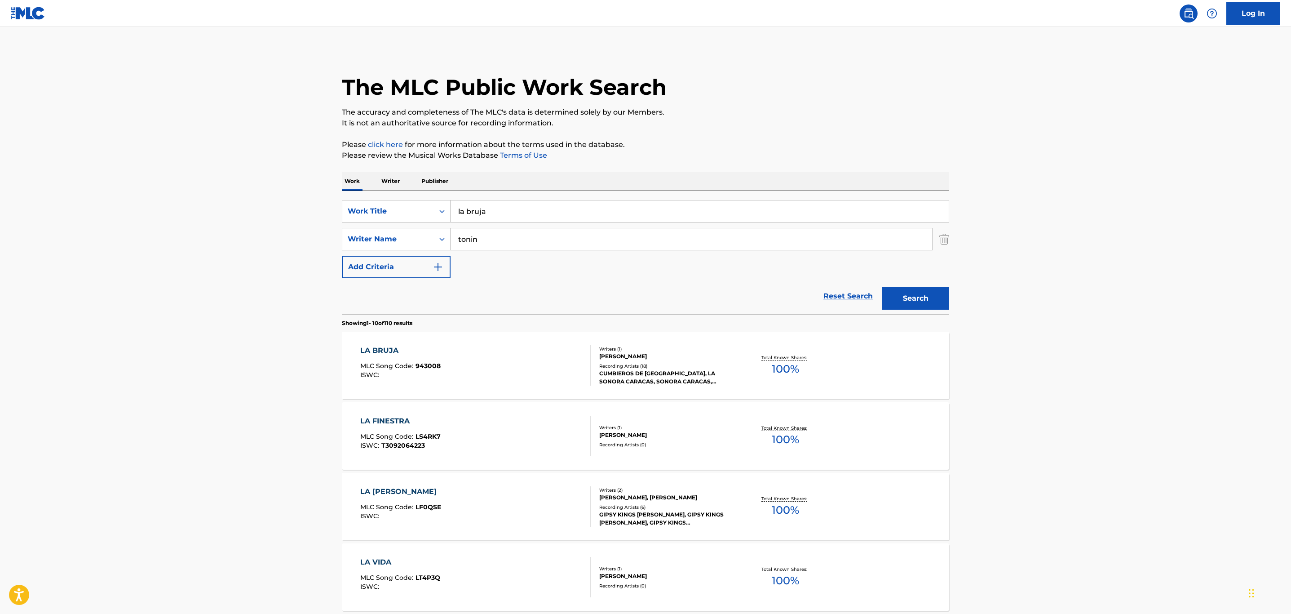
drag, startPoint x: 513, startPoint y: 206, endPoint x: 279, endPoint y: 213, distance: 234.6
click at [330, 216] on main "The MLC Public Work Search The accuracy and completeness of The MLC's data is d…" at bounding box center [645, 556] width 1291 height 1058
paste input "Punto"
drag, startPoint x: 296, startPoint y: 247, endPoint x: 577, endPoint y: 236, distance: 281.4
click at [313, 247] on main "The MLC Public Work Search The accuracy and completeness of The MLC's data is d…" at bounding box center [645, 556] width 1291 height 1058
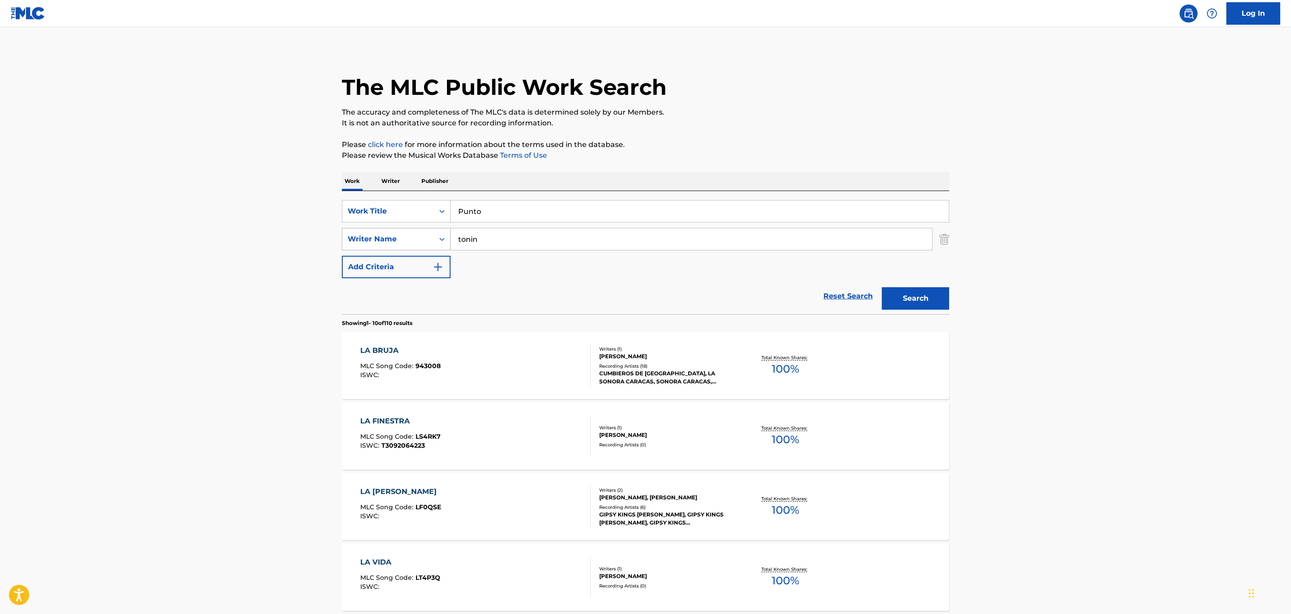
drag, startPoint x: 530, startPoint y: 235, endPoint x: 435, endPoint y: 235, distance: 94.8
click at [435, 235] on div "SearchWithCriteria9782f02e-c15f-45e0-a667-4b34ee06232d Writer Name [PERSON_NAME]" at bounding box center [645, 239] width 607 height 22
click at [418, 239] on div "Writer Name" at bounding box center [388, 239] width 81 height 11
drag, startPoint x: 953, startPoint y: 244, endPoint x: 934, endPoint y: 244, distance: 19.3
click at [952, 244] on div "The MLC Public Work Search The accuracy and completeness of The MLC's data is d…" at bounding box center [645, 564] width 629 height 1031
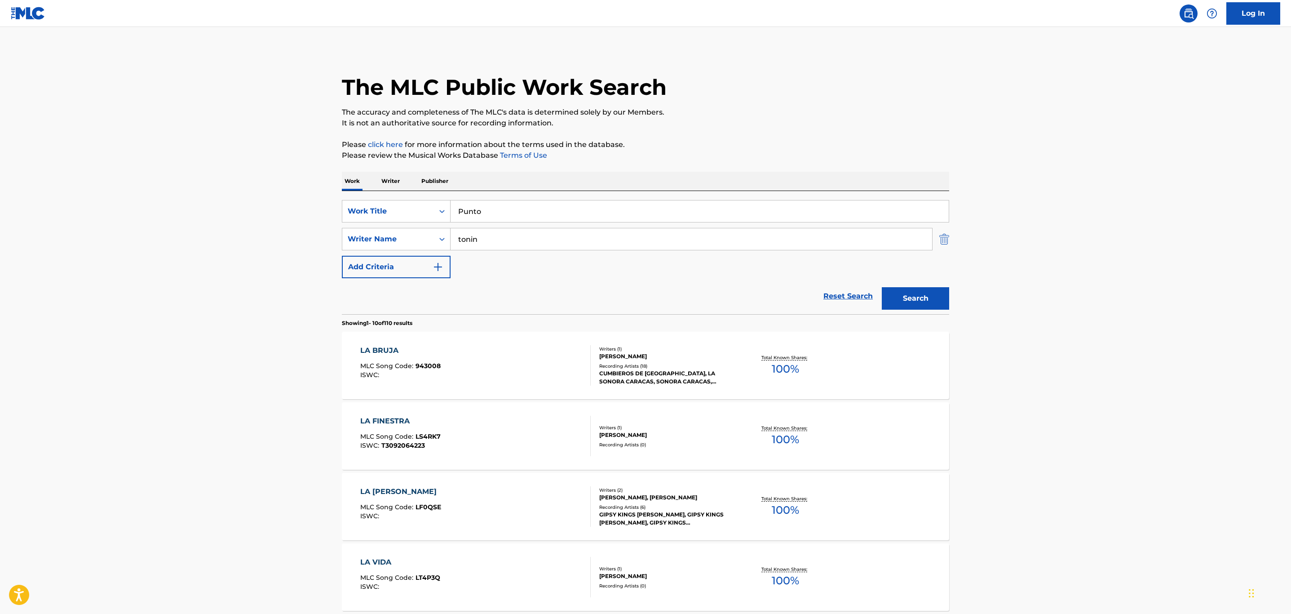
drag, startPoint x: 934, startPoint y: 244, endPoint x: 944, endPoint y: 243, distance: 10.0
click at [934, 244] on div "SearchWithCriteria9782f02e-c15f-45e0-a667-4b34ee06232d Writer Name [PERSON_NAME]" at bounding box center [645, 239] width 607 height 22
click at [949, 244] on img "Search Form" at bounding box center [944, 239] width 10 height 22
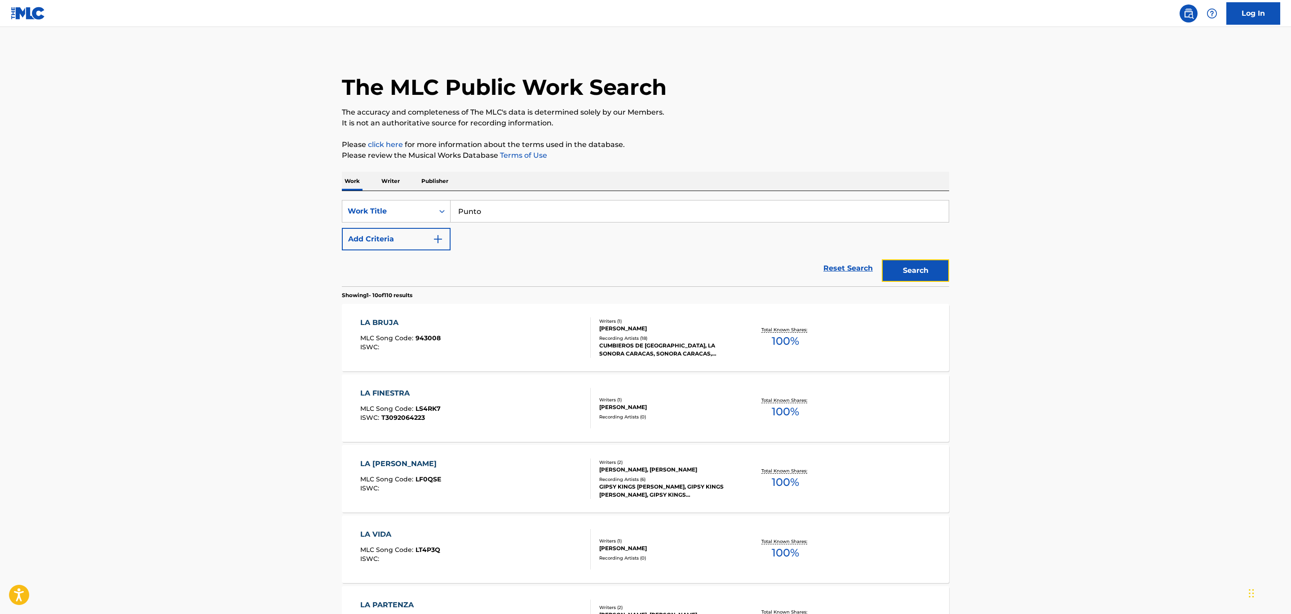
drag, startPoint x: 926, startPoint y: 264, endPoint x: 907, endPoint y: 266, distance: 19.4
click at [926, 265] on button "Search" at bounding box center [915, 270] width 67 height 22
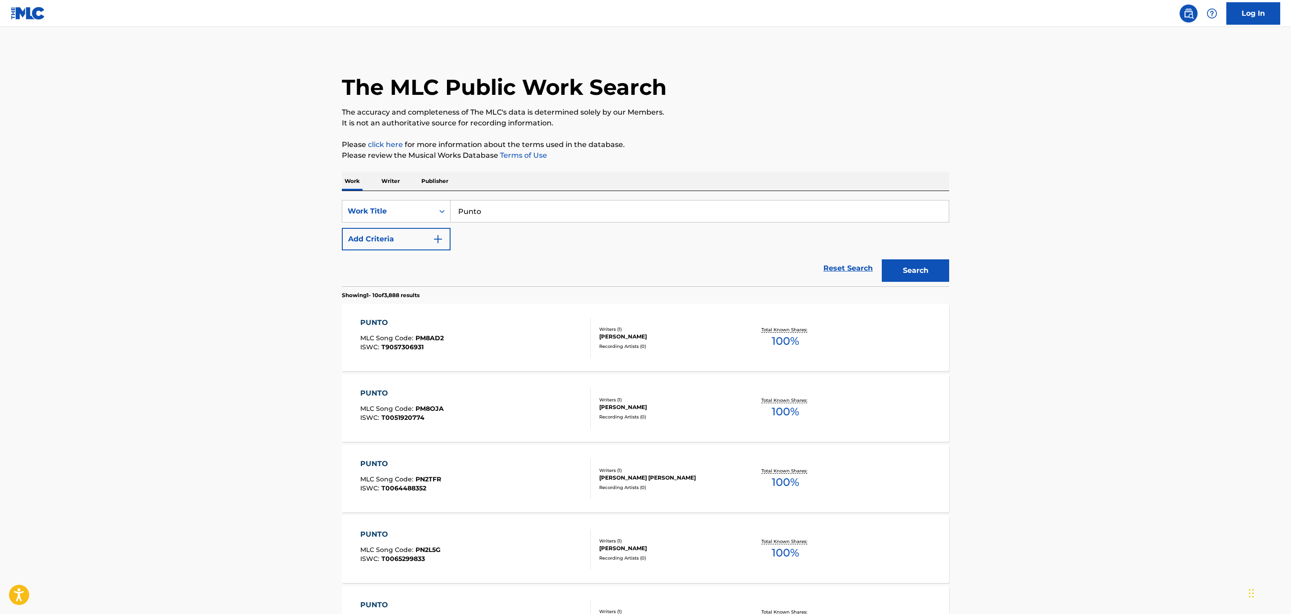
drag, startPoint x: 518, startPoint y: 206, endPoint x: 405, endPoint y: 193, distance: 114.0
click at [405, 193] on div "SearchWithCriteria5016fdcc-3906-48b8-b6aa-8a4ade20b000 Work Title Punto Add Cri…" at bounding box center [645, 238] width 607 height 95
paste input "La Canillona"
type input "La Canillona"
click at [411, 244] on button "Add Criteria" at bounding box center [396, 239] width 109 height 22
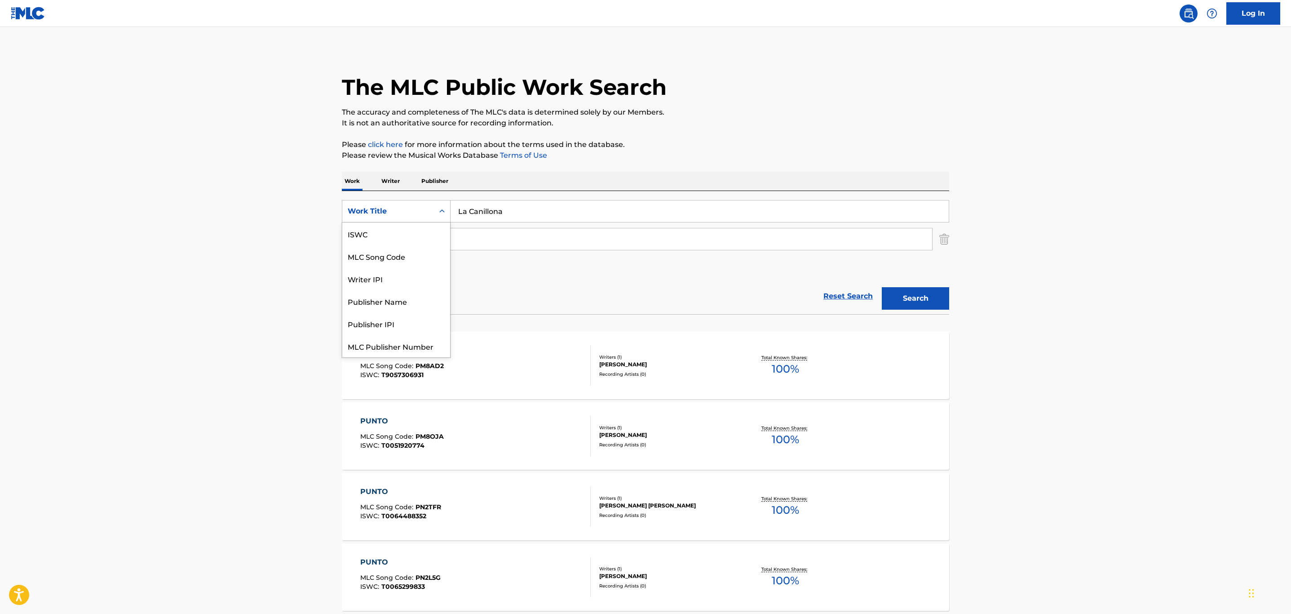
click at [409, 216] on div "Work Title" at bounding box center [388, 211] width 81 height 11
click at [509, 239] on input "Search Form" at bounding box center [692, 239] width 482 height 22
type input "[PERSON_NAME]"
click at [882, 287] on button "Search" at bounding box center [915, 298] width 67 height 22
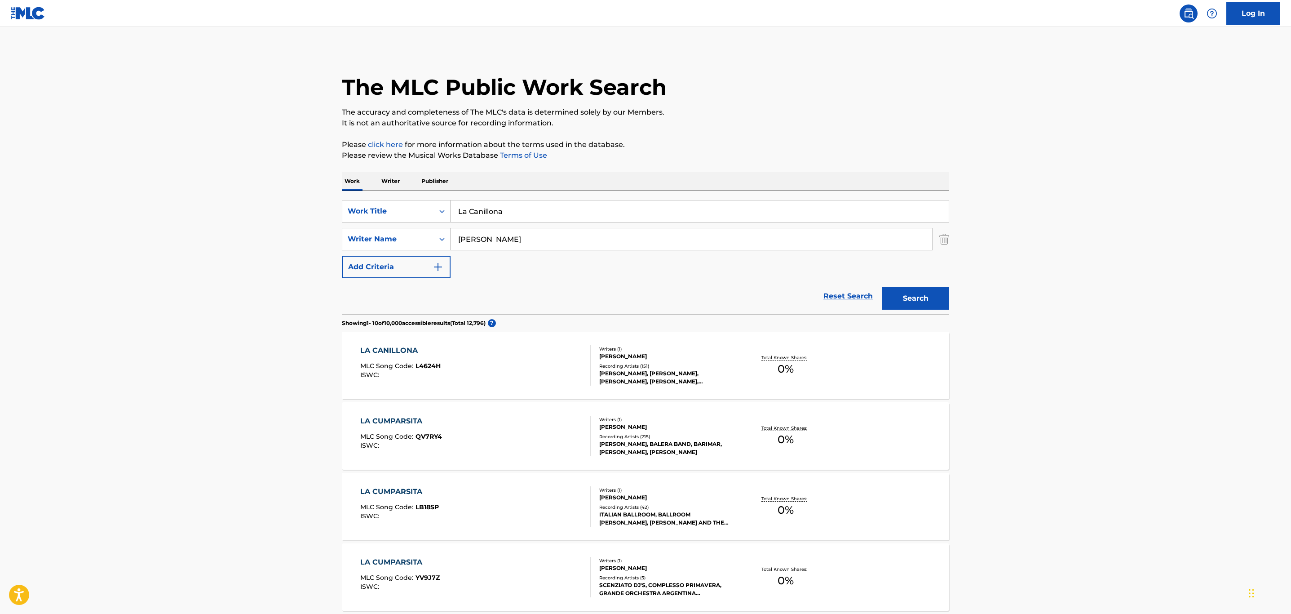
click at [674, 364] on div "Recording Artists ( 151 )" at bounding box center [667, 366] width 136 height 7
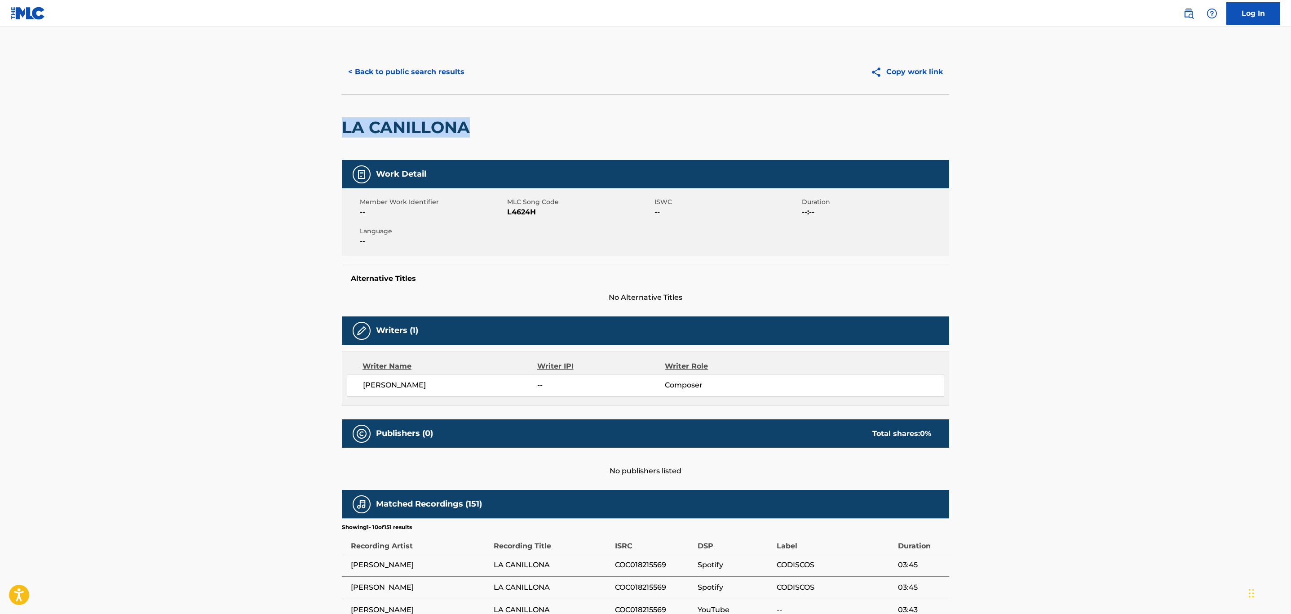
drag, startPoint x: 475, startPoint y: 129, endPoint x: 344, endPoint y: 120, distance: 131.0
click at [344, 120] on div "LA CANILLONA" at bounding box center [645, 127] width 607 height 66
copy h2 "LA CANILLONA"
click at [373, 78] on button "< Back to public search results" at bounding box center [406, 72] width 129 height 22
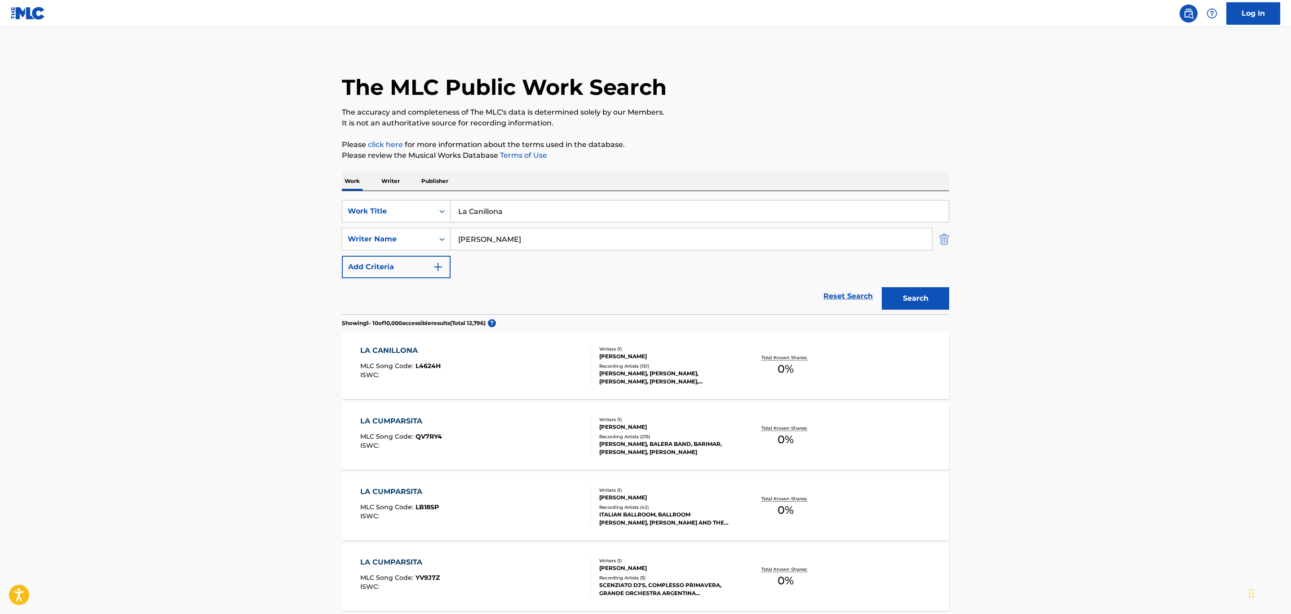
click at [945, 240] on img "Search Form" at bounding box center [944, 239] width 10 height 22
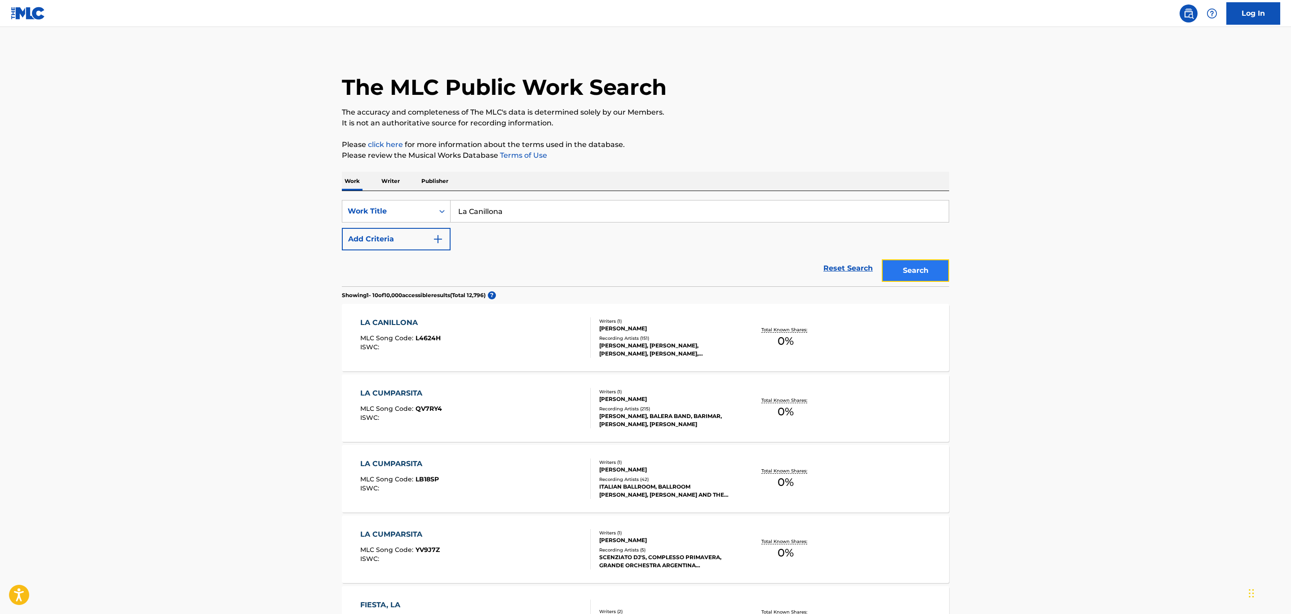
click at [933, 273] on button "Search" at bounding box center [915, 270] width 67 height 22
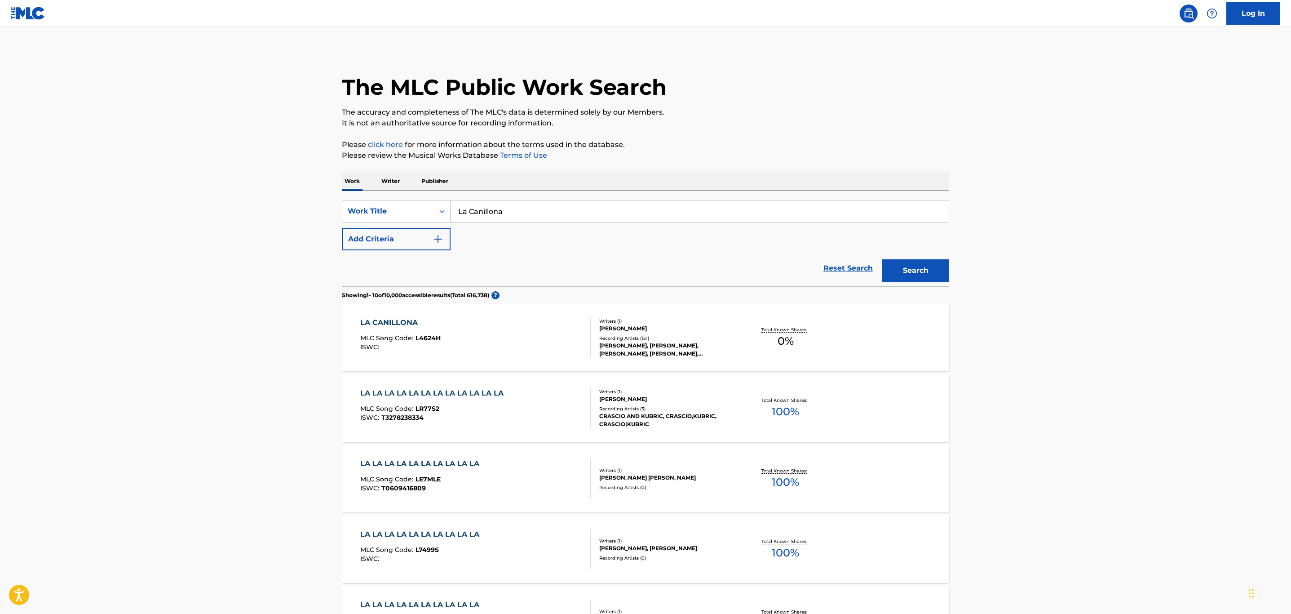
click at [679, 323] on div "Writers ( 1 )" at bounding box center [667, 321] width 136 height 7
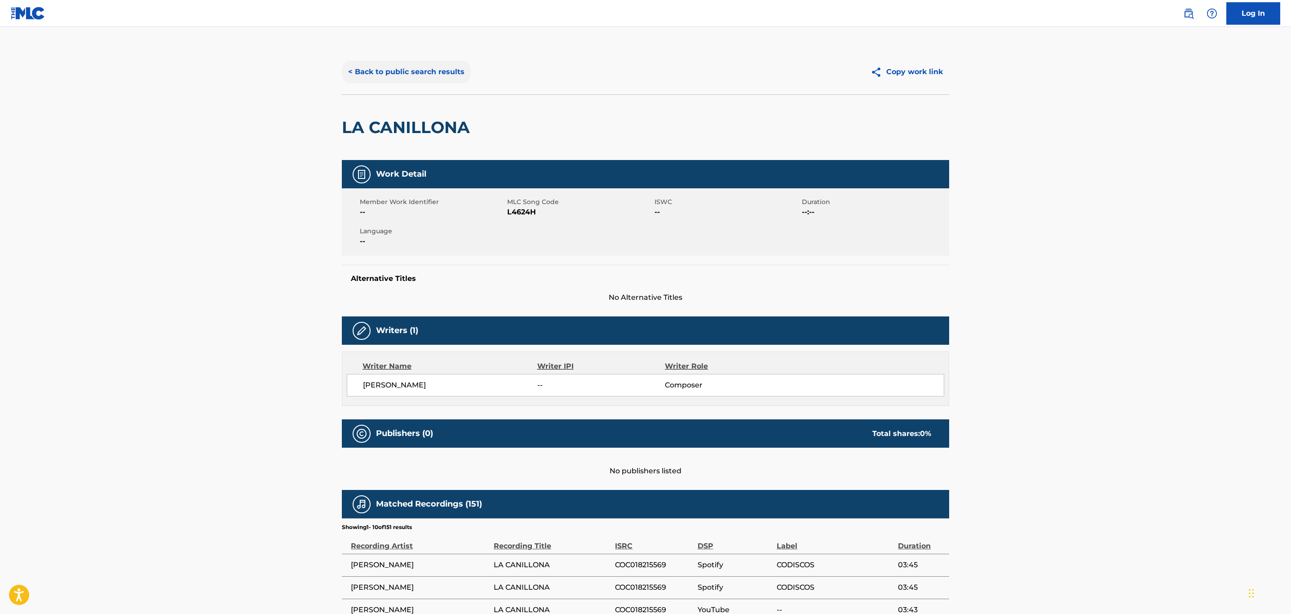
click at [414, 71] on button "< Back to public search results" at bounding box center [406, 72] width 129 height 22
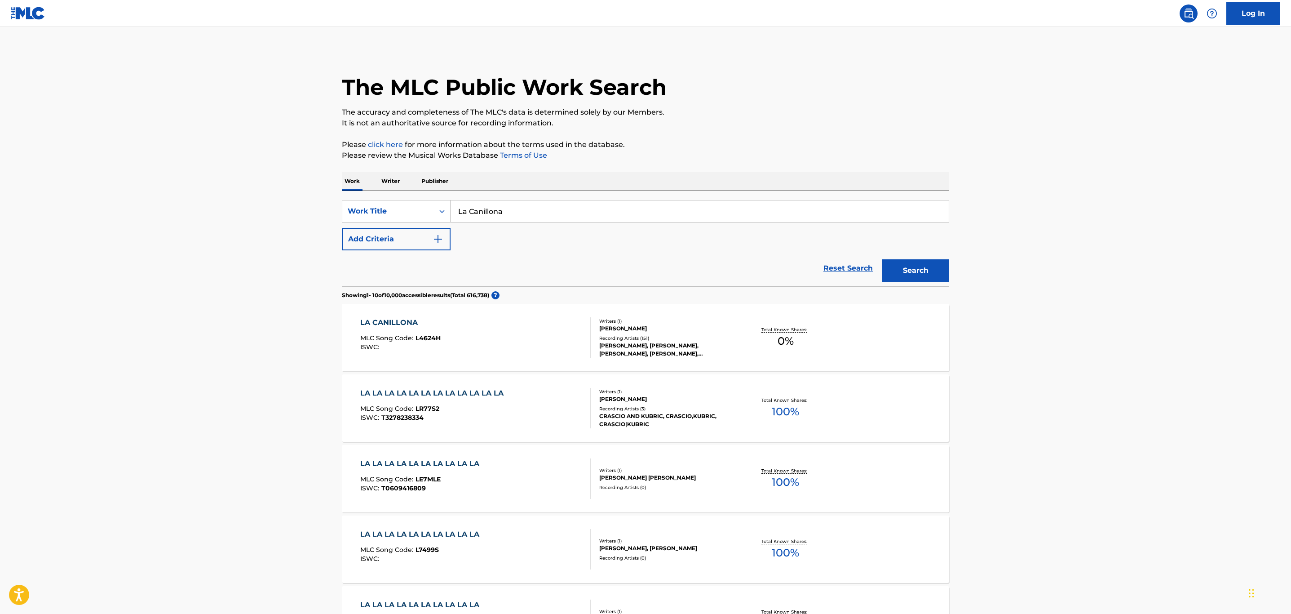
drag, startPoint x: 522, startPoint y: 217, endPoint x: 359, endPoint y: 195, distance: 164.6
click at [359, 195] on div "SearchWithCriteria5016fdcc-3906-48b8-b6aa-8a4ade20b000 Work Title La Canillona …" at bounding box center [645, 238] width 607 height 95
paste input "[PERSON_NAME] Ele"
type input "[PERSON_NAME]"
click at [381, 236] on button "Add Criteria" at bounding box center [396, 239] width 109 height 22
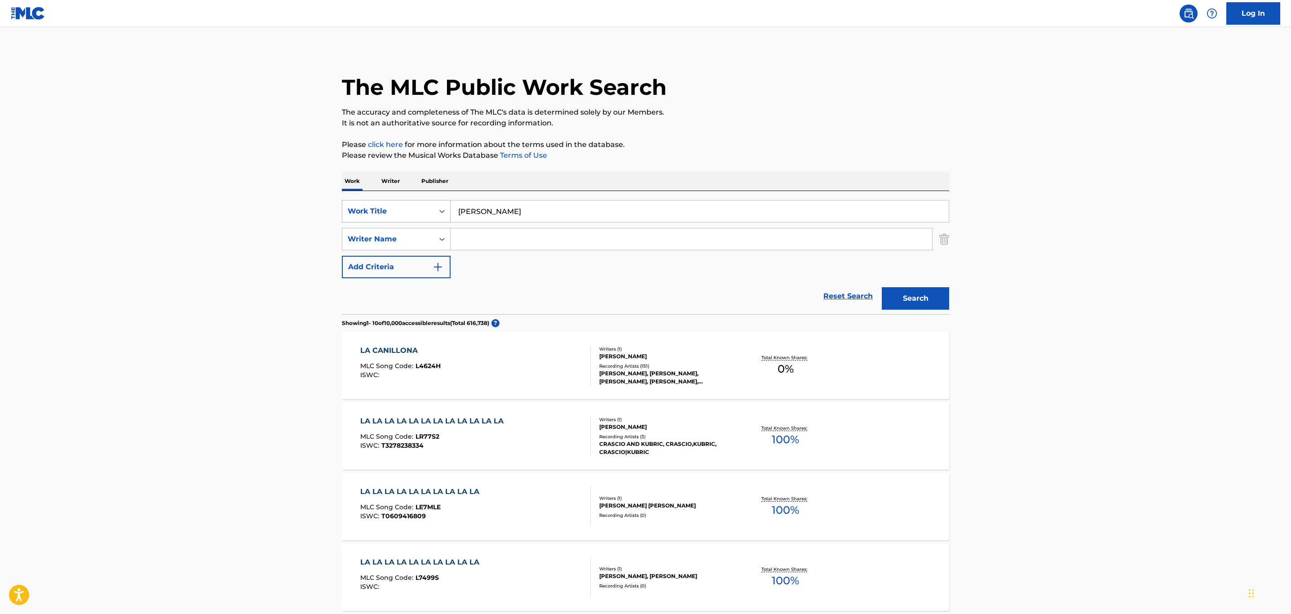
drag, startPoint x: 549, startPoint y: 198, endPoint x: 432, endPoint y: 217, distance: 118.8
click at [432, 217] on div "SearchWithCriteria5016fdcc-3906-48b8-b6aa-8a4ade20b000 Work Title [PERSON_NAME]…" at bounding box center [645, 252] width 607 height 123
drag, startPoint x: 474, startPoint y: 215, endPoint x: 323, endPoint y: 207, distance: 152.1
click at [316, 209] on main "The MLC Public Work Search The accuracy and completeness of The MLC's data is d…" at bounding box center [645, 556] width 1291 height 1058
drag, startPoint x: 496, startPoint y: 229, endPoint x: 489, endPoint y: 232, distance: 7.8
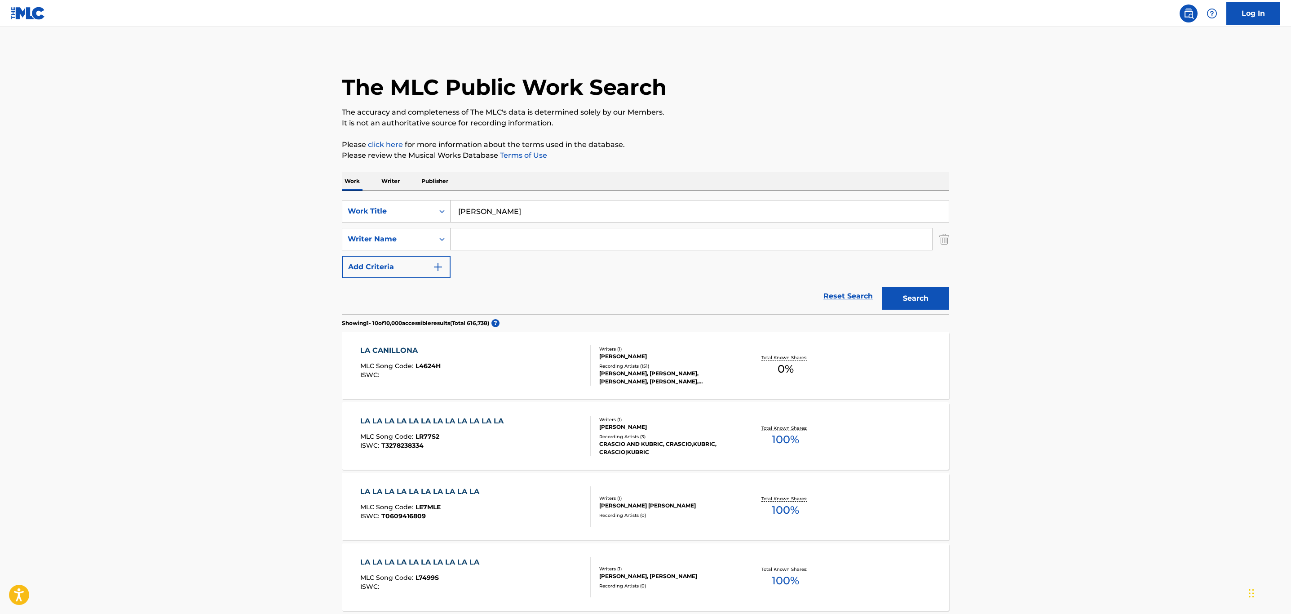
click at [496, 229] on input "Search Form" at bounding box center [692, 239] width 482 height 22
click at [882, 287] on button "Search" at bounding box center [915, 298] width 67 height 22
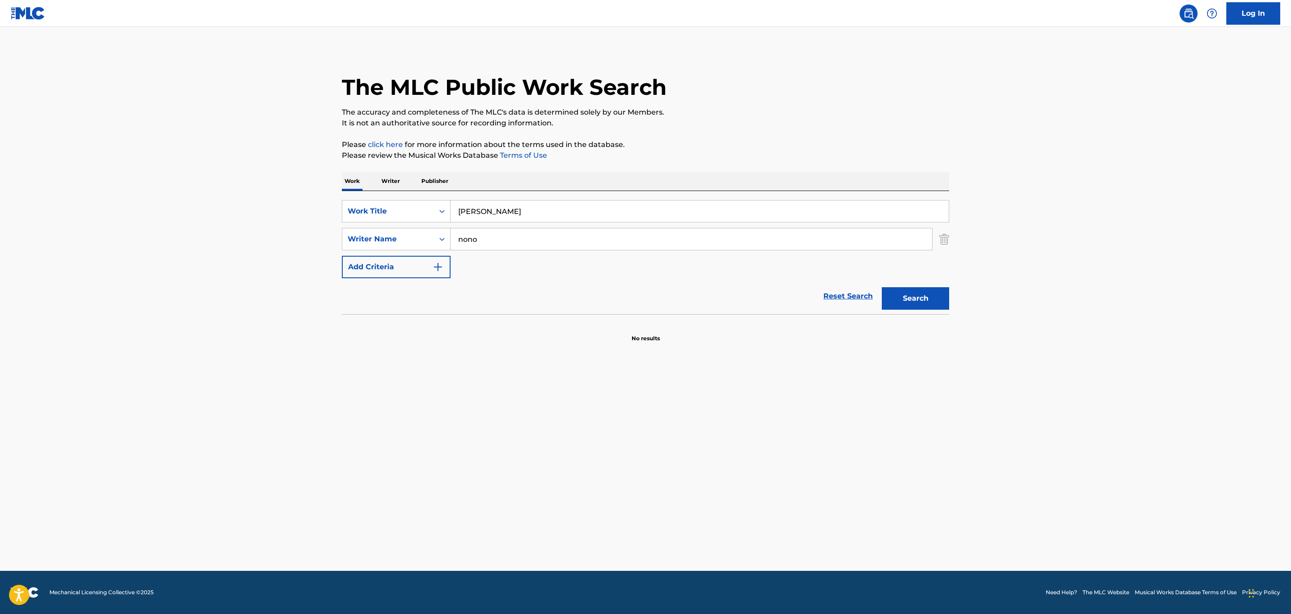
drag, startPoint x: 469, startPoint y: 232, endPoint x: 464, endPoint y: 235, distance: 5.8
click at [464, 235] on input "nono" at bounding box center [692, 239] width 482 height 22
type input "n"
click at [940, 295] on button "Search" at bounding box center [915, 298] width 67 height 22
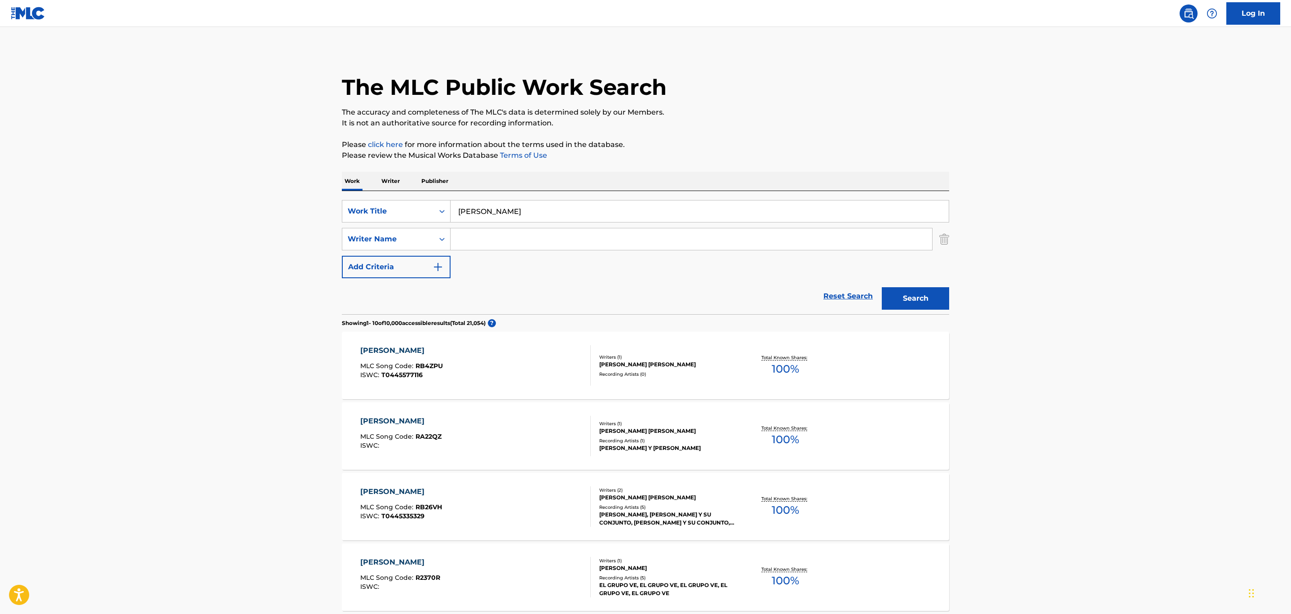
click at [666, 571] on div "[PERSON_NAME]" at bounding box center [667, 568] width 136 height 8
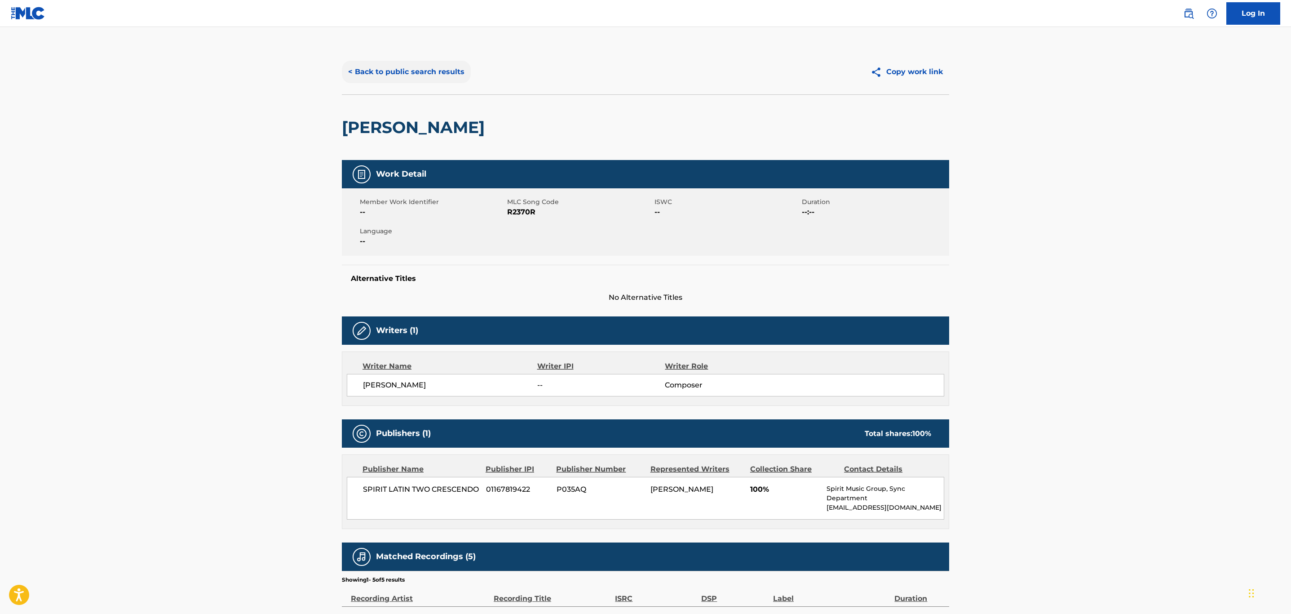
click at [429, 62] on button "< Back to public search results" at bounding box center [406, 72] width 129 height 22
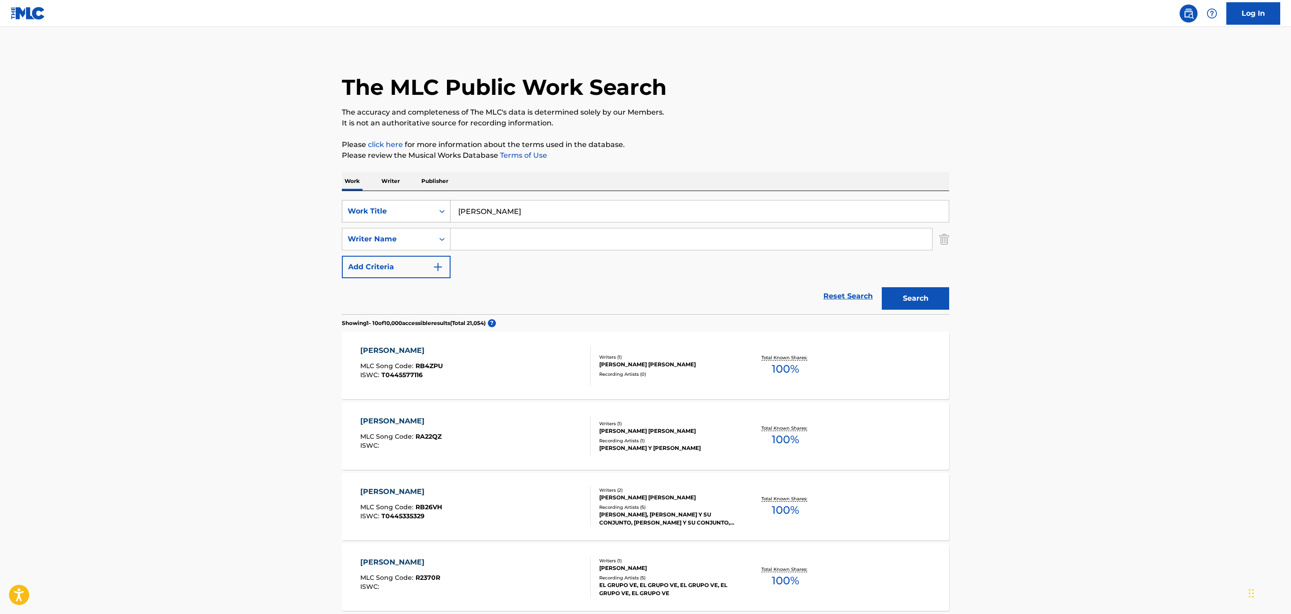
drag, startPoint x: 511, startPoint y: 210, endPoint x: 394, endPoint y: 208, distance: 117.3
click at [394, 208] on div "SearchWithCriteria5016fdcc-3906-48b8-b6aa-8a4ade20b000 Work Title [PERSON_NAME]" at bounding box center [645, 211] width 607 height 22
paste input "Mujer Carib"
type input "Mujer Caribena"
drag, startPoint x: 264, startPoint y: 239, endPoint x: 584, endPoint y: 248, distance: 319.6
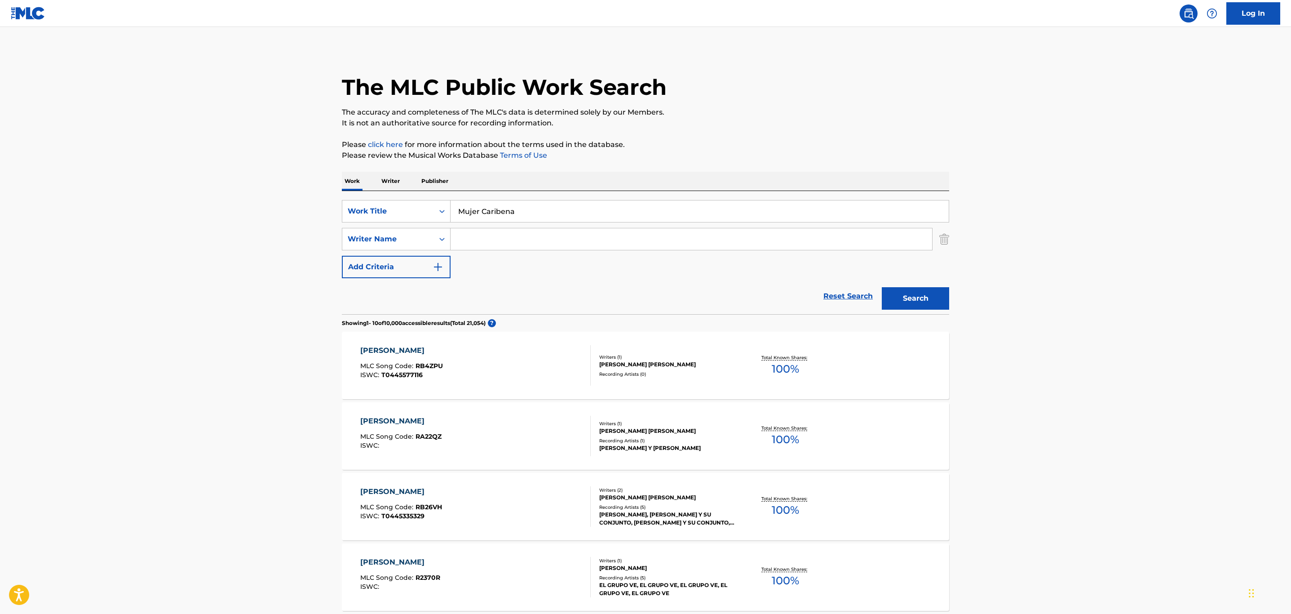
click at [354, 248] on main "The MLC Public Work Search The accuracy and completeness of The MLC's data is d…" at bounding box center [645, 556] width 1291 height 1058
click at [526, 242] on input "Search Form" at bounding box center [692, 239] width 482 height 22
type input "[PERSON_NAME]"
click at [882, 287] on button "Search" at bounding box center [915, 298] width 67 height 22
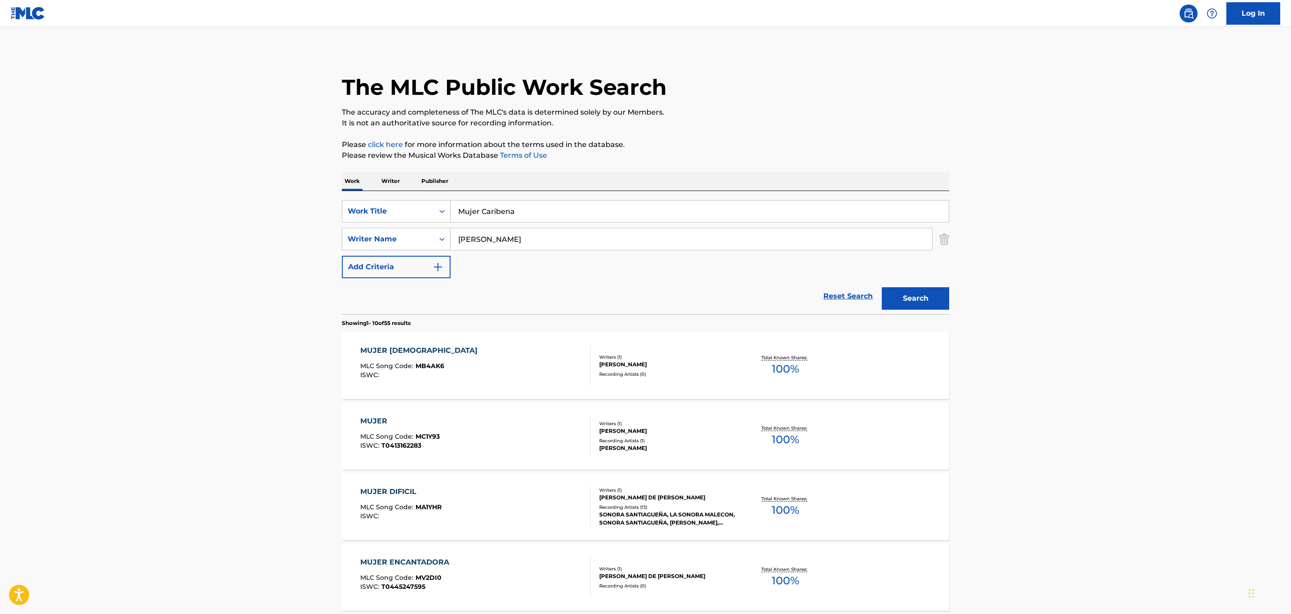
click at [666, 365] on div "[PERSON_NAME]" at bounding box center [667, 364] width 136 height 8
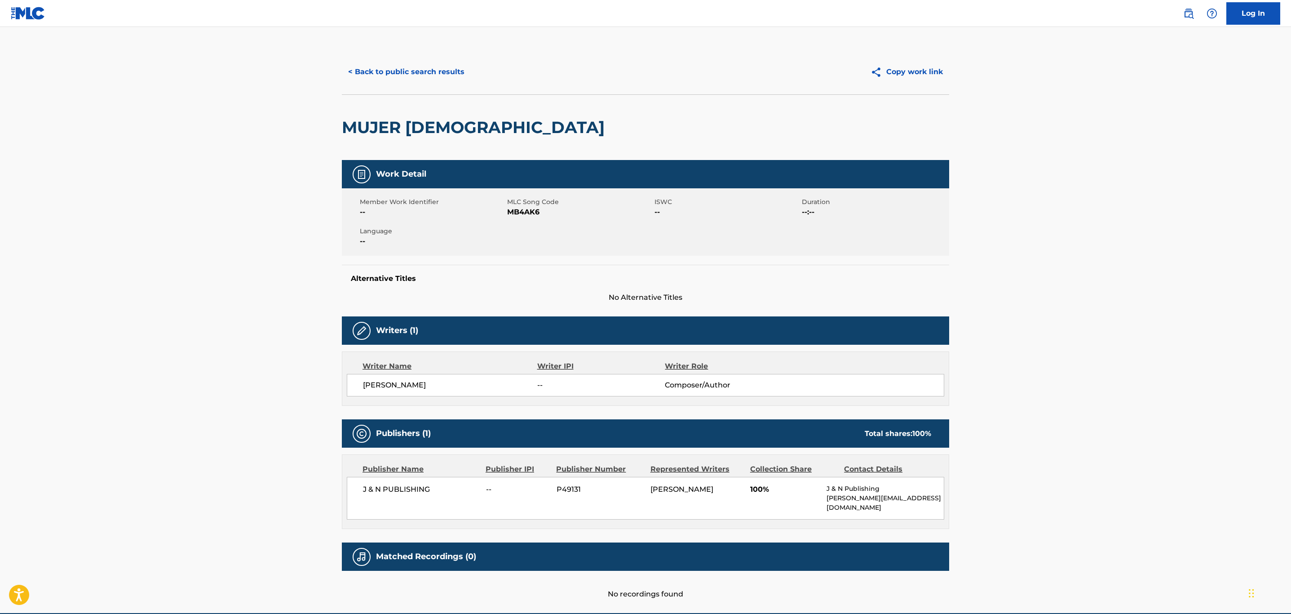
click at [379, 53] on div "< Back to public search results Copy work link" at bounding box center [645, 71] width 607 height 45
click at [387, 80] on button "< Back to public search results" at bounding box center [406, 72] width 129 height 22
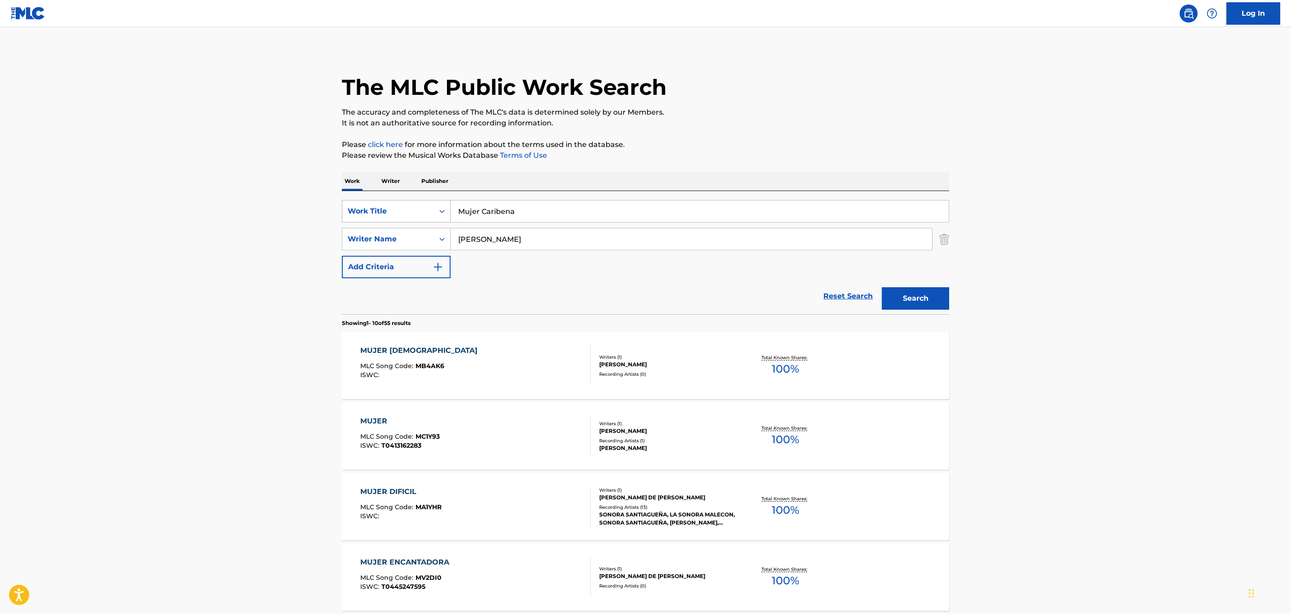
drag, startPoint x: 406, startPoint y: 206, endPoint x: 367, endPoint y: 206, distance: 39.1
click at [367, 206] on div "SearchWithCriteria5016fdcc-3906-48b8-b6aa-8a4ade20b000 Work Title Mujer Caribena" at bounding box center [645, 211] width 607 height 22
paste input "La Cucharit"
type input "La Cucharita"
drag, startPoint x: 229, startPoint y: 233, endPoint x: 461, endPoint y: 244, distance: 232.5
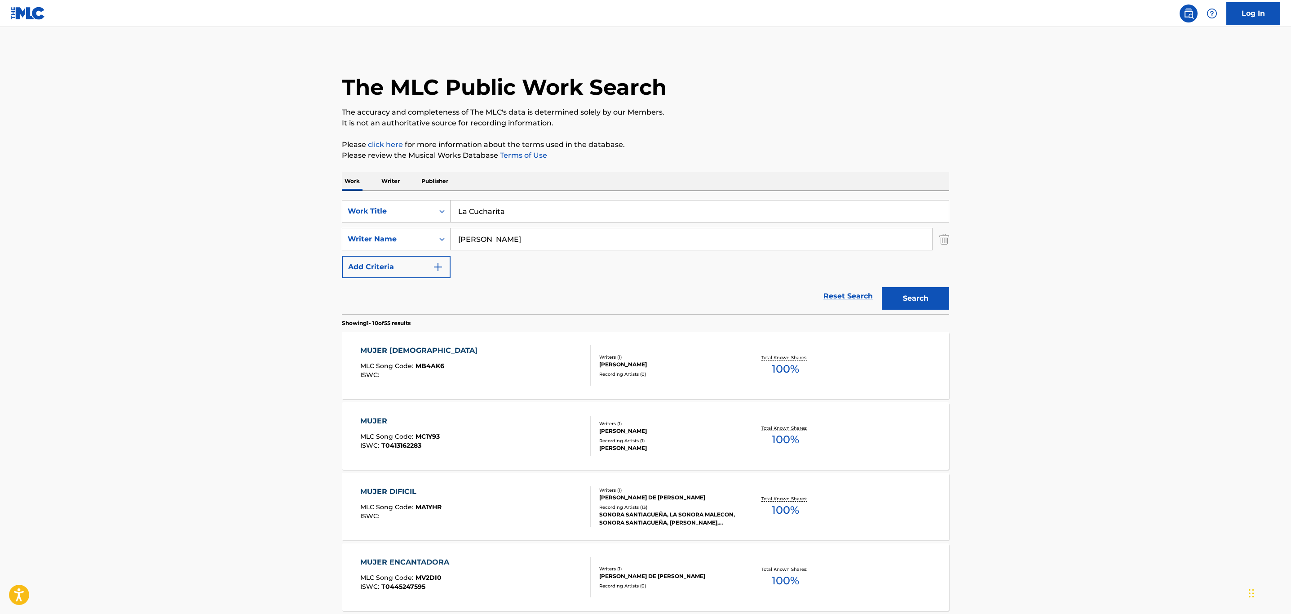
click at [384, 244] on main "The MLC Public Work Search The accuracy and completeness of The MLC's data is d…" at bounding box center [645, 556] width 1291 height 1058
click at [403, 226] on div "SearchWithCriteria5016fdcc-3906-48b8-b6aa-8a4ade20b000 Work Title La Cucharita …" at bounding box center [645, 239] width 607 height 78
type input "ruiz"
click at [882, 287] on button "Search" at bounding box center [915, 298] width 67 height 22
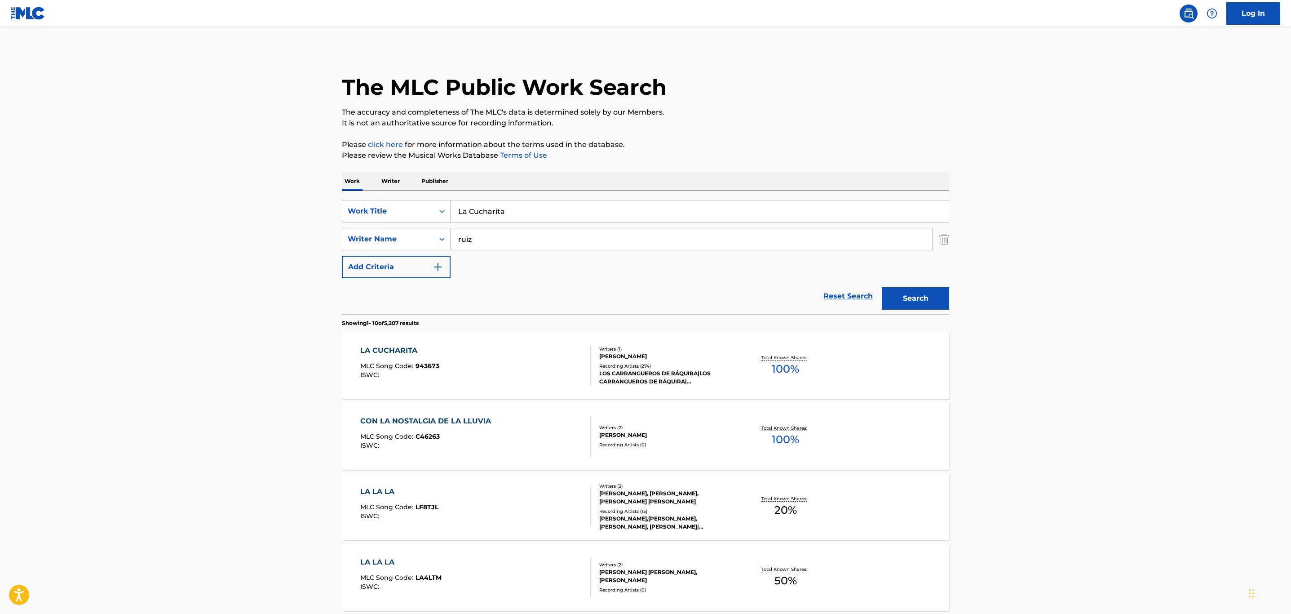
click at [684, 354] on div "[PERSON_NAME]" at bounding box center [667, 356] width 136 height 8
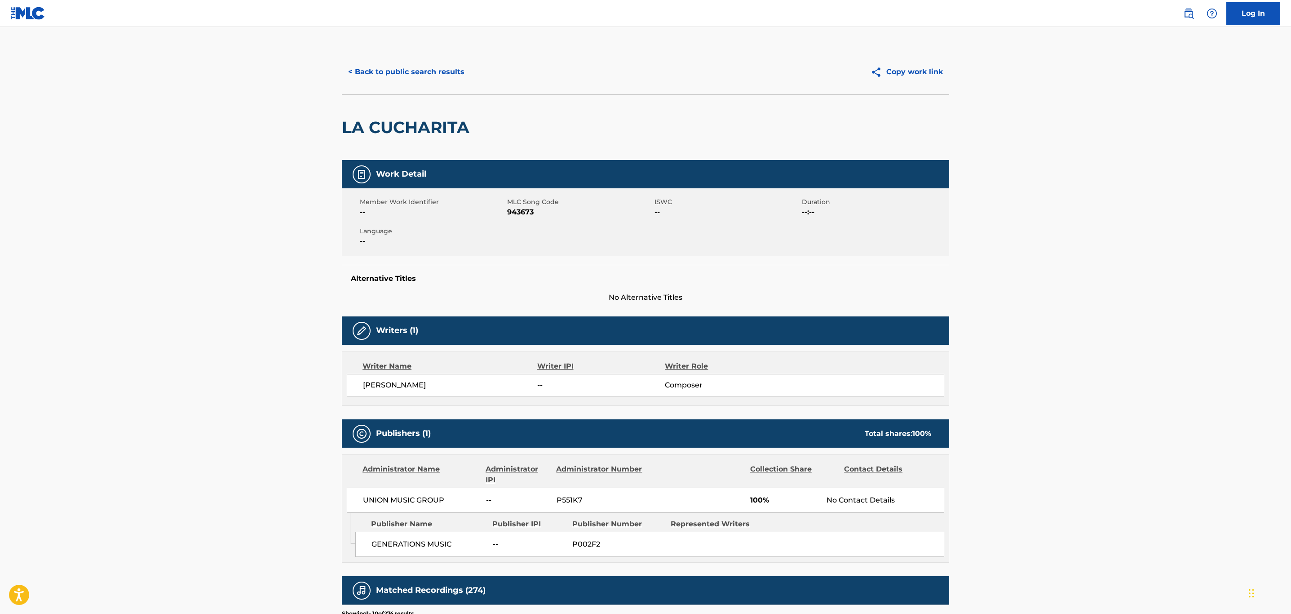
drag, startPoint x: 398, startPoint y: 73, endPoint x: 371, endPoint y: 92, distance: 32.8
click at [355, 95] on div "LA CUCHARITA" at bounding box center [408, 127] width 132 height 65
drag, startPoint x: 385, startPoint y: 84, endPoint x: 386, endPoint y: 78, distance: 5.4
click at [385, 80] on div "< Back to public search results Copy work link" at bounding box center [645, 71] width 607 height 45
click at [386, 73] on button "< Back to public search results" at bounding box center [406, 72] width 129 height 22
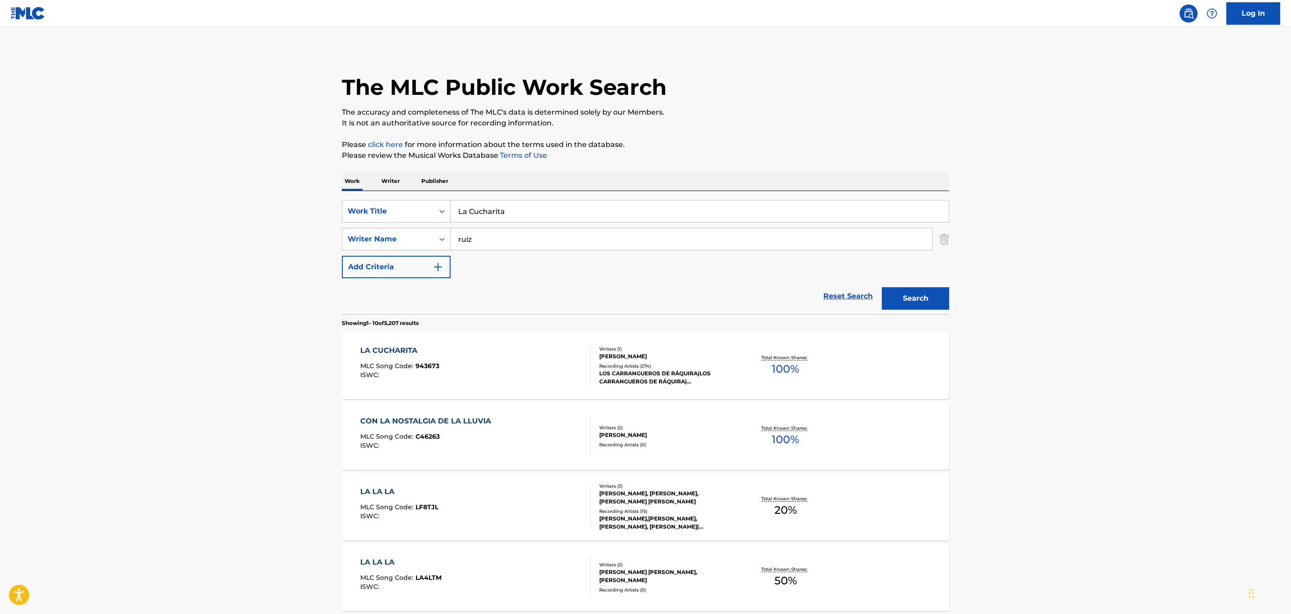
click at [364, 188] on div "Work Writer Publisher SearchWithCriteria5016fdcc-3906-48b8-b6aa-8a4ade20b000 Wo…" at bounding box center [645, 626] width 607 height 908
type input "[GEOGRAPHIC_DATA]"
drag, startPoint x: 521, startPoint y: 247, endPoint x: 334, endPoint y: 239, distance: 186.6
click at [334, 239] on div "The MLC Public Work Search The accuracy and completeness of The MLC's data is d…" at bounding box center [645, 564] width 629 height 1031
click at [882, 287] on button "Search" at bounding box center [915, 298] width 67 height 22
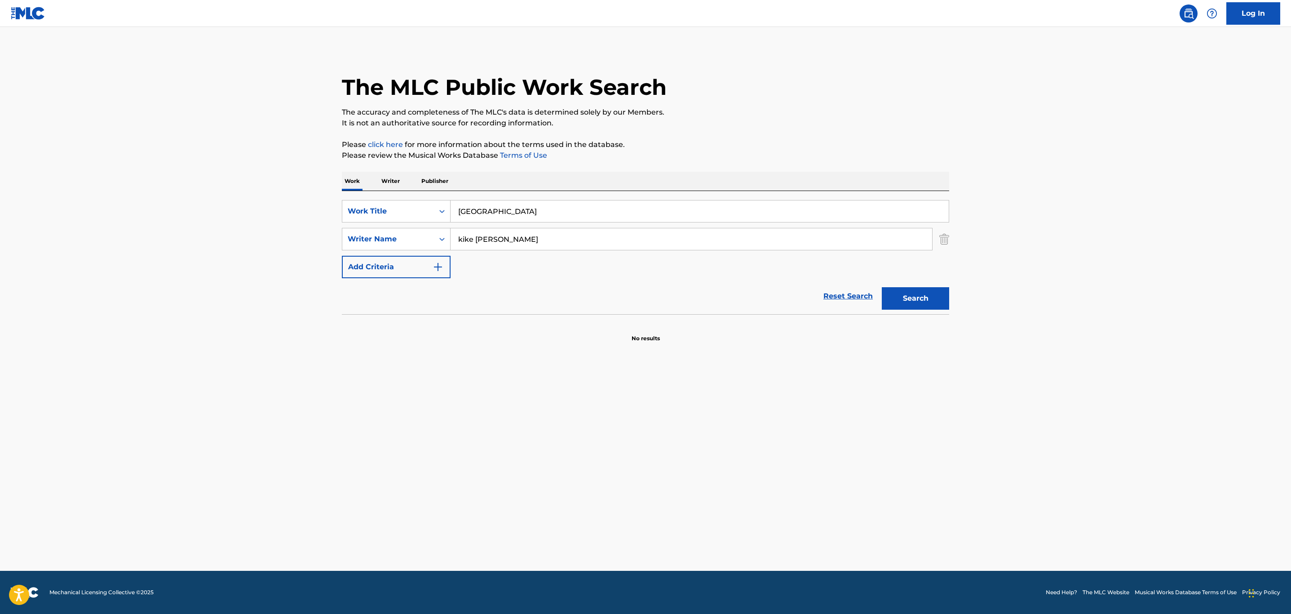
click at [932, 311] on div "Search" at bounding box center [913, 296] width 72 height 36
click at [919, 297] on button "Search" at bounding box center [915, 298] width 67 height 22
drag, startPoint x: 580, startPoint y: 225, endPoint x: 534, endPoint y: 240, distance: 48.2
click at [427, 225] on div "SearchWithCriteria5016fdcc-3906-48b8-b6aa-8a4ade20b000 Work Title cartagena Sea…" at bounding box center [645, 239] width 607 height 78
drag, startPoint x: 457, startPoint y: 235, endPoint x: 425, endPoint y: 233, distance: 31.9
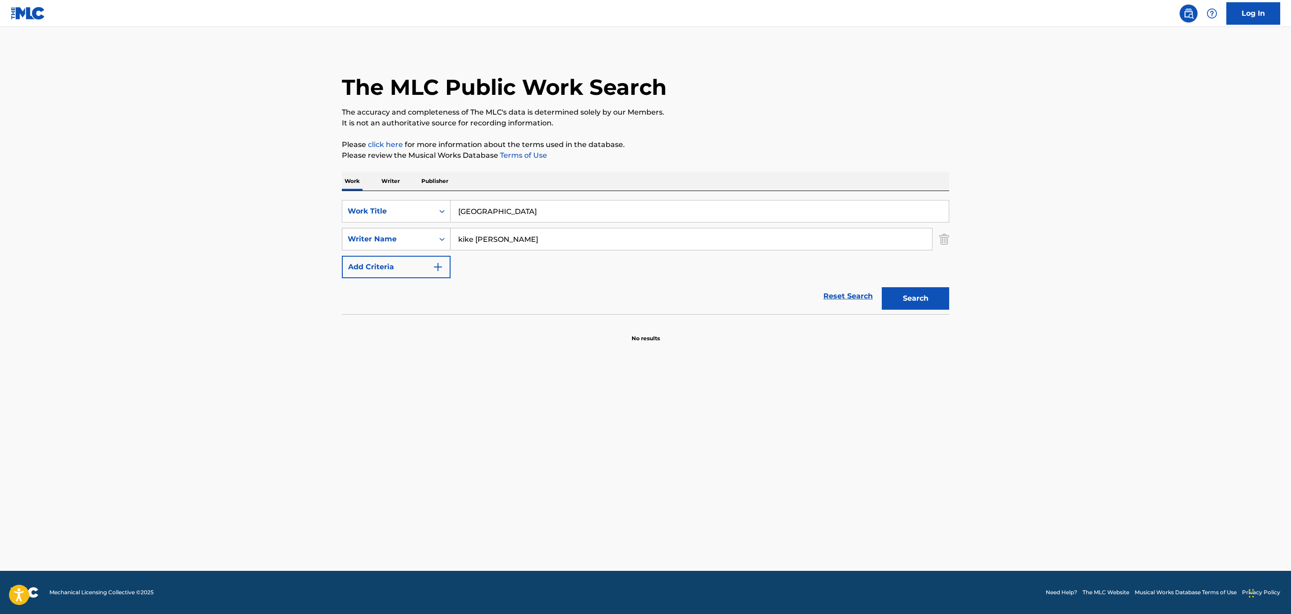
click at [420, 235] on div "SearchWithCriteria9782f02e-c15f-45e0-a667-4b34ee06232d Writer Name [PERSON_NAME]" at bounding box center [645, 239] width 607 height 22
type input "bonafante"
click at [882, 287] on button "Search" at bounding box center [915, 298] width 67 height 22
drag, startPoint x: 495, startPoint y: 216, endPoint x: 383, endPoint y: 213, distance: 111.4
click at [385, 209] on div "SearchWithCriteria5016fdcc-3906-48b8-b6aa-8a4ade20b000 Work Title [GEOGRAPHIC_D…" at bounding box center [645, 211] width 607 height 22
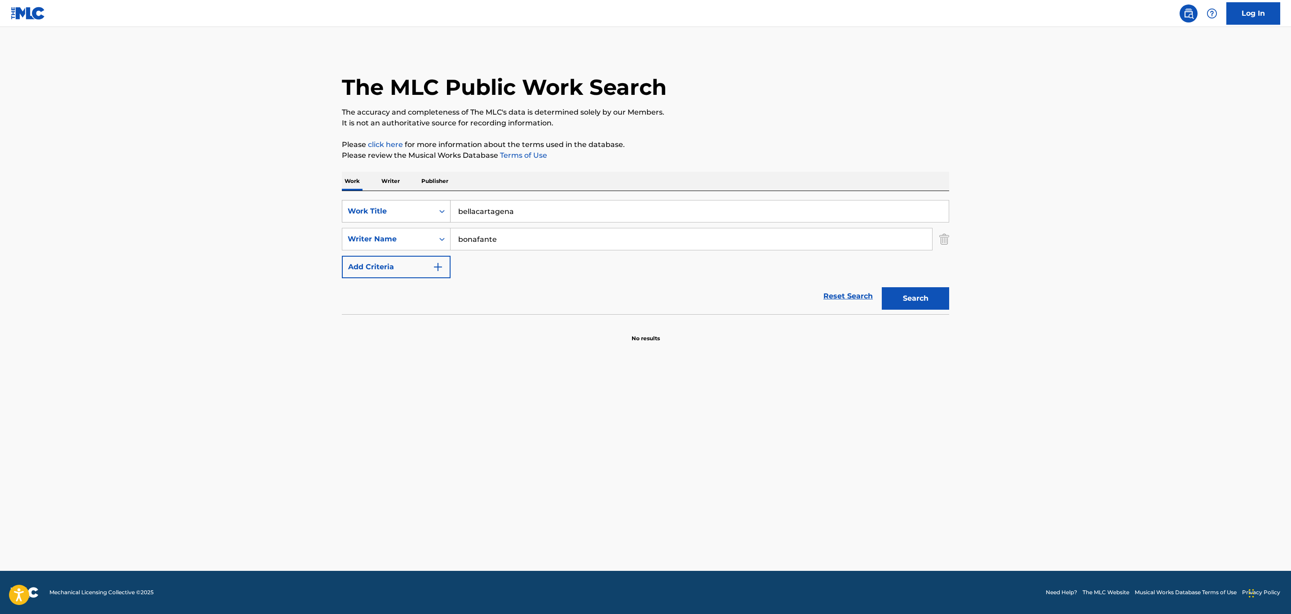
drag, startPoint x: 584, startPoint y: 216, endPoint x: 364, endPoint y: 205, distance: 219.5
click at [364, 205] on div "SearchWithCriteria5016fdcc-3906-48b8-b6aa-8a4ade20b000 Work Title bellacartagena" at bounding box center [645, 211] width 607 height 22
type input "cartagena bella"
click at [882, 287] on button "Search" at bounding box center [915, 298] width 67 height 22
click at [929, 230] on input "bonafante" at bounding box center [692, 239] width 482 height 22
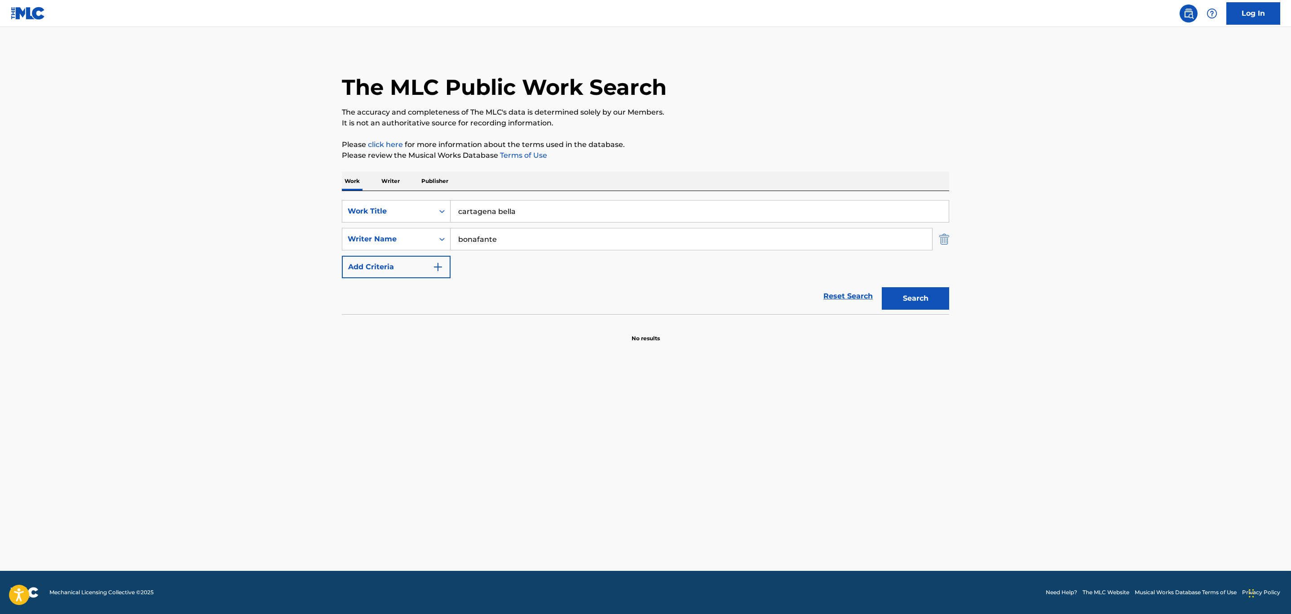
click at [943, 242] on img "Search Form" at bounding box center [944, 239] width 10 height 22
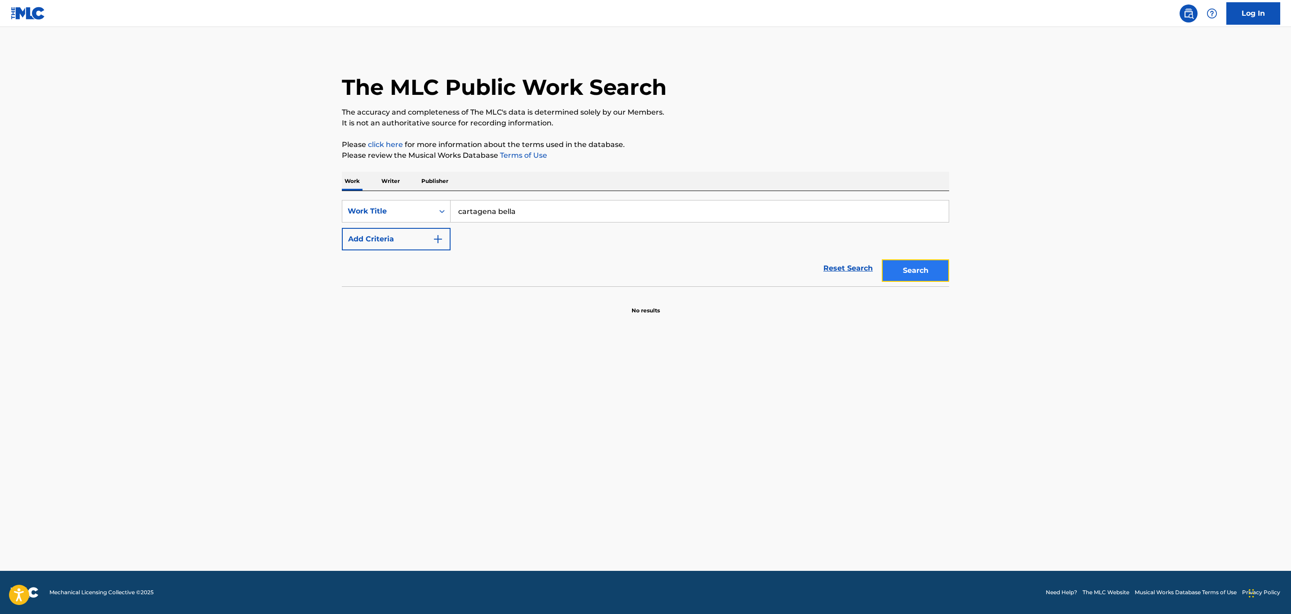
click at [917, 277] on button "Search" at bounding box center [915, 270] width 67 height 22
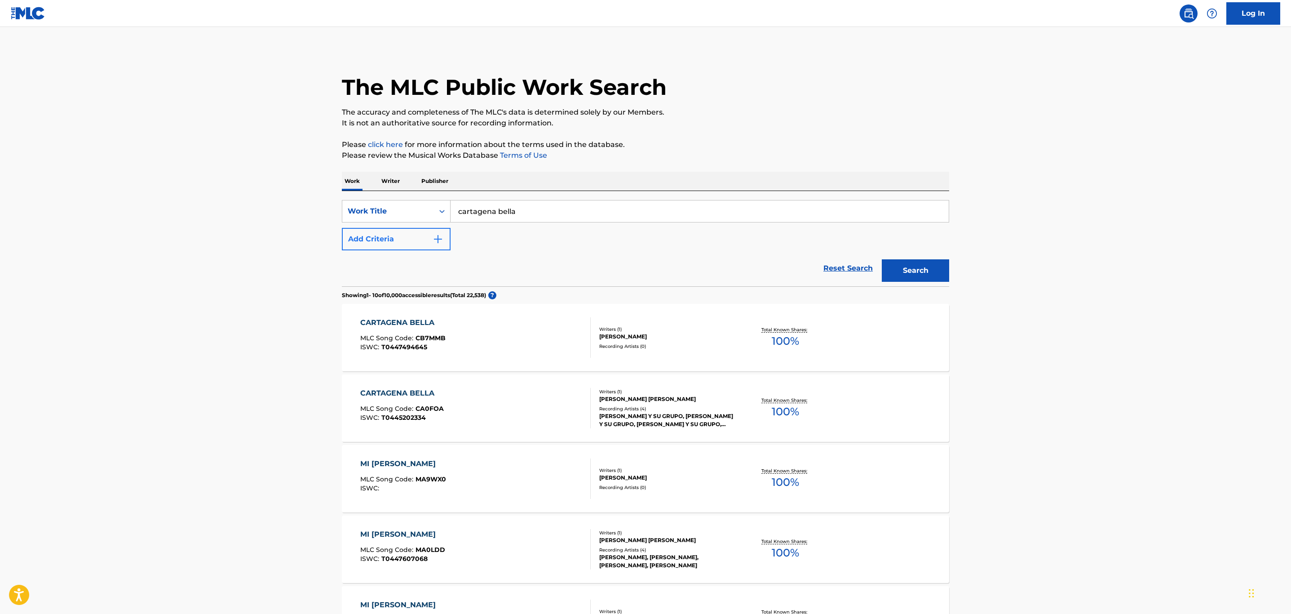
click at [406, 233] on div "SearchWithCriteria5016fdcc-3906-48b8-b6aa-8a4ade20b000 Work Title cartagena bel…" at bounding box center [645, 225] width 607 height 50
click at [430, 247] on button "Add Criteria" at bounding box center [396, 239] width 109 height 22
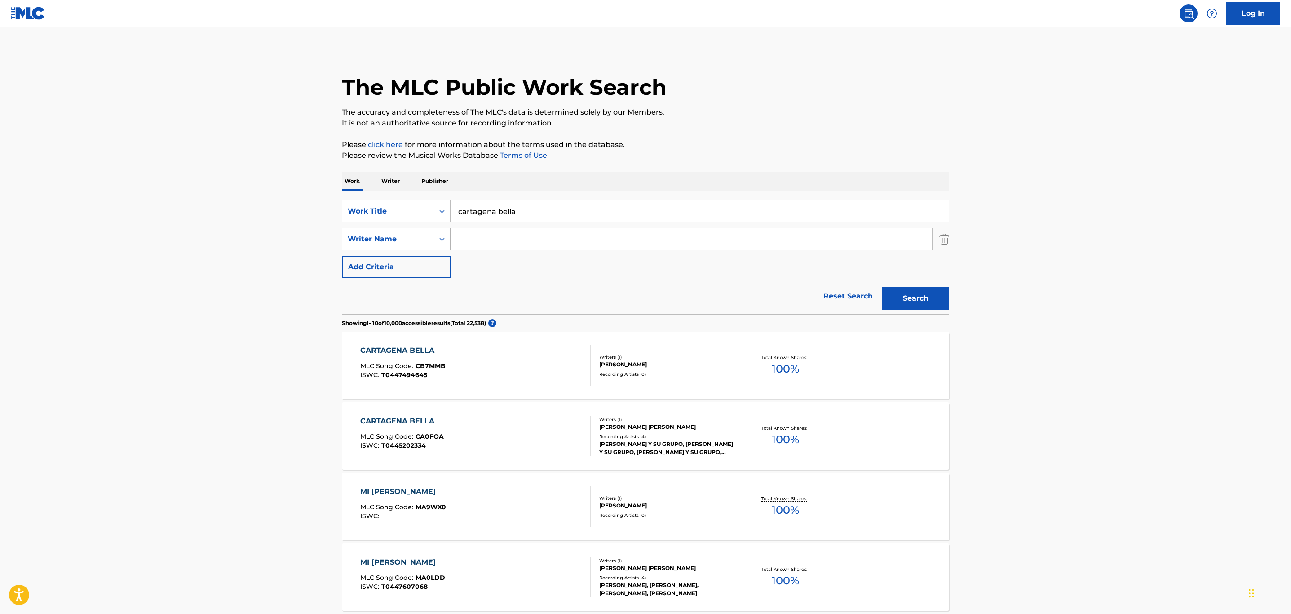
click at [425, 243] on div "Writer Name" at bounding box center [388, 239] width 81 height 11
click at [423, 288] on div "Publisher Name" at bounding box center [396, 284] width 108 height 22
click at [510, 240] on input "Search Form" at bounding box center [692, 239] width 482 height 22
type input "spirit"
click at [882, 287] on button "Search" at bounding box center [915, 298] width 67 height 22
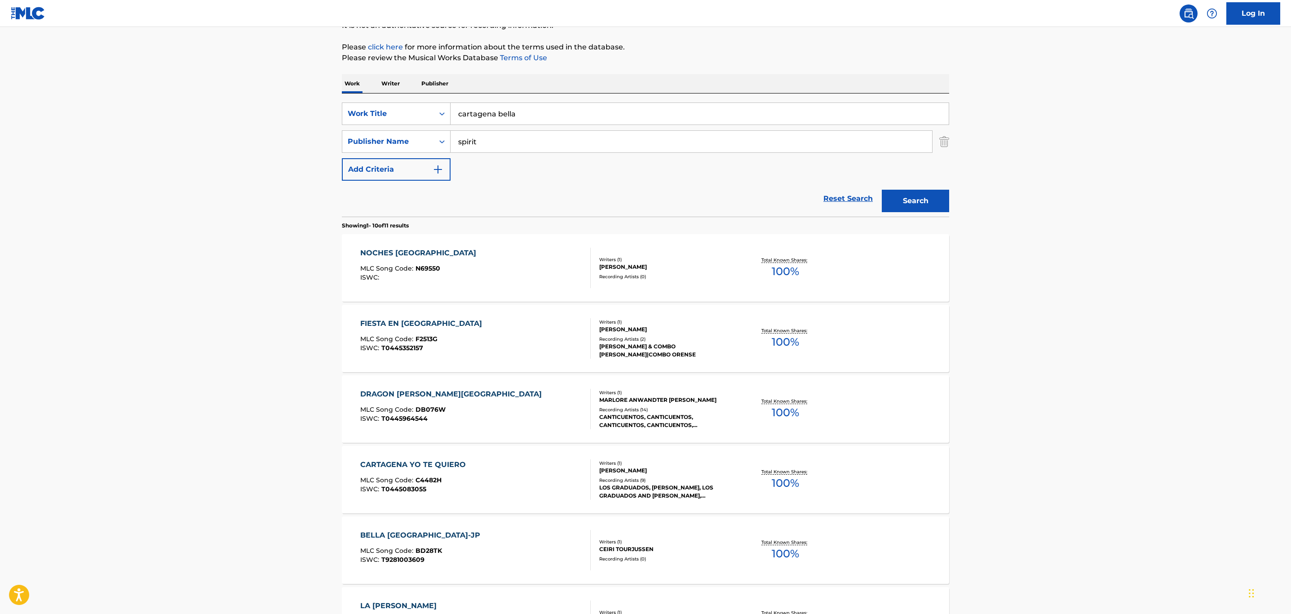
scroll to position [135, 0]
